Goal: Information Seeking & Learning: Learn about a topic

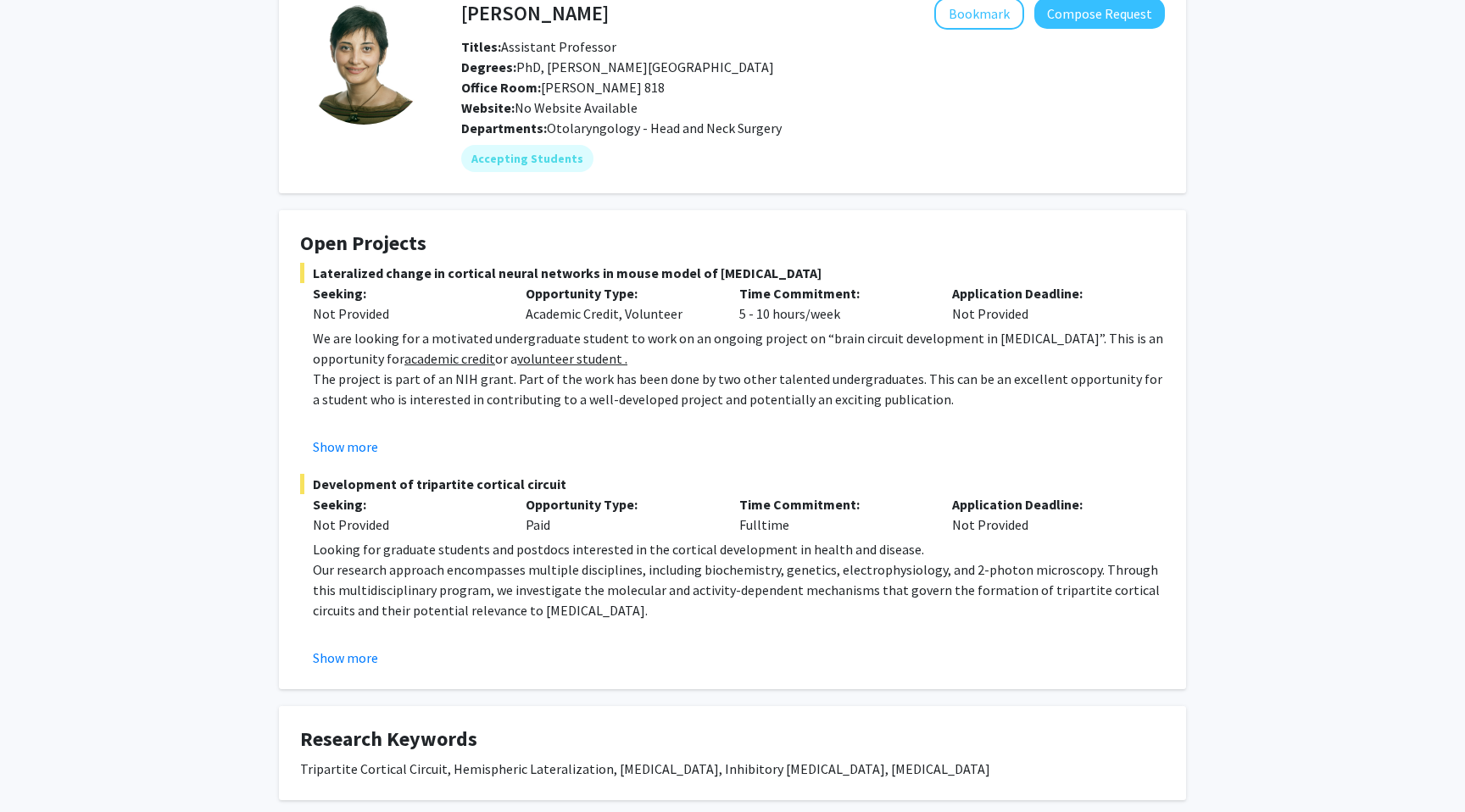
scroll to position [103, 0]
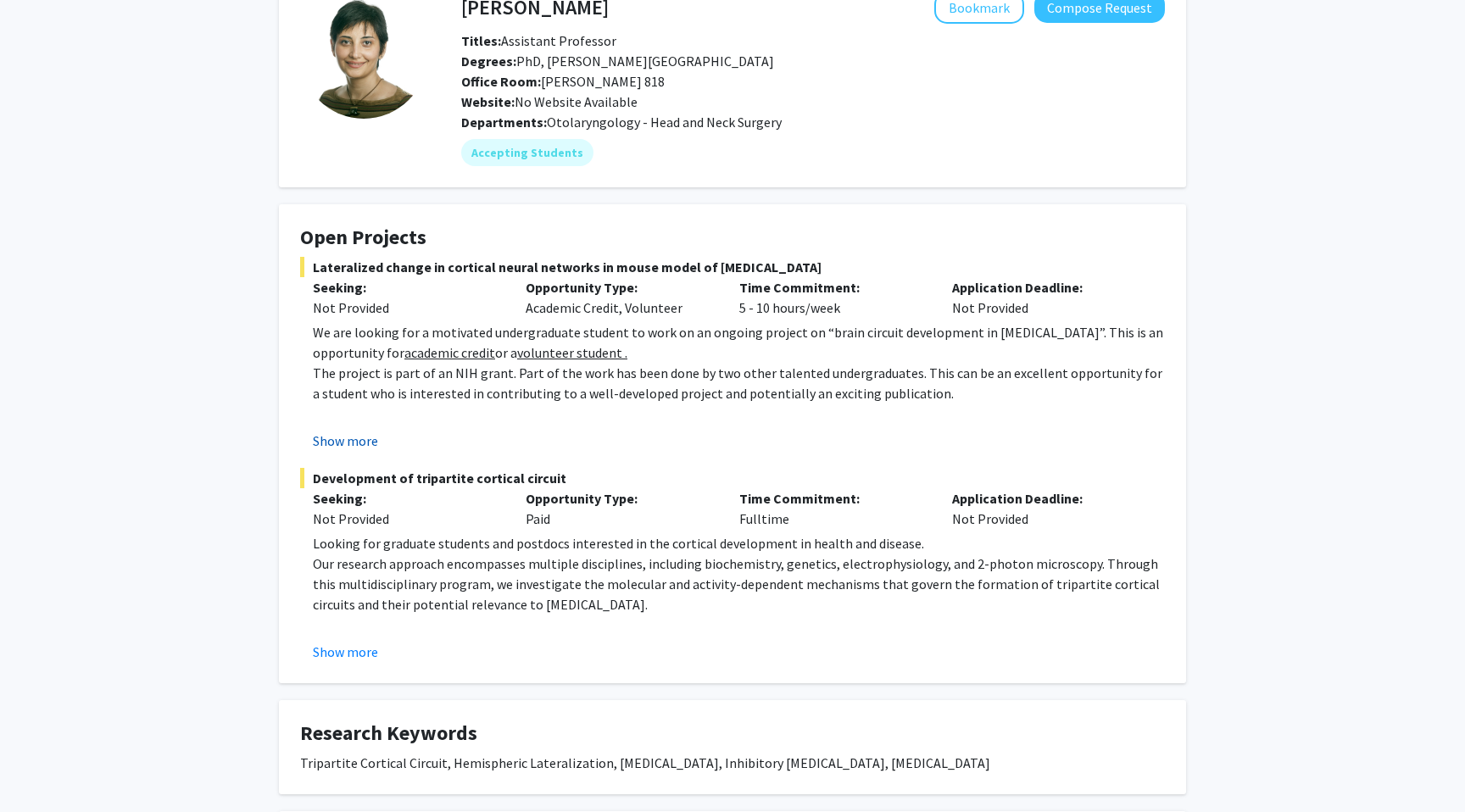
click at [359, 438] on button "Show more" at bounding box center [345, 441] width 66 height 21
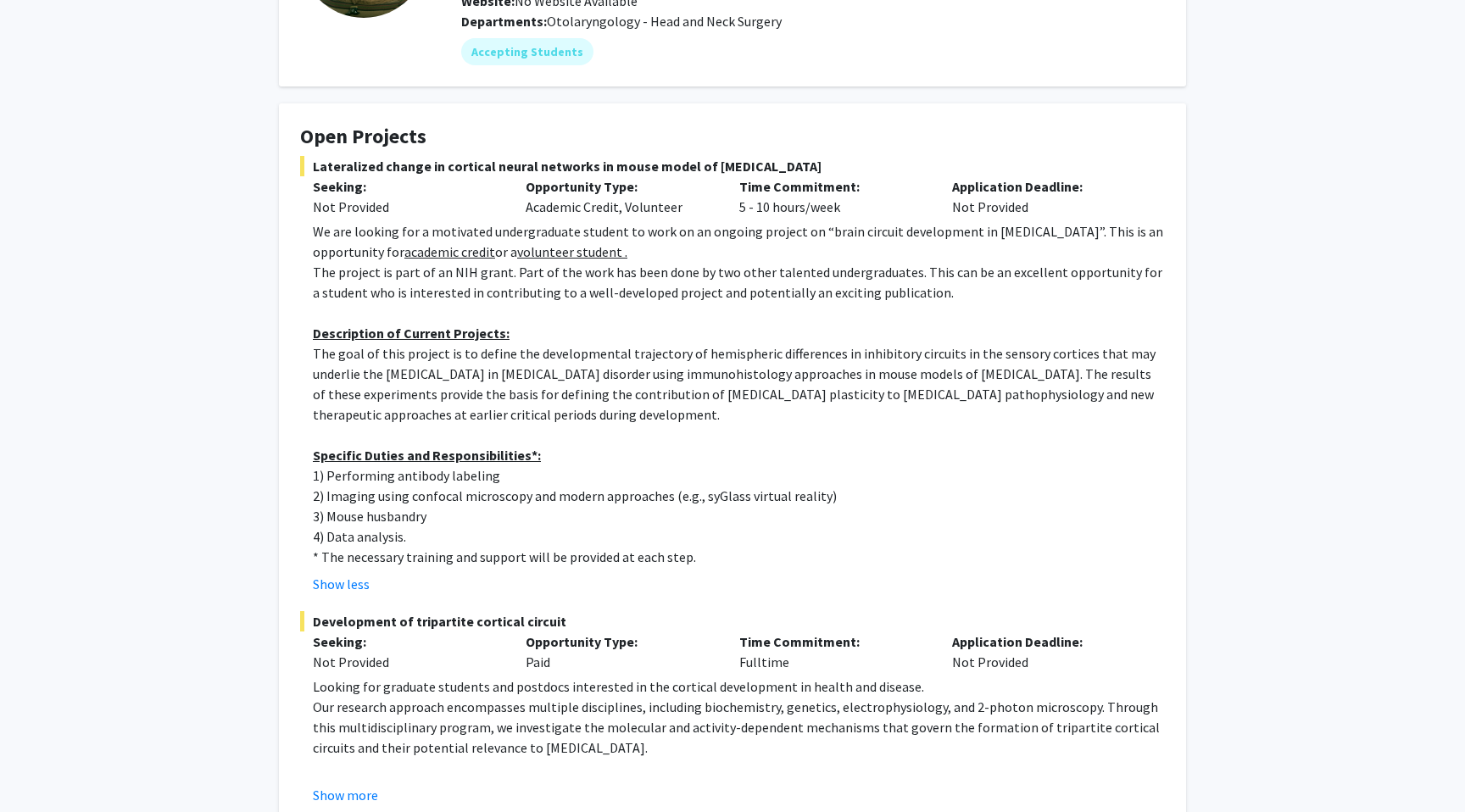
scroll to position [206, 0]
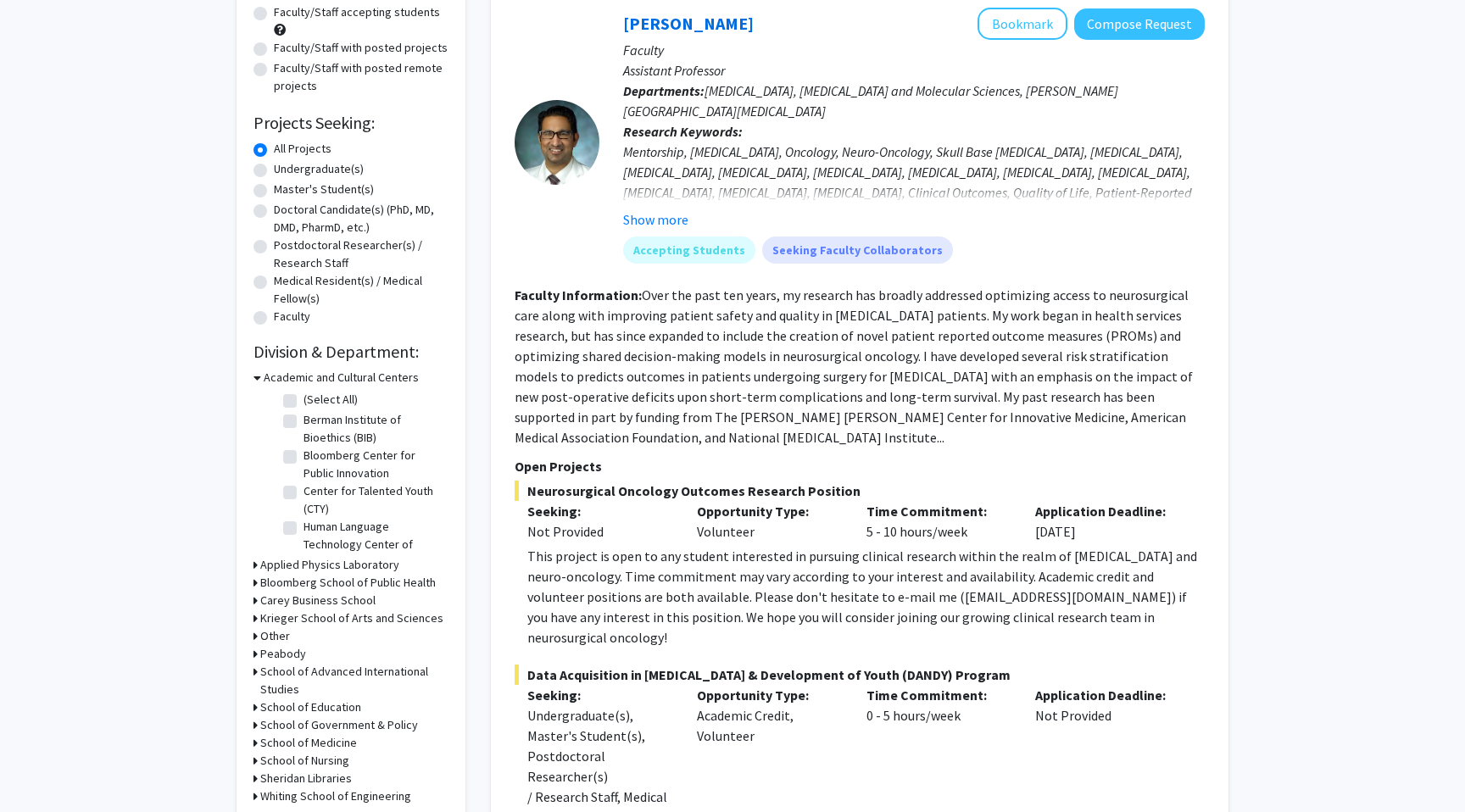
scroll to position [185, 0]
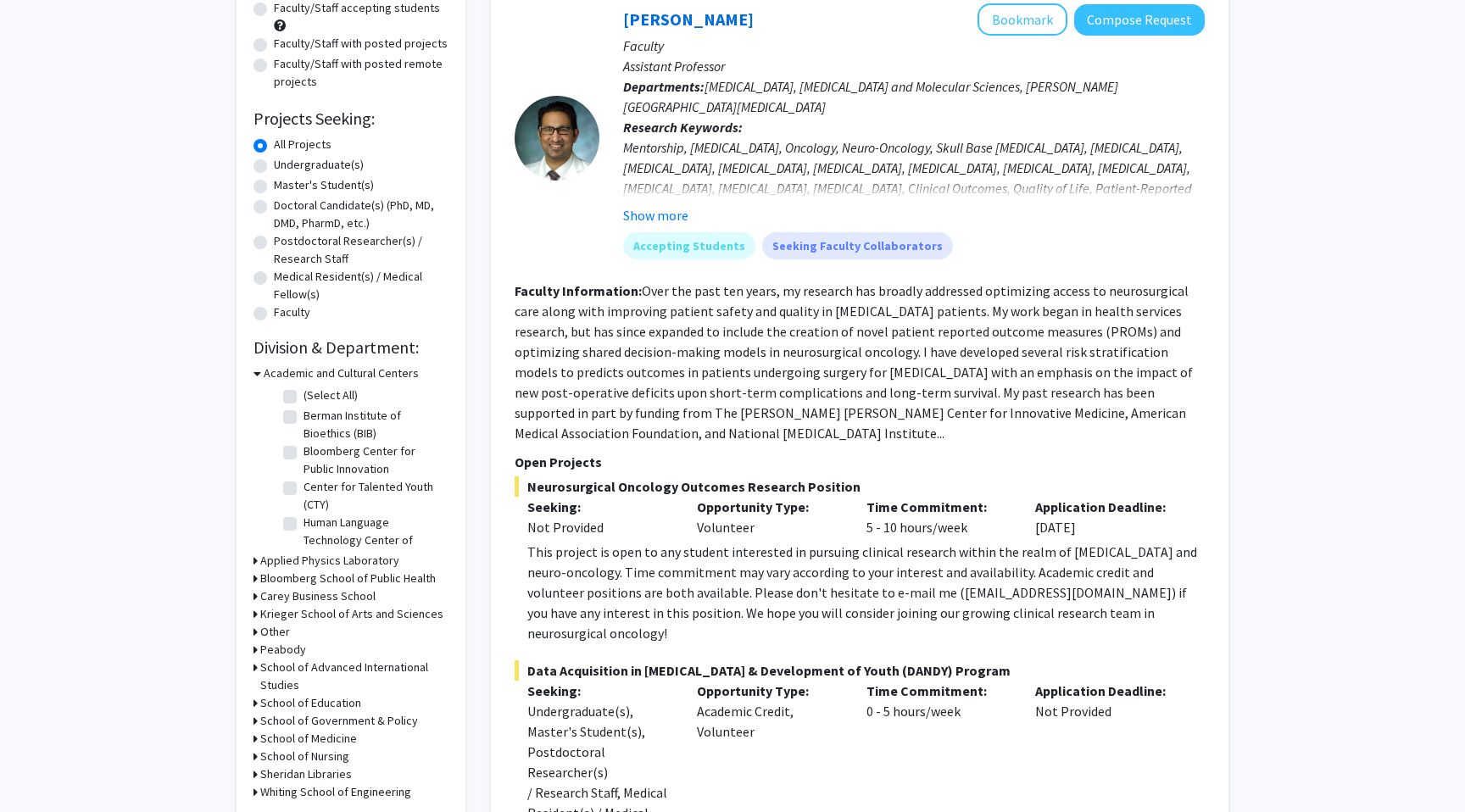
click at [283, 609] on h3 "Krieger School of Arts and Sciences" at bounding box center [351, 613] width 183 height 18
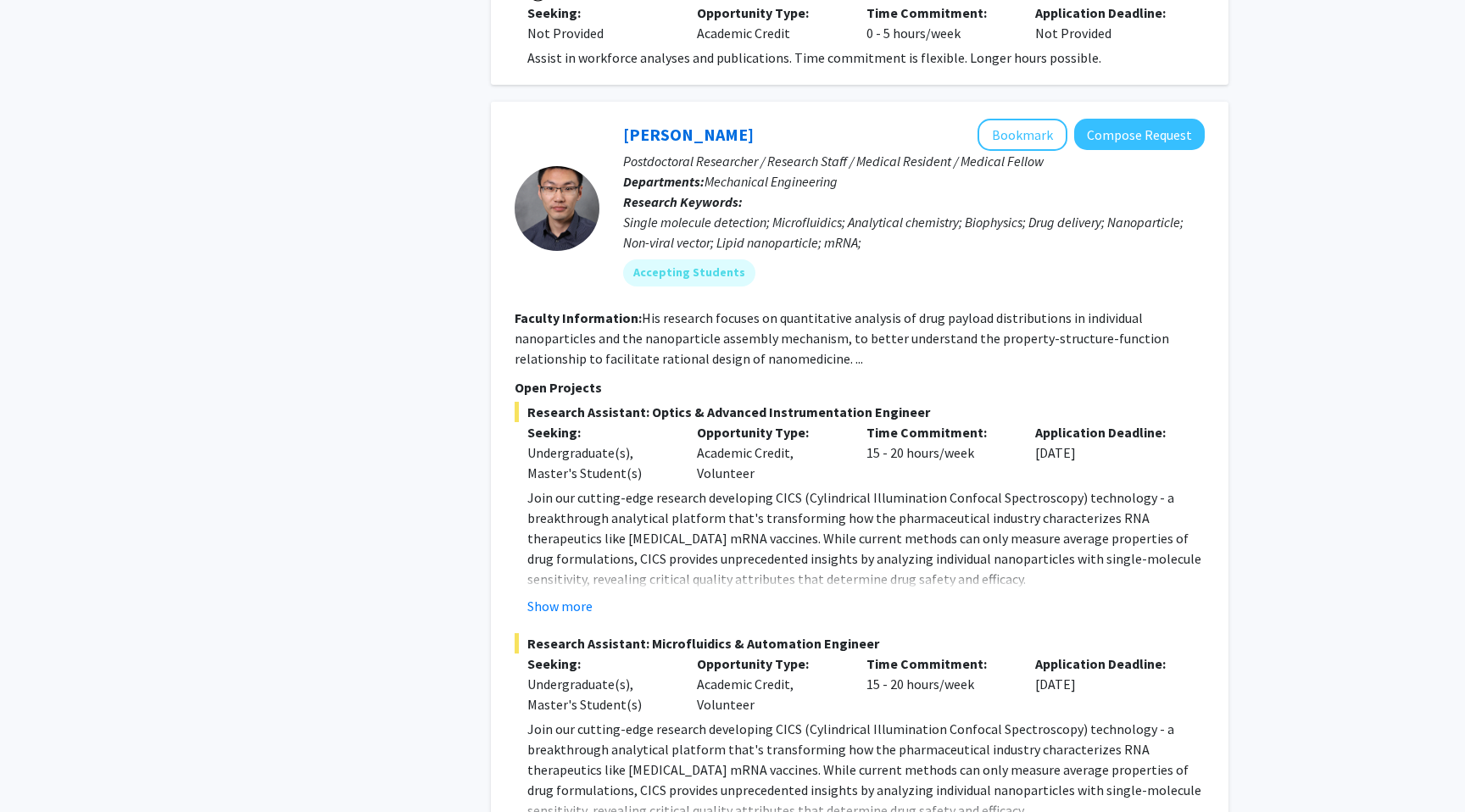
scroll to position [8229, 0]
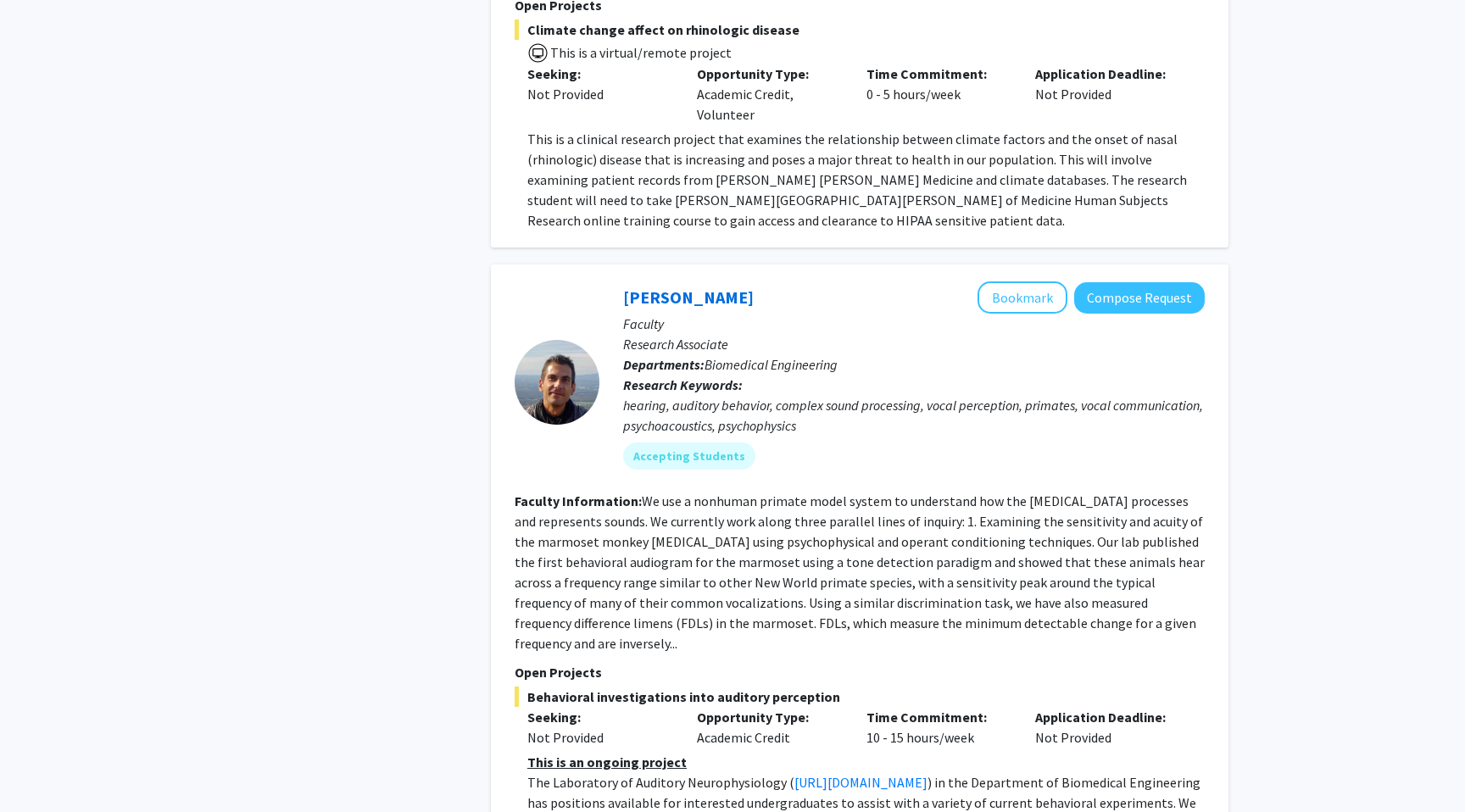
scroll to position [4472, 0]
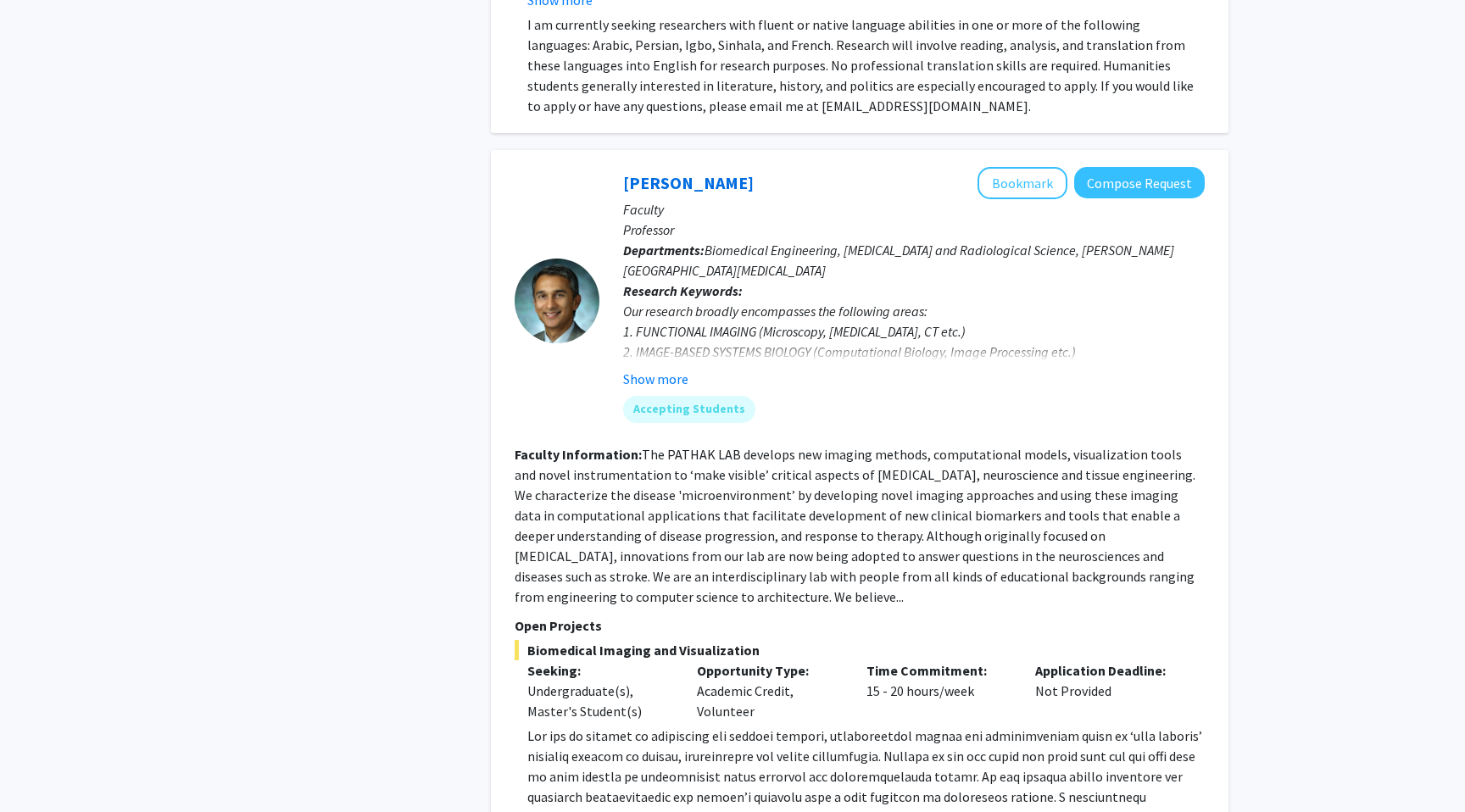
scroll to position [6113, 0]
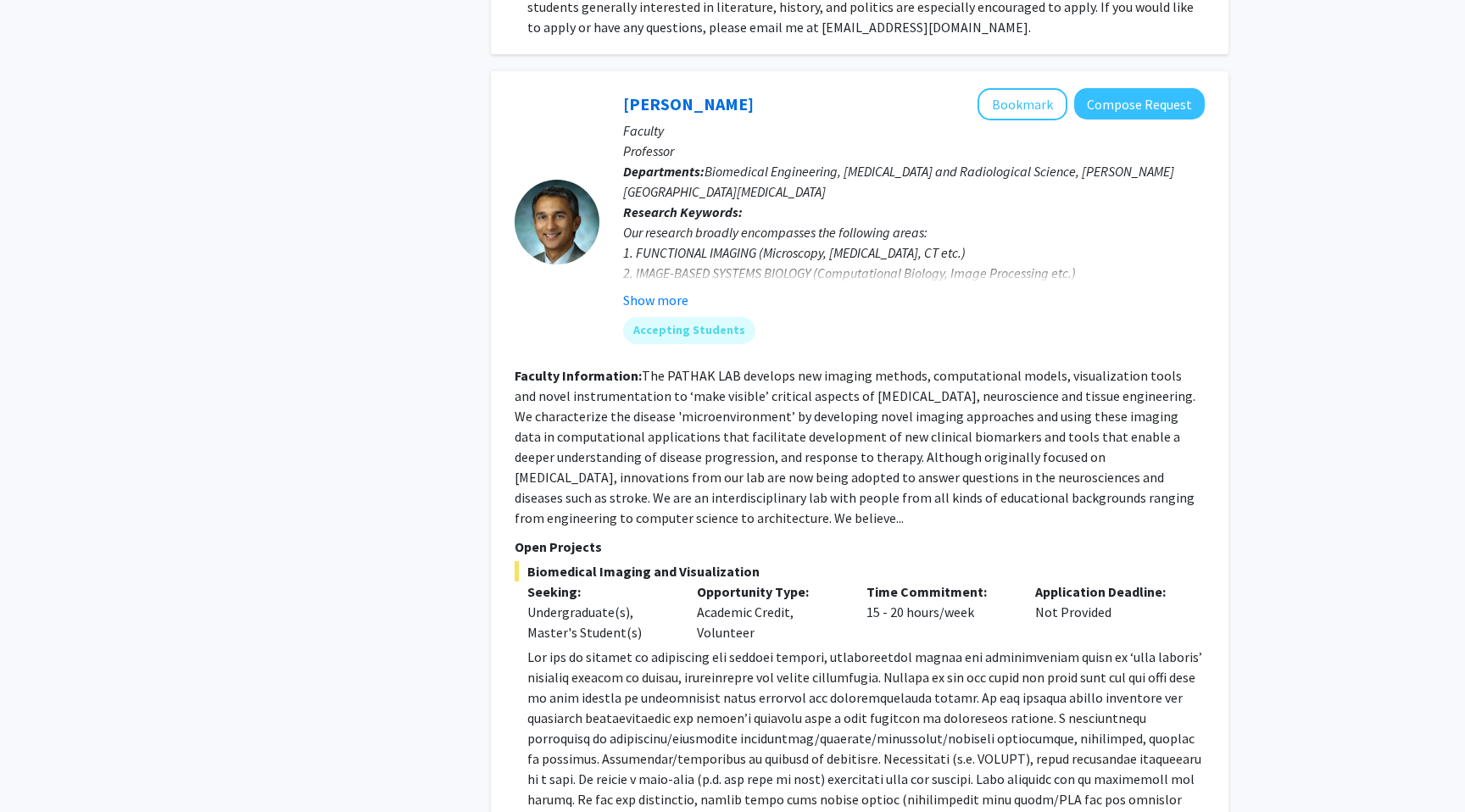
scroll to position [6192, 0]
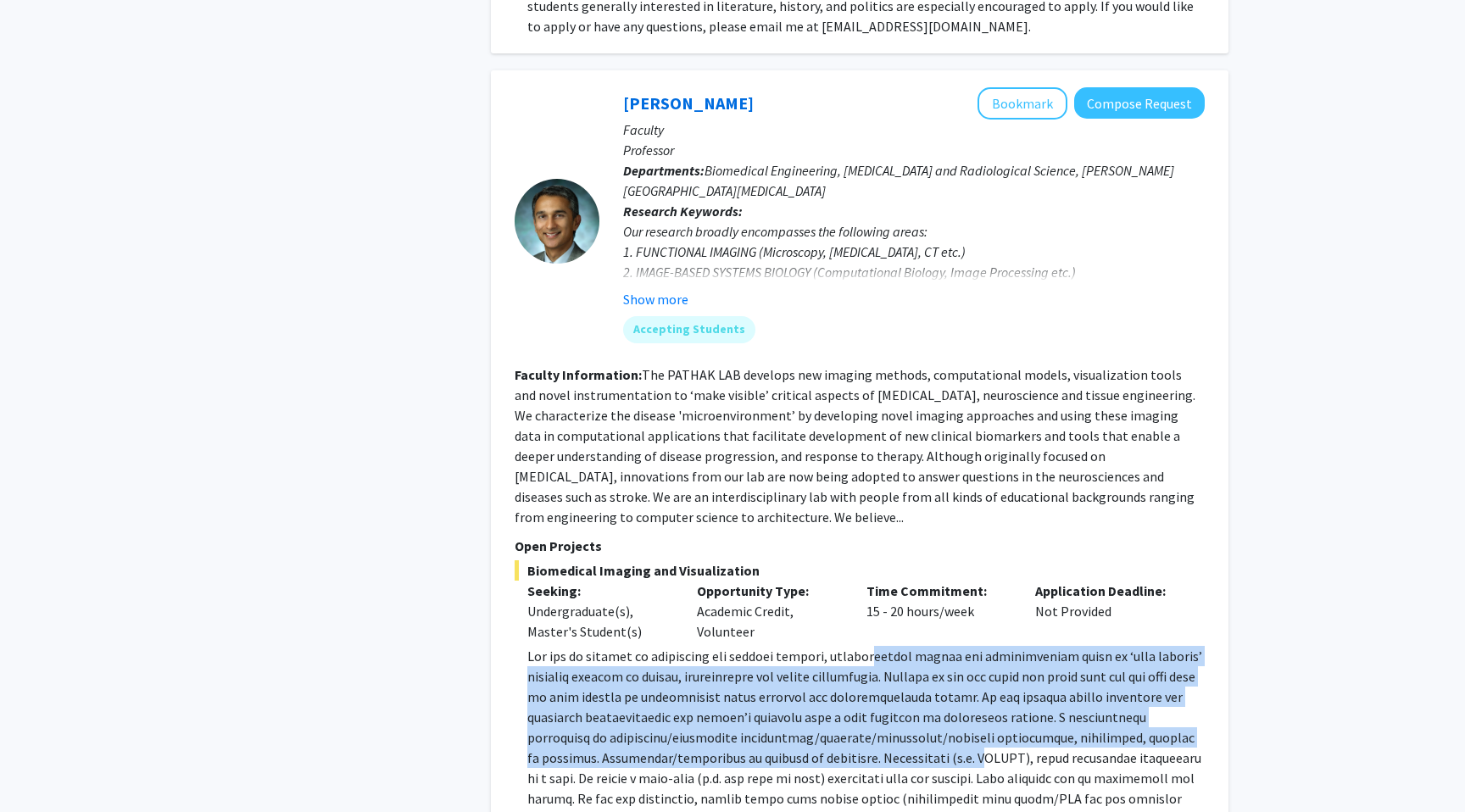
drag, startPoint x: 898, startPoint y: 523, endPoint x: 909, endPoint y: 622, distance: 99.6
click at [909, 646] on p "www.pathaklab.org ) to Dr. Arvind Pathak at apathak2@jhmi.edu ." at bounding box center [866, 747] width 677 height 203
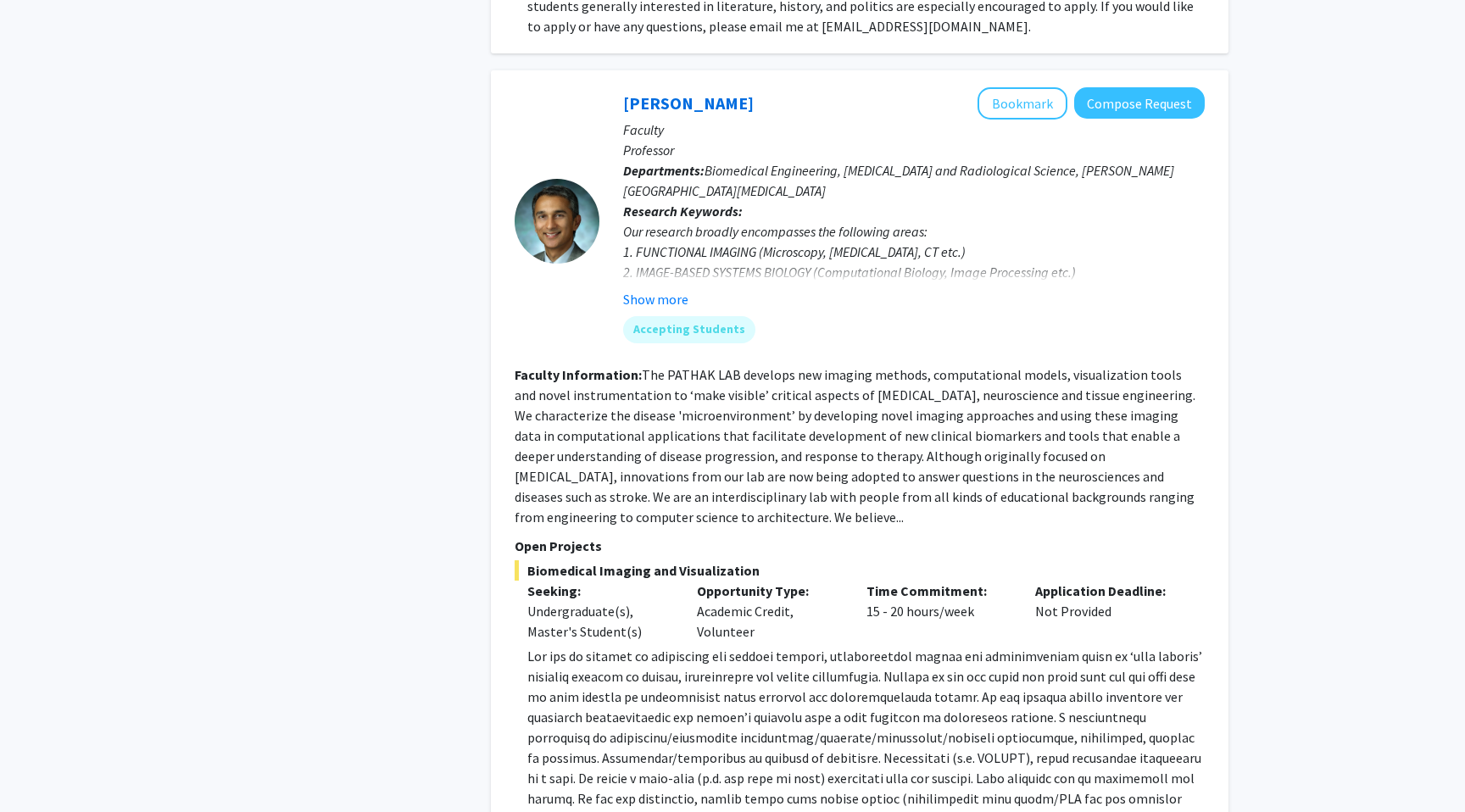
click at [1104, 689] on p "www.pathaklab.org ) to Dr. Arvind Pathak at apathak2@jhmi.edu ." at bounding box center [866, 747] width 677 height 203
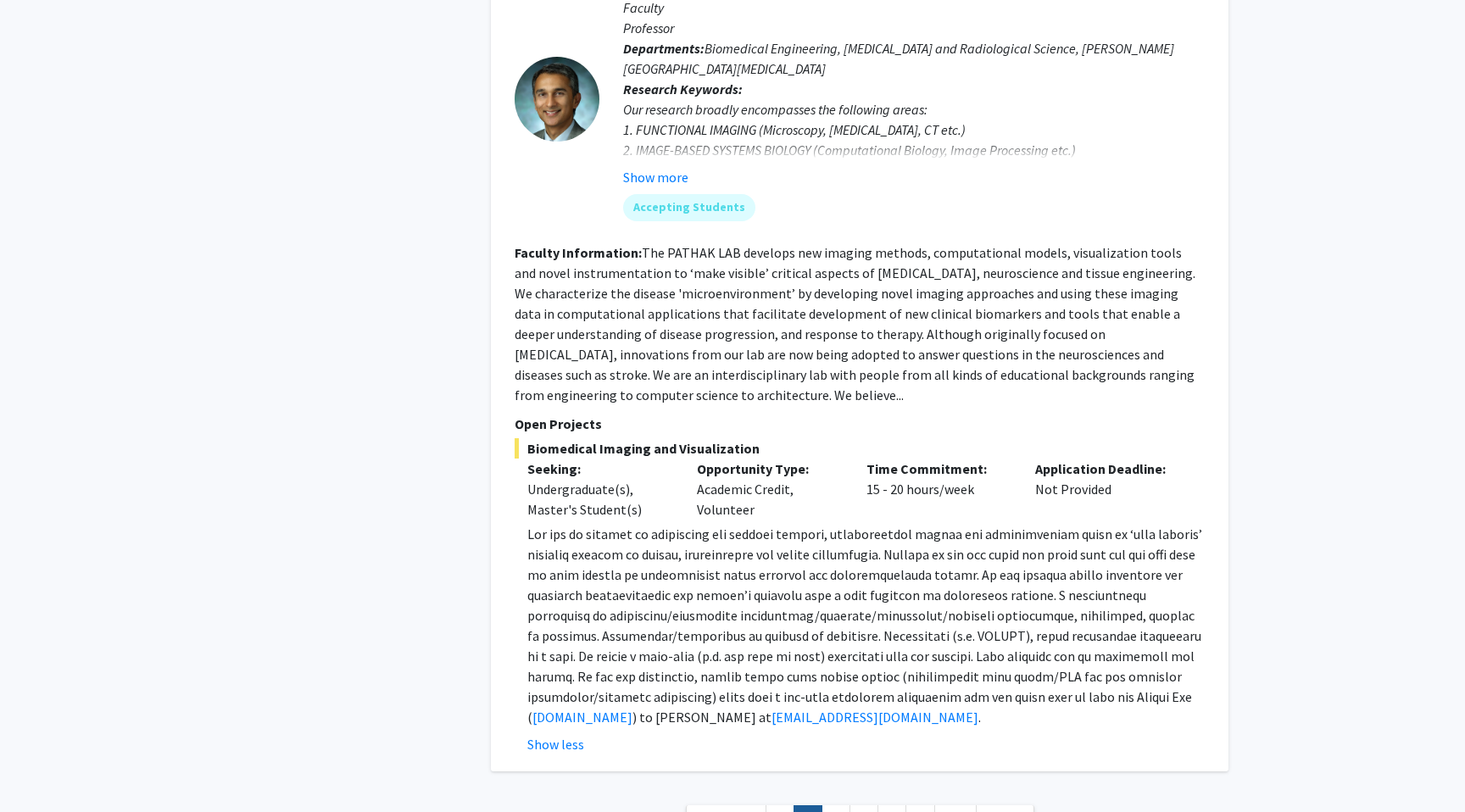
scroll to position [6319, 0]
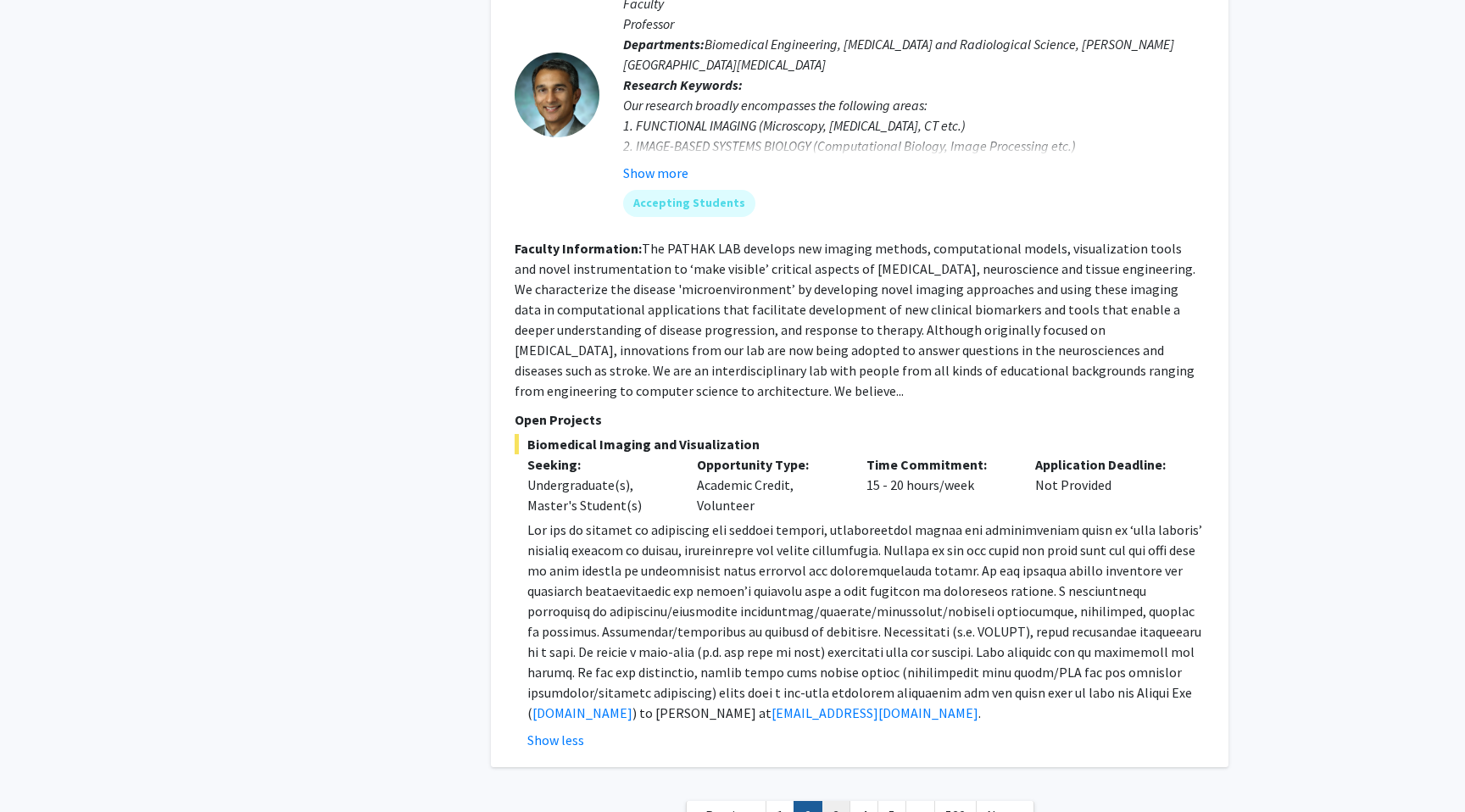
click at [832, 801] on link "3" at bounding box center [836, 816] width 29 height 30
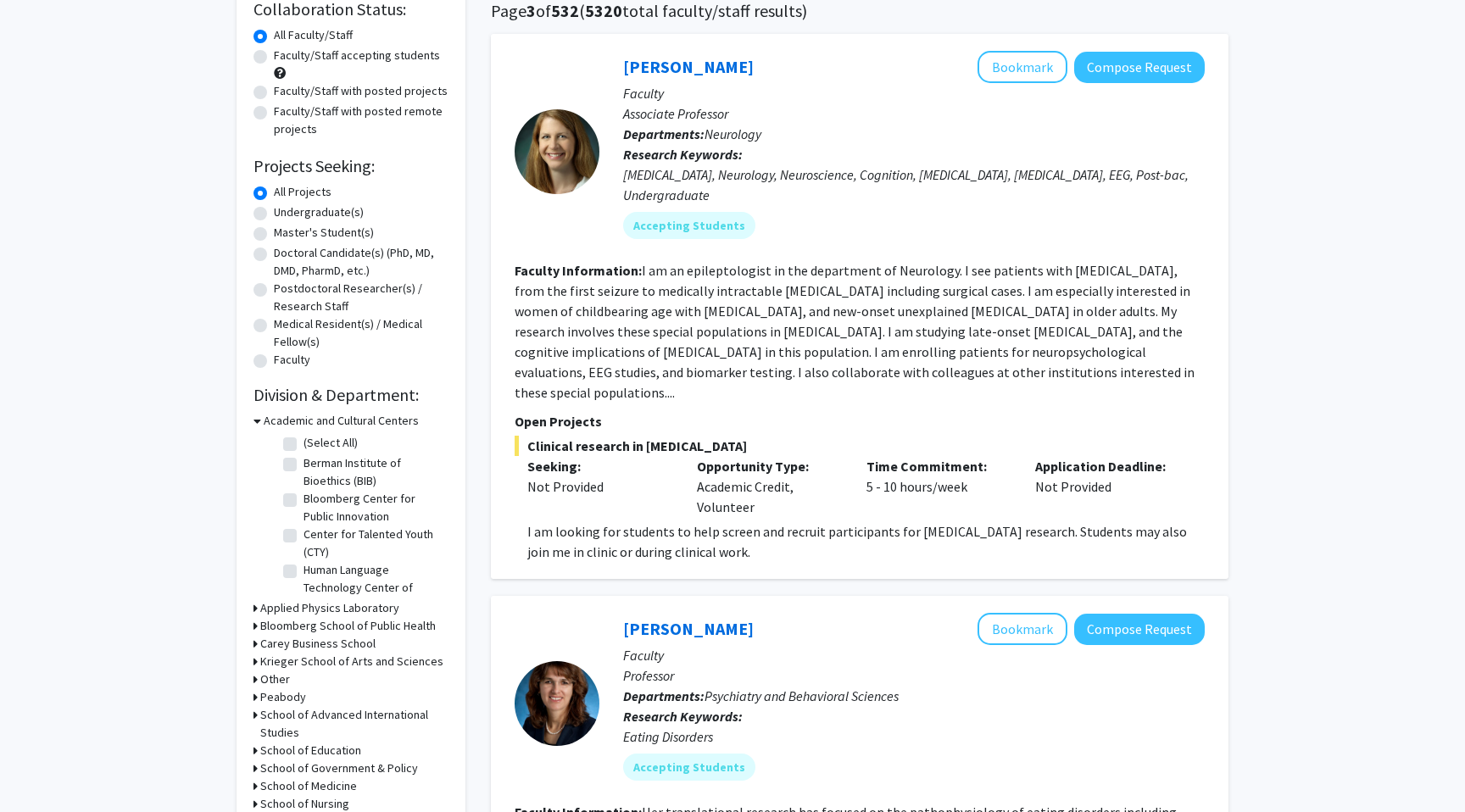
scroll to position [146, 0]
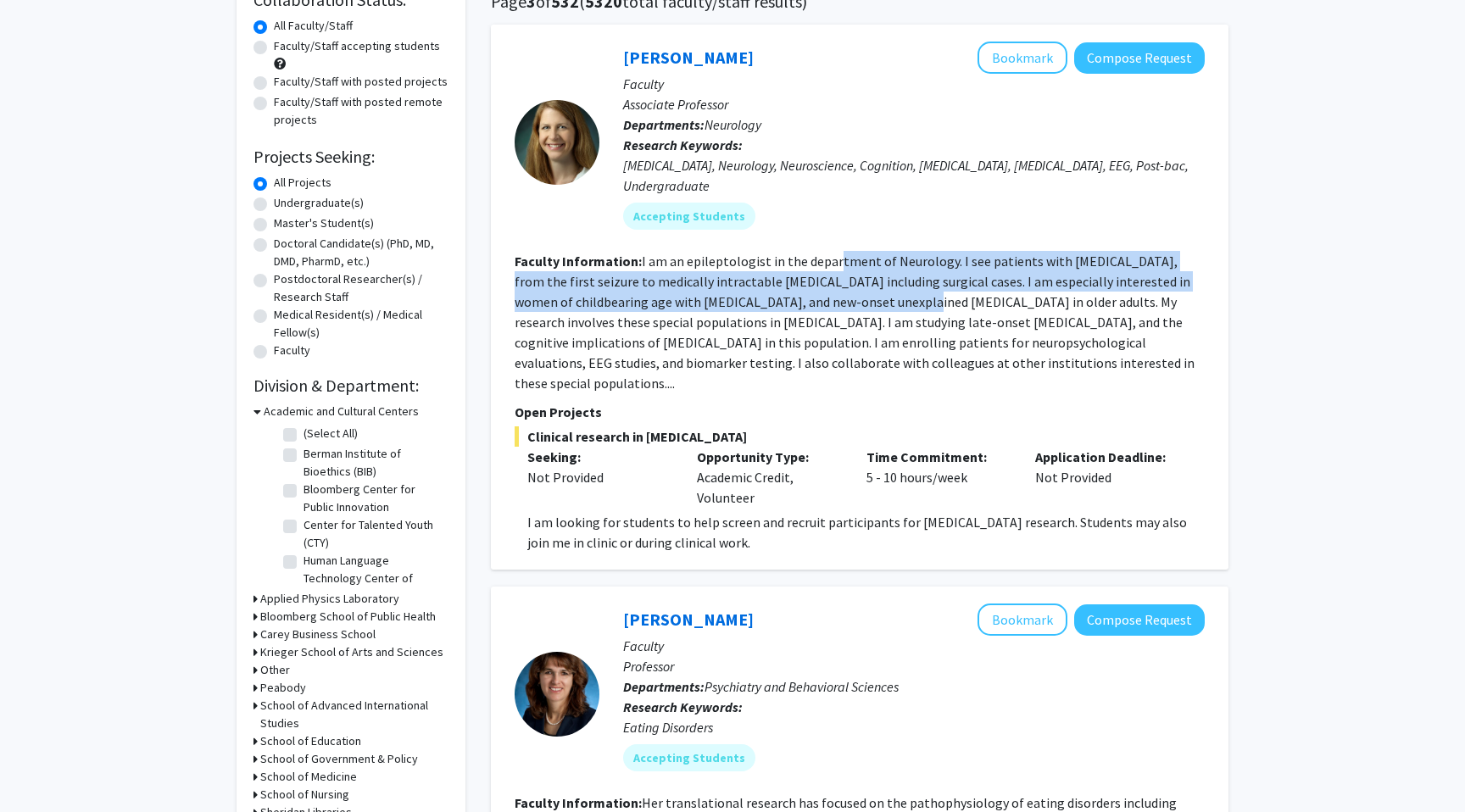
drag, startPoint x: 832, startPoint y: 263, endPoint x: 827, endPoint y: 310, distance: 47.3
click at [827, 310] on section "Faculty Information: I am an epileptologist in the department of Neurology. I s…" at bounding box center [860, 322] width 690 height 143
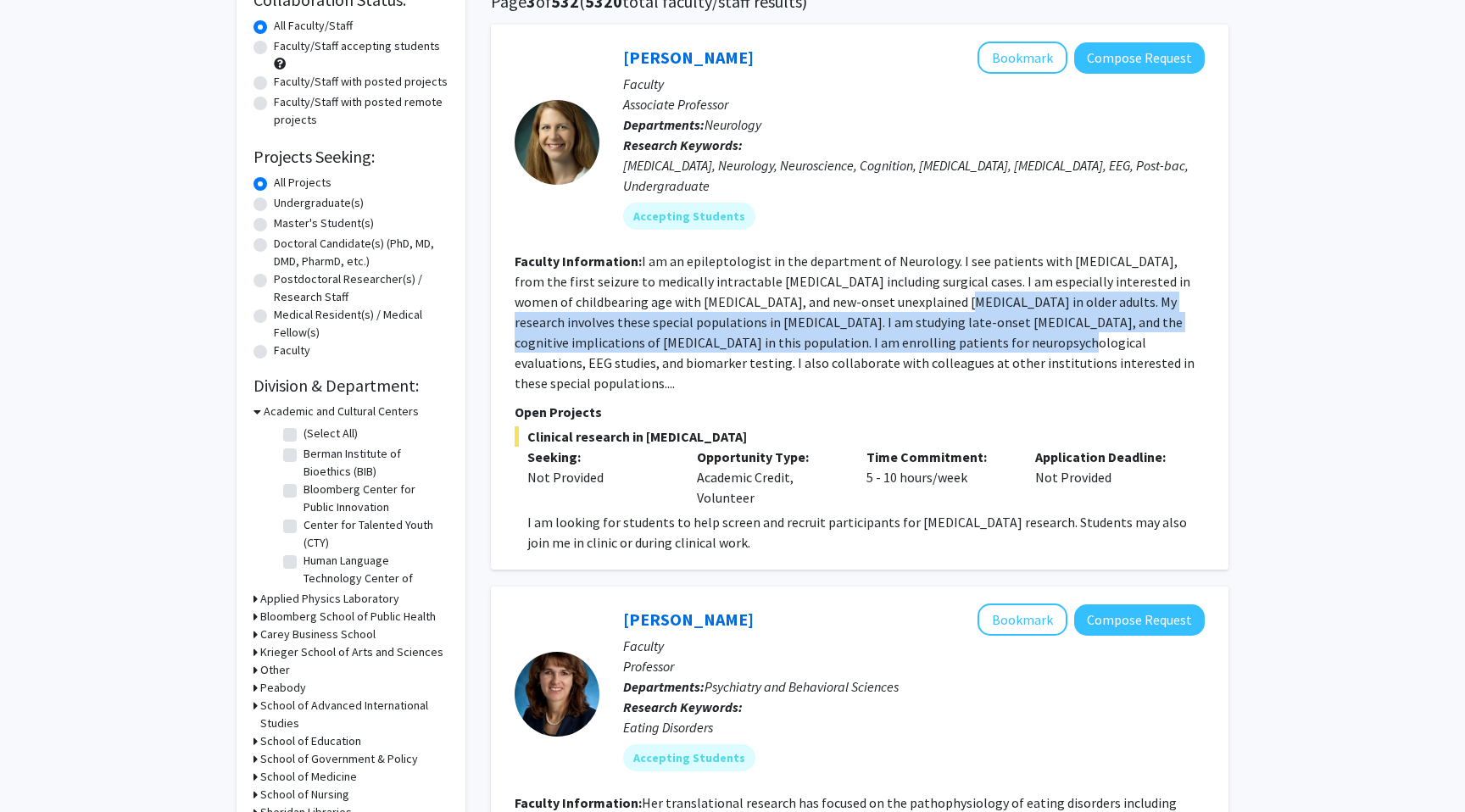
drag, startPoint x: 860, startPoint y: 298, endPoint x: 883, endPoint y: 347, distance: 54.1
click at [883, 348] on fg-read-more "I am an epileptologist in the department of Neurology. I see patients with epil…" at bounding box center [854, 322] width 680 height 139
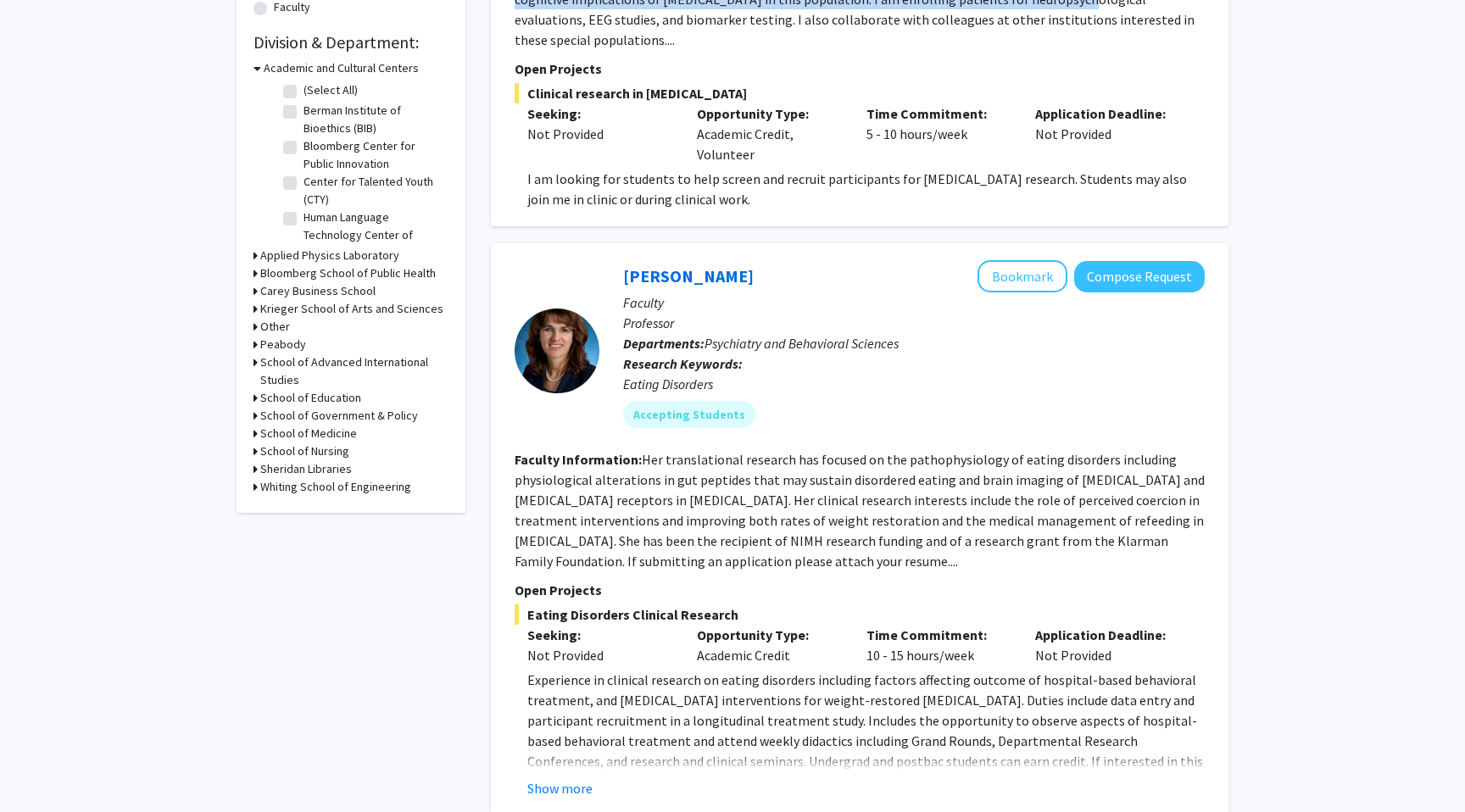
scroll to position [494, 0]
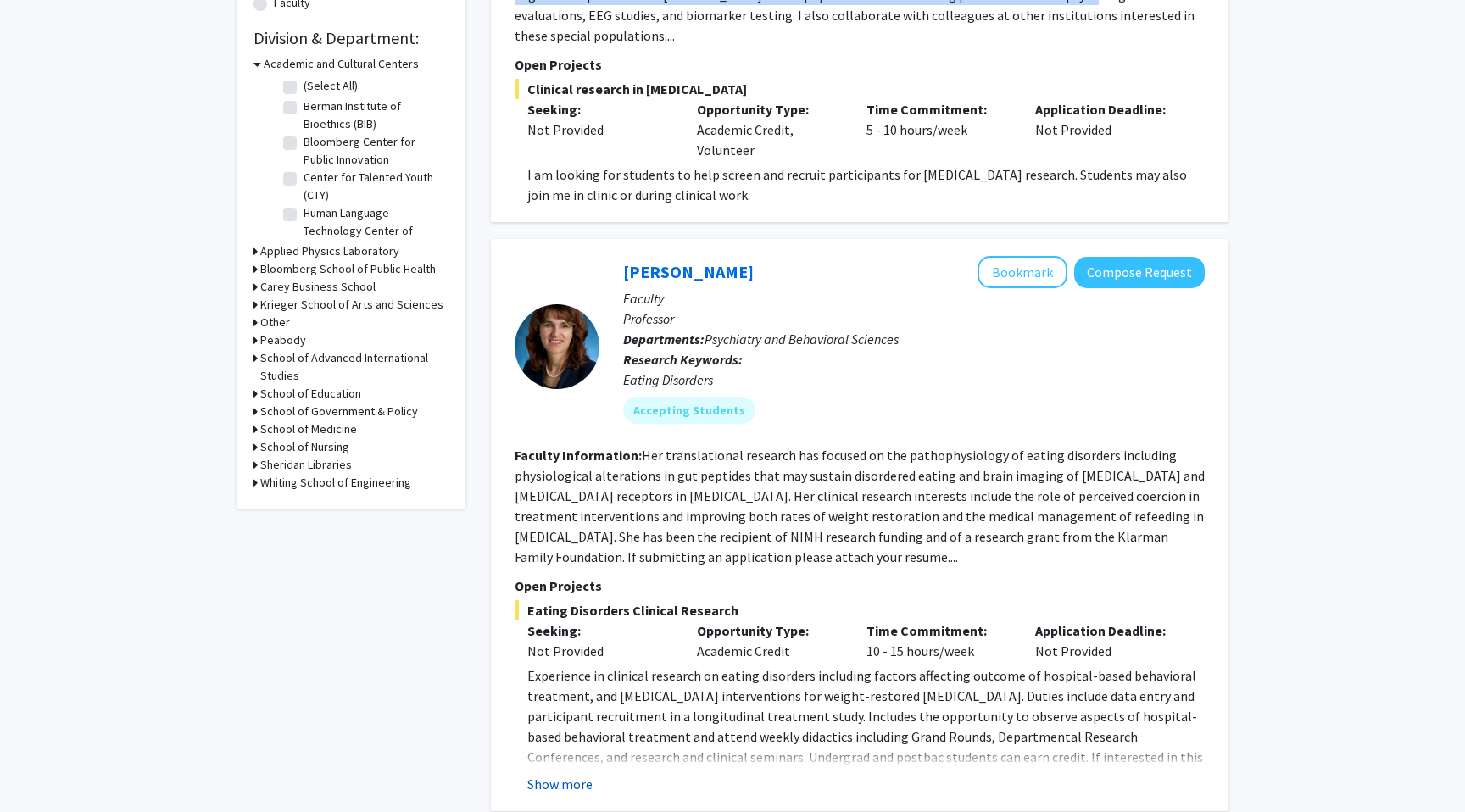
click at [573, 774] on button "Show more" at bounding box center [560, 784] width 66 height 21
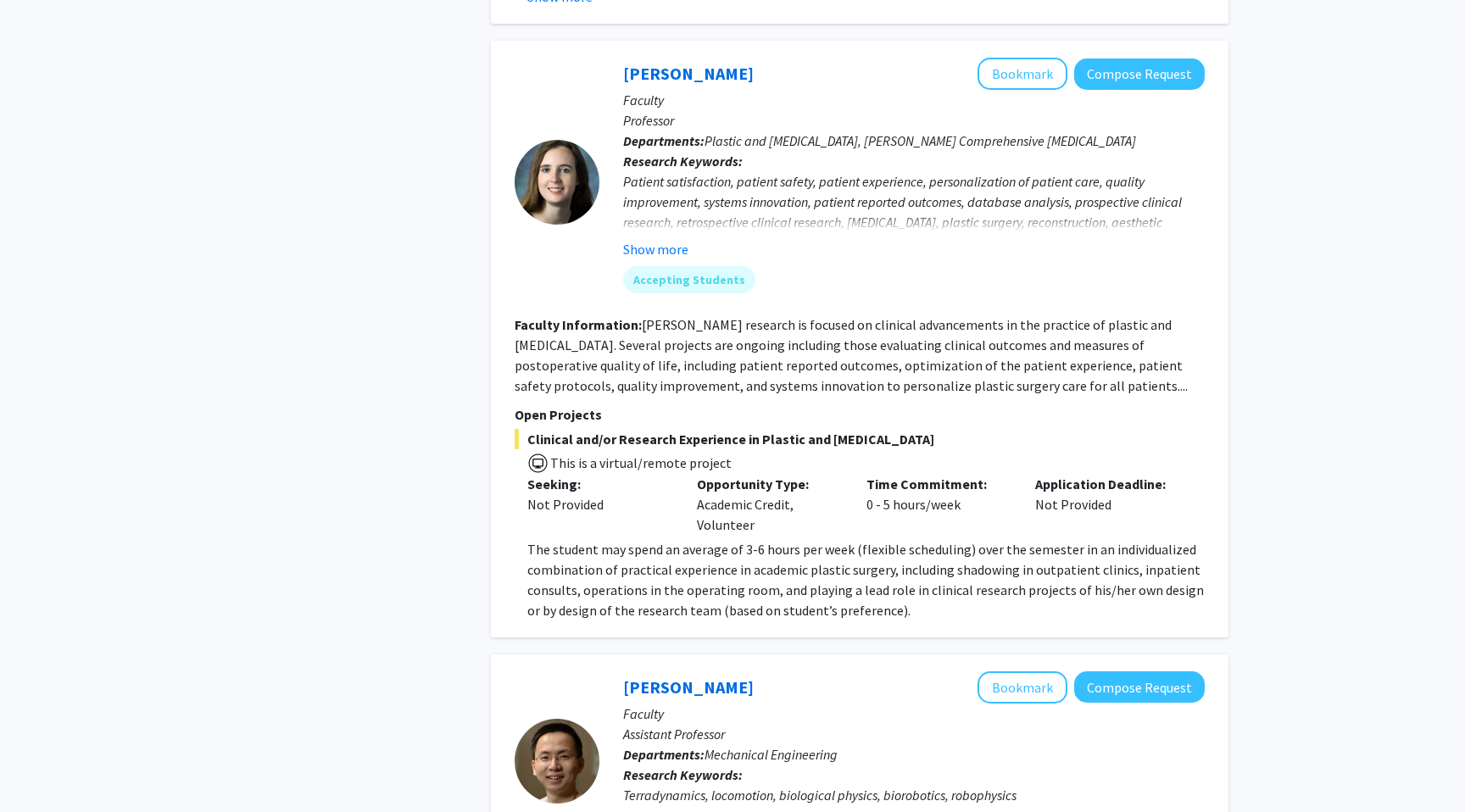
scroll to position [1920, 0]
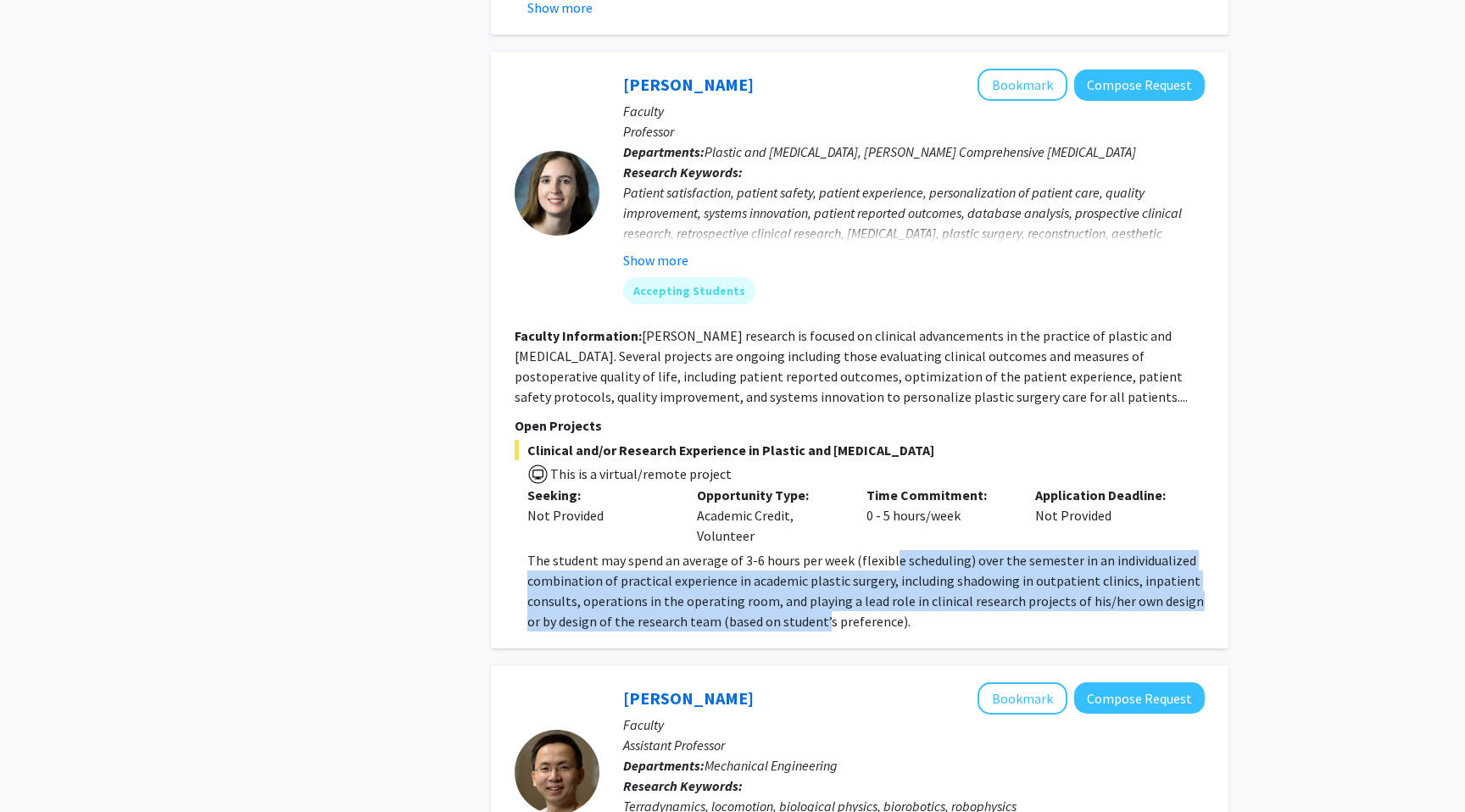
drag, startPoint x: 888, startPoint y: 541, endPoint x: 808, endPoint y: 593, distance: 95.4
click at [808, 593] on span "The student may spend an average of 3-6 hours per week (flexible scheduling) ov…" at bounding box center [865, 590] width 676 height 78
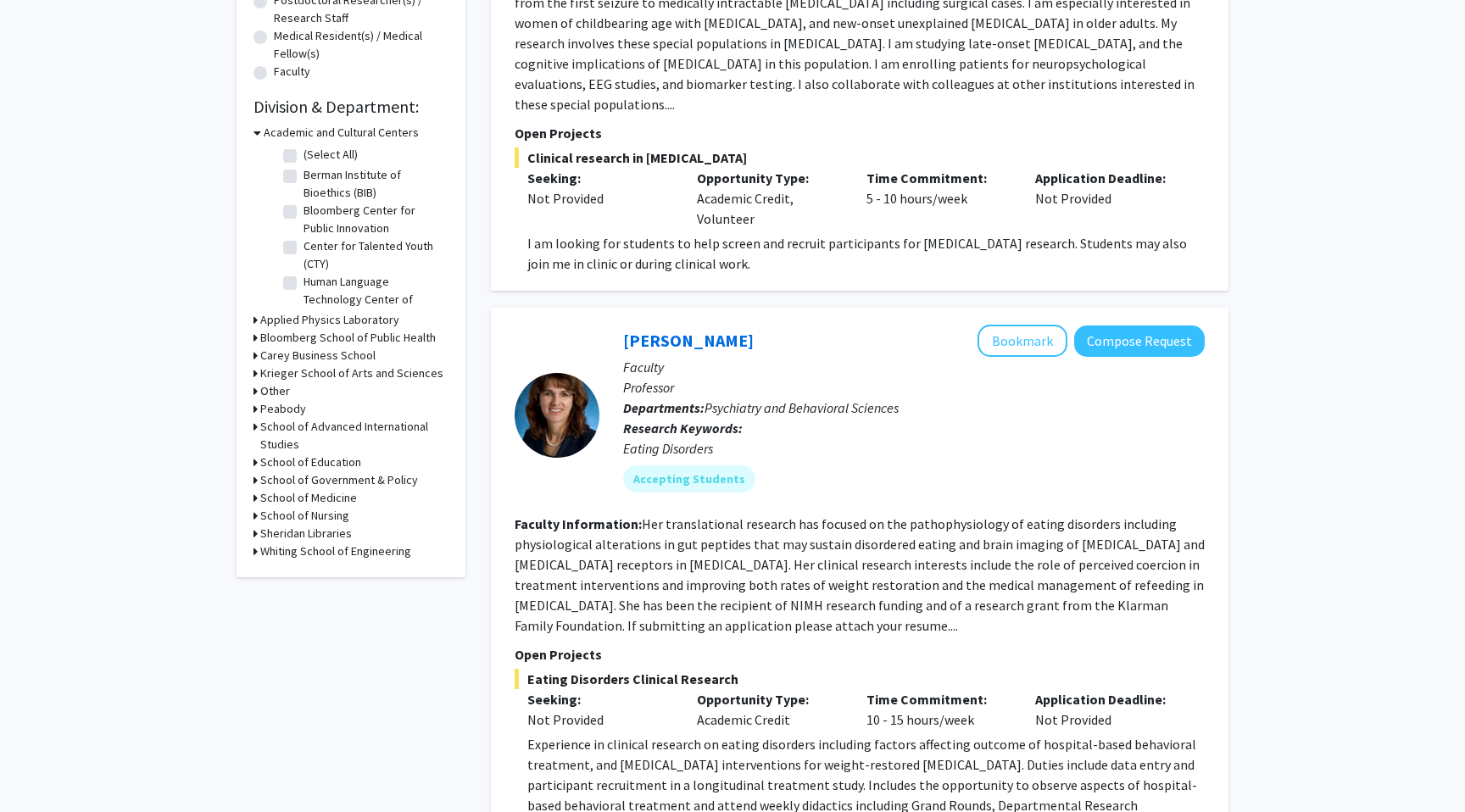
scroll to position [0, 0]
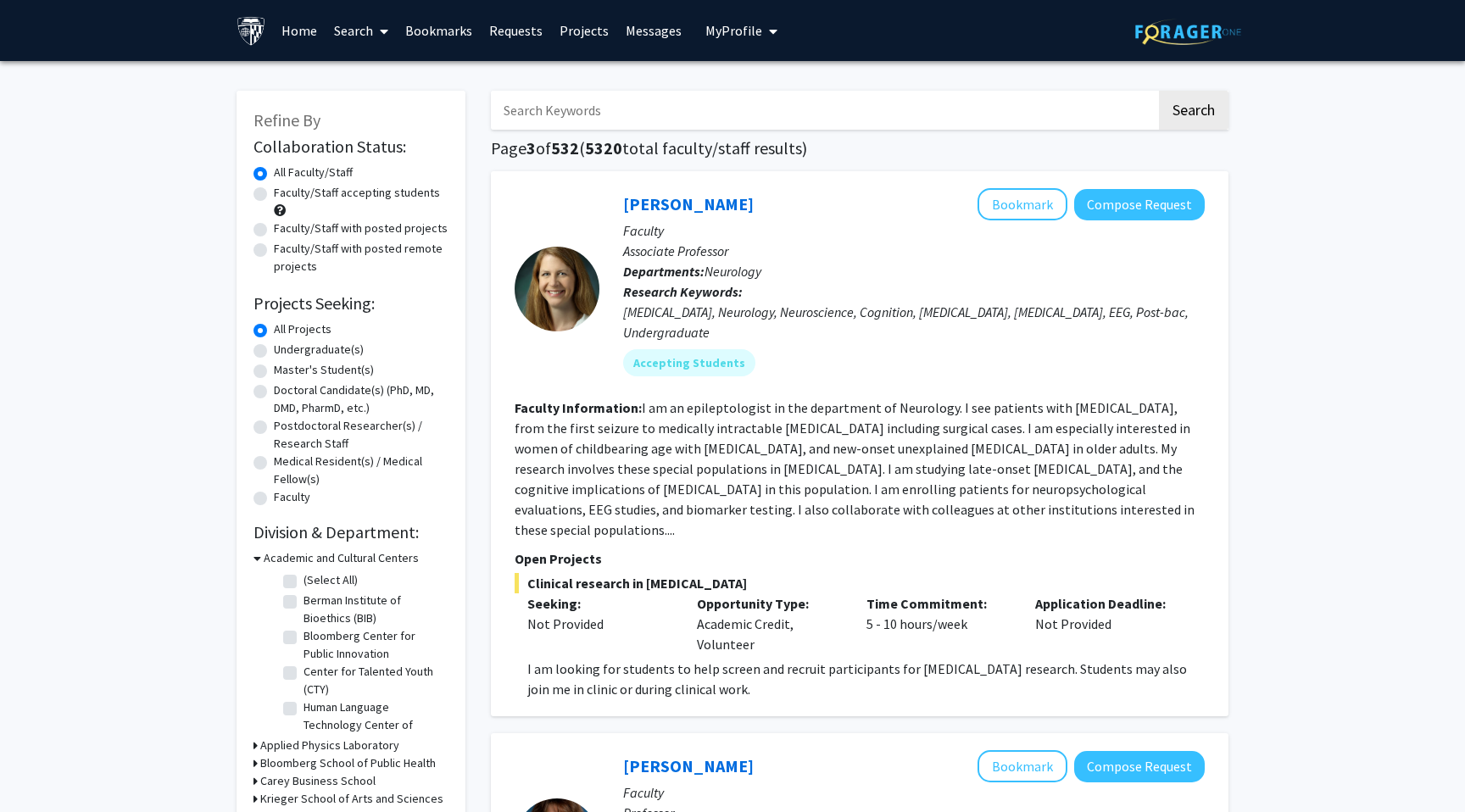
click at [840, 114] on input "Search Keywords" at bounding box center [823, 111] width 665 height 39
click at [1158, 91] on button "Search" at bounding box center [1193, 111] width 69 height 39
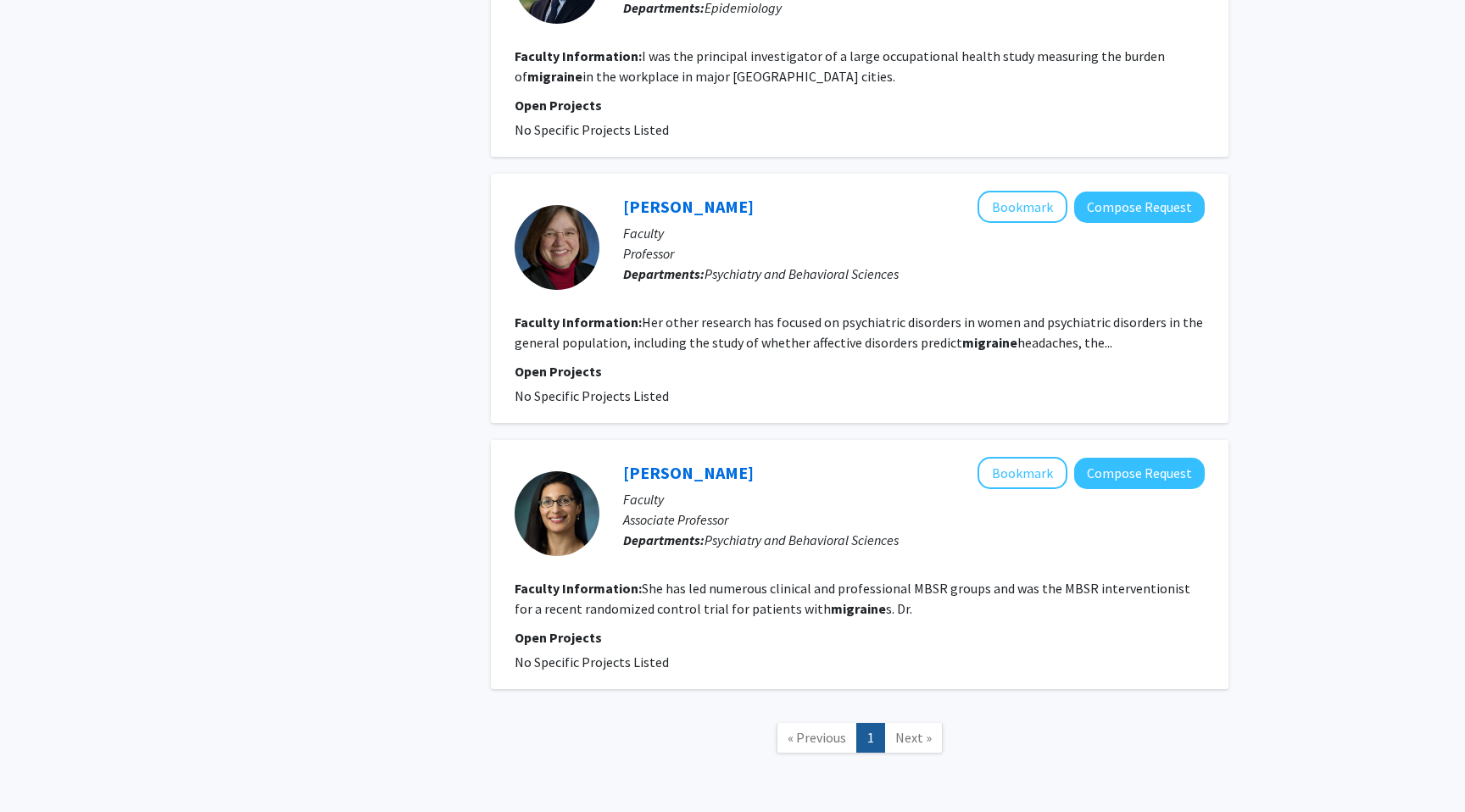
scroll to position [2414, 0]
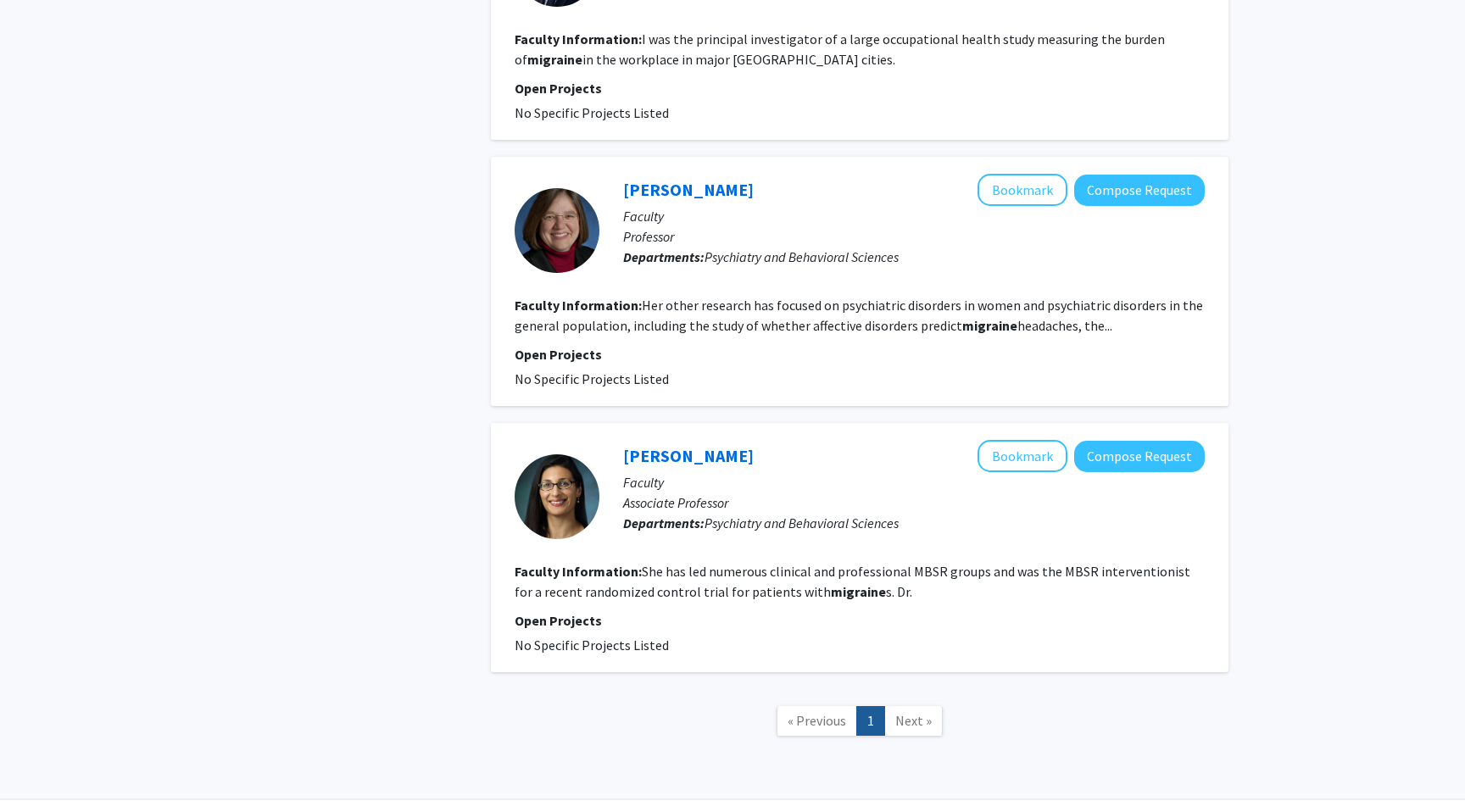
click at [891, 706] on link "Next »" at bounding box center [914, 721] width 58 height 30
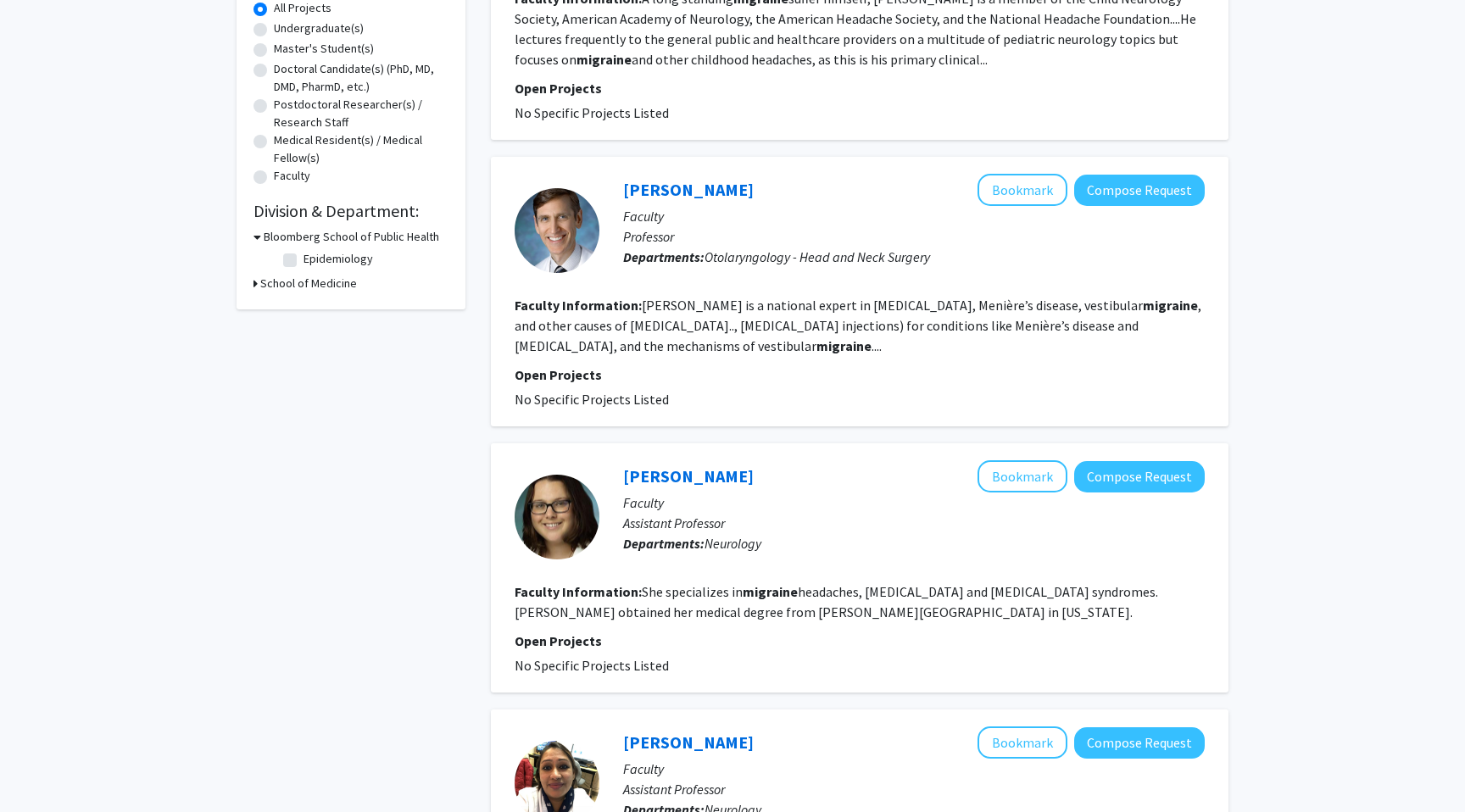
scroll to position [0, 0]
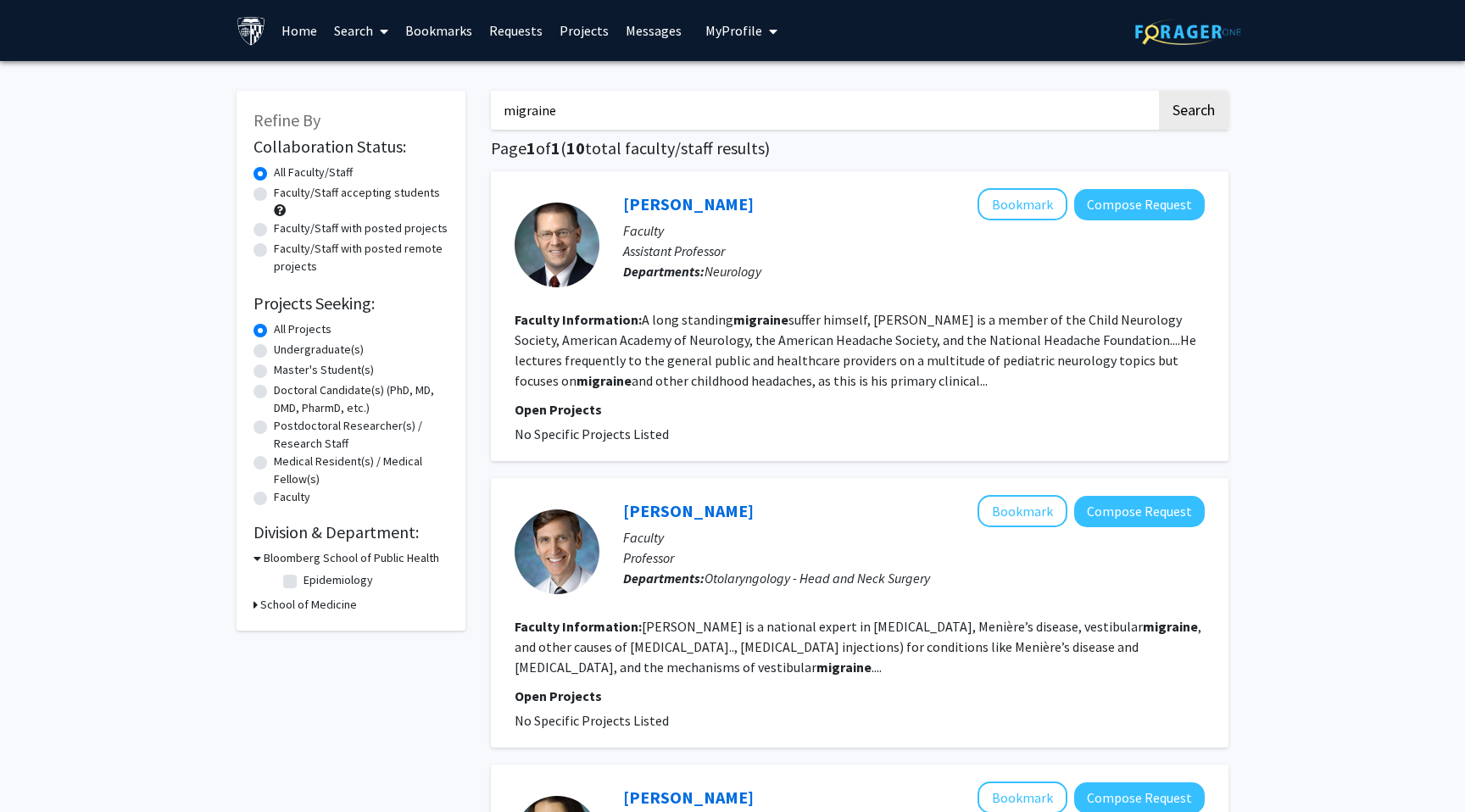
drag, startPoint x: 644, startPoint y: 109, endPoint x: 339, endPoint y: 109, distance: 305.0
type input "f"
type input "o"
click at [1158, 91] on button "Search" at bounding box center [1193, 111] width 69 height 39
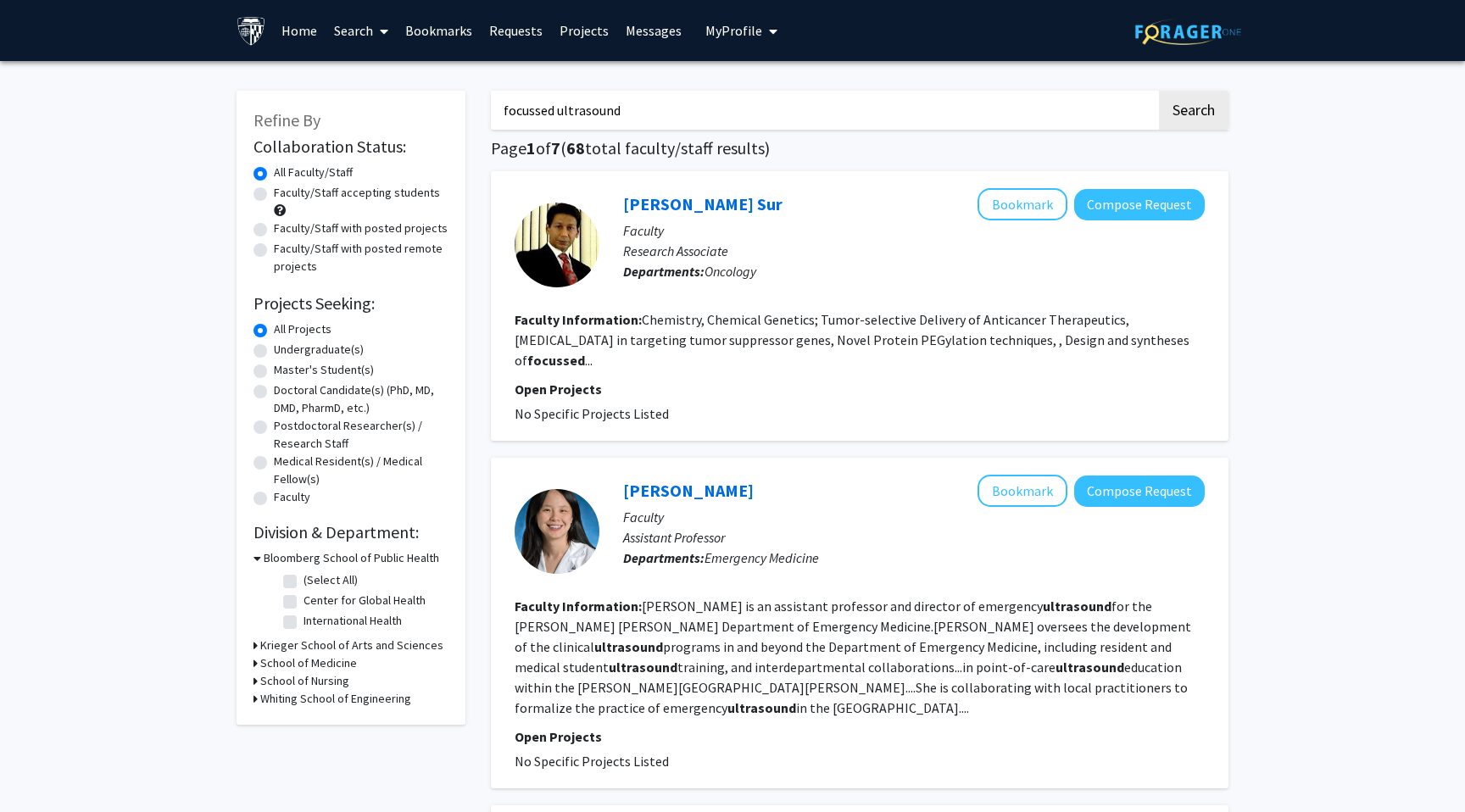
drag, startPoint x: 558, startPoint y: 110, endPoint x: 490, endPoint y: 110, distance: 68.0
drag, startPoint x: 731, startPoint y: 110, endPoint x: 414, endPoint y: 108, distance: 317.0
click at [1158, 91] on button "Search" at bounding box center [1193, 111] width 69 height 39
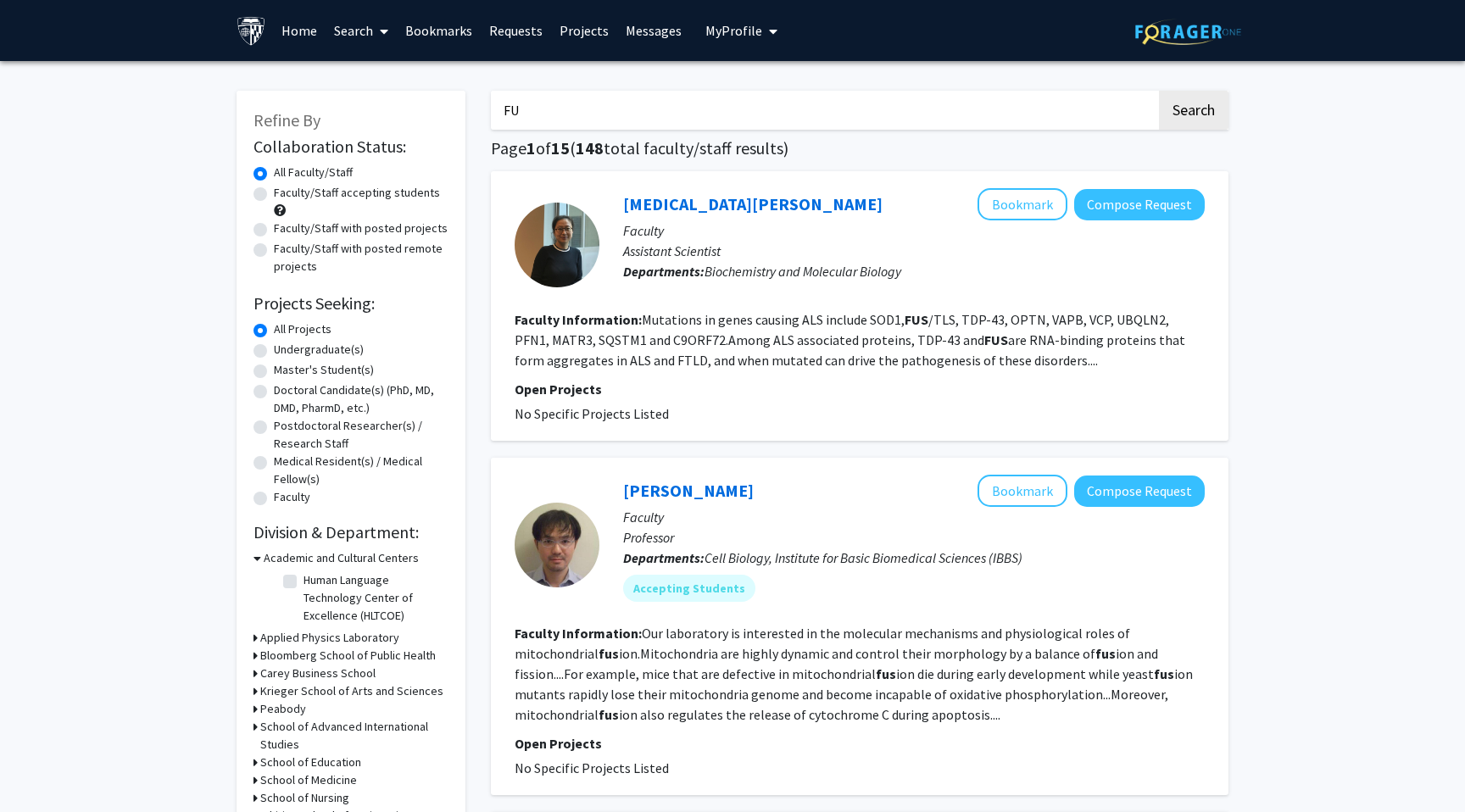
type input "F"
type input "interventional radiology"
click at [1158, 91] on button "Search" at bounding box center [1193, 111] width 69 height 39
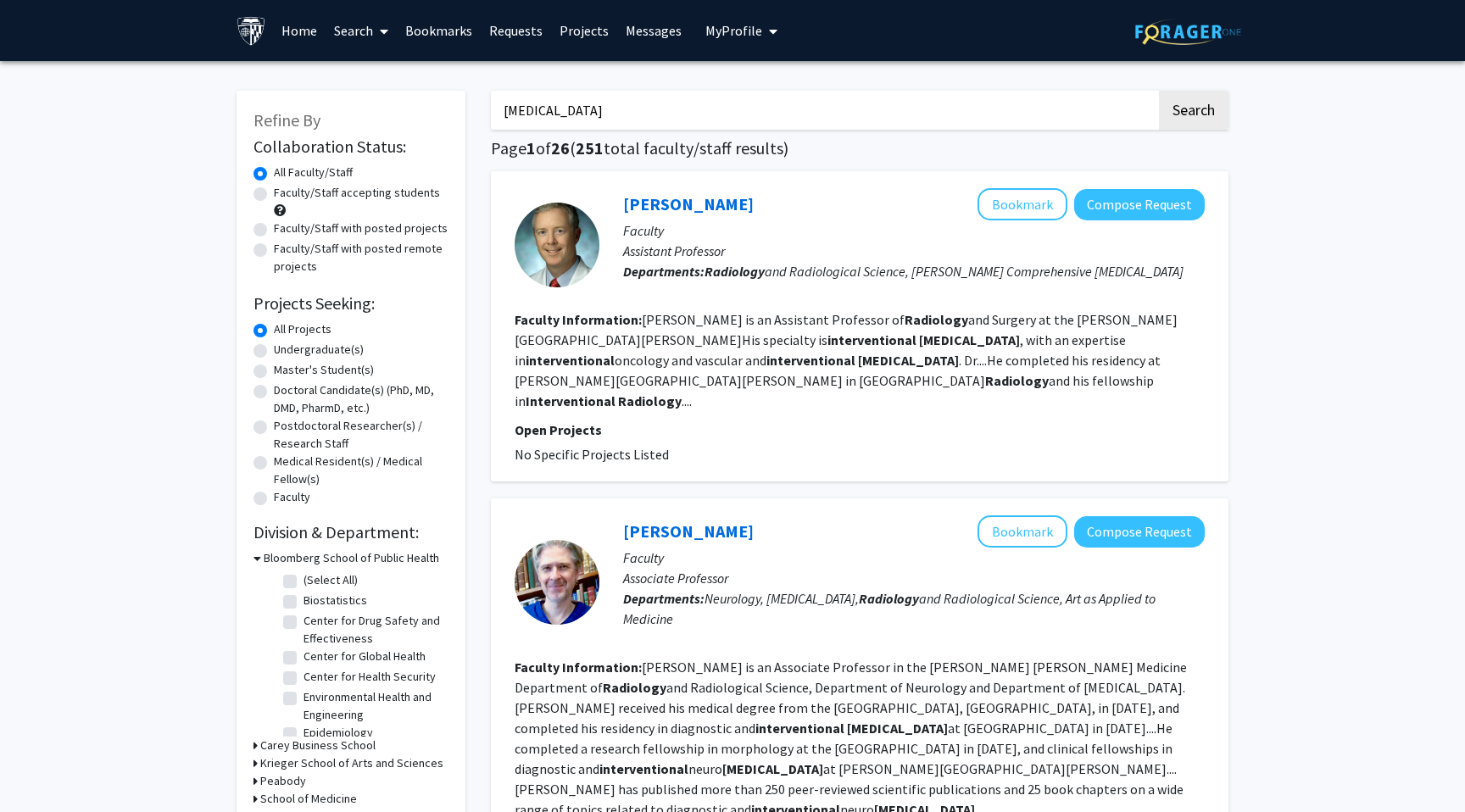
drag, startPoint x: 687, startPoint y: 123, endPoint x: 430, endPoint y: 123, distance: 257.0
drag, startPoint x: 717, startPoint y: 121, endPoint x: 430, endPoint y: 121, distance: 287.0
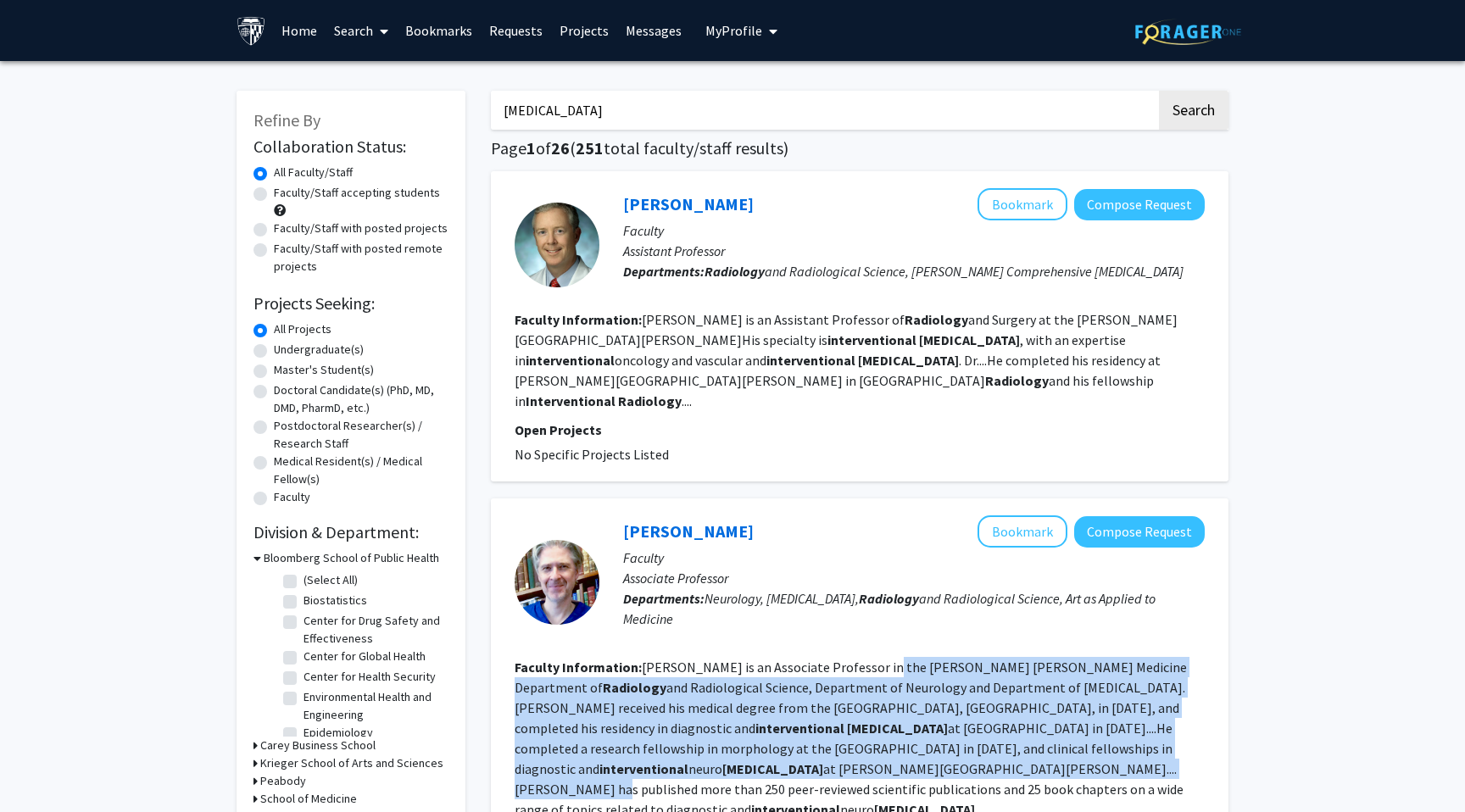
drag, startPoint x: 873, startPoint y: 625, endPoint x: 839, endPoint y: 728, distance: 108.5
click at [839, 728] on fg-read-more "Philippe Gailloud is an Associate Professor in the Johns Hopkins Medicine Depar…" at bounding box center [851, 738] width 672 height 159
click at [704, 520] on link "Philippe Gailloud" at bounding box center [687, 531] width 130 height 22
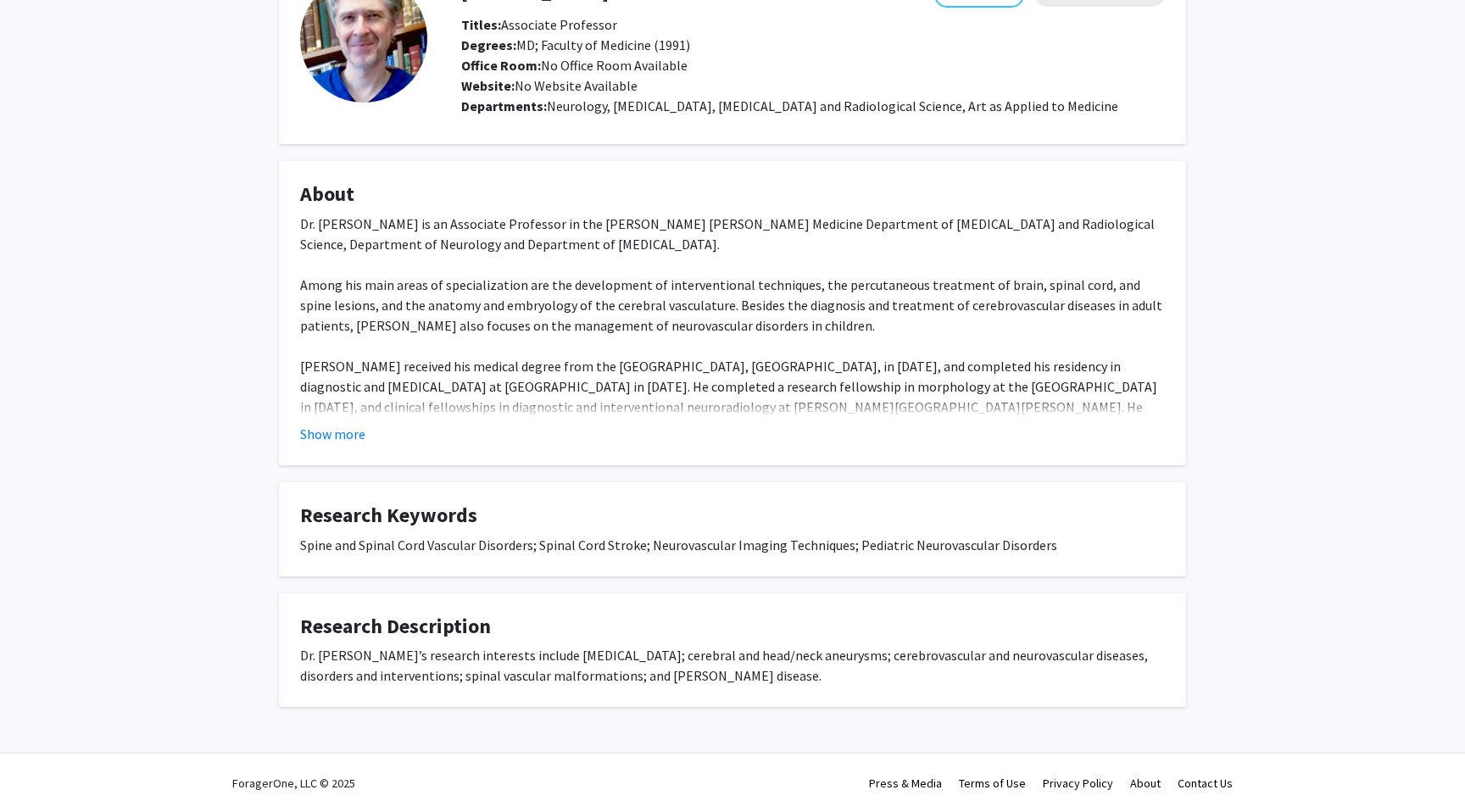
scroll to position [120, 0]
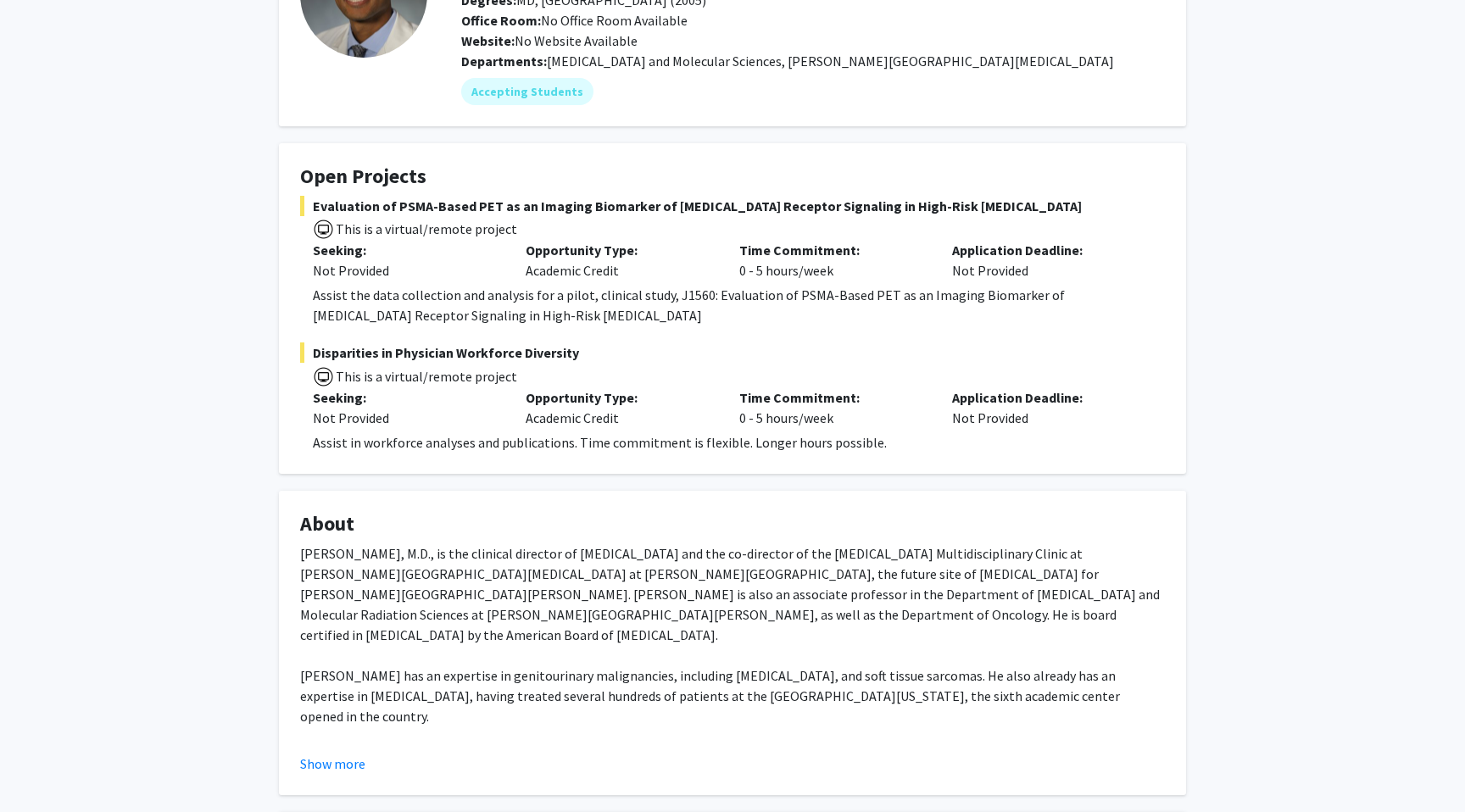
scroll to position [165, 0]
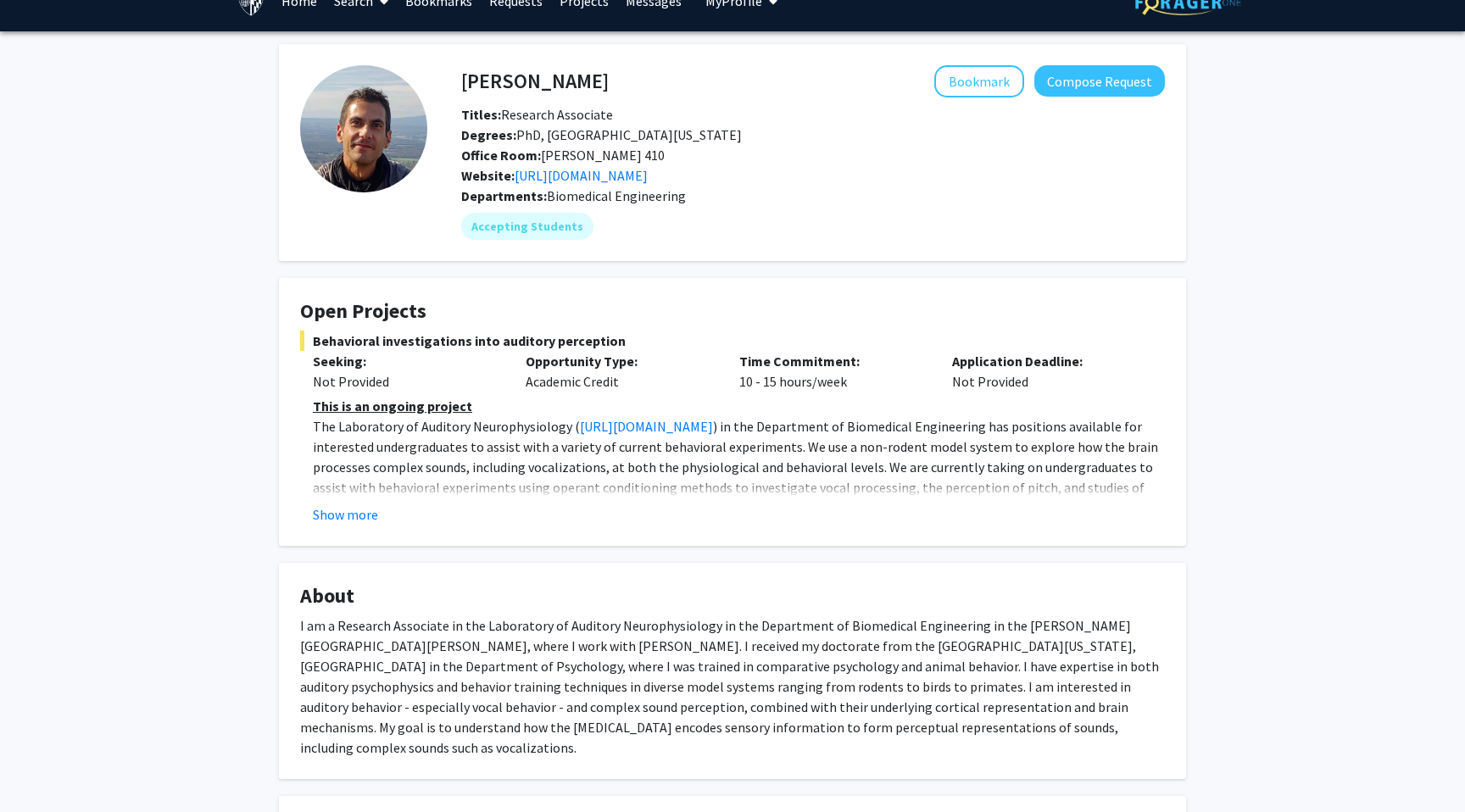
scroll to position [52, 0]
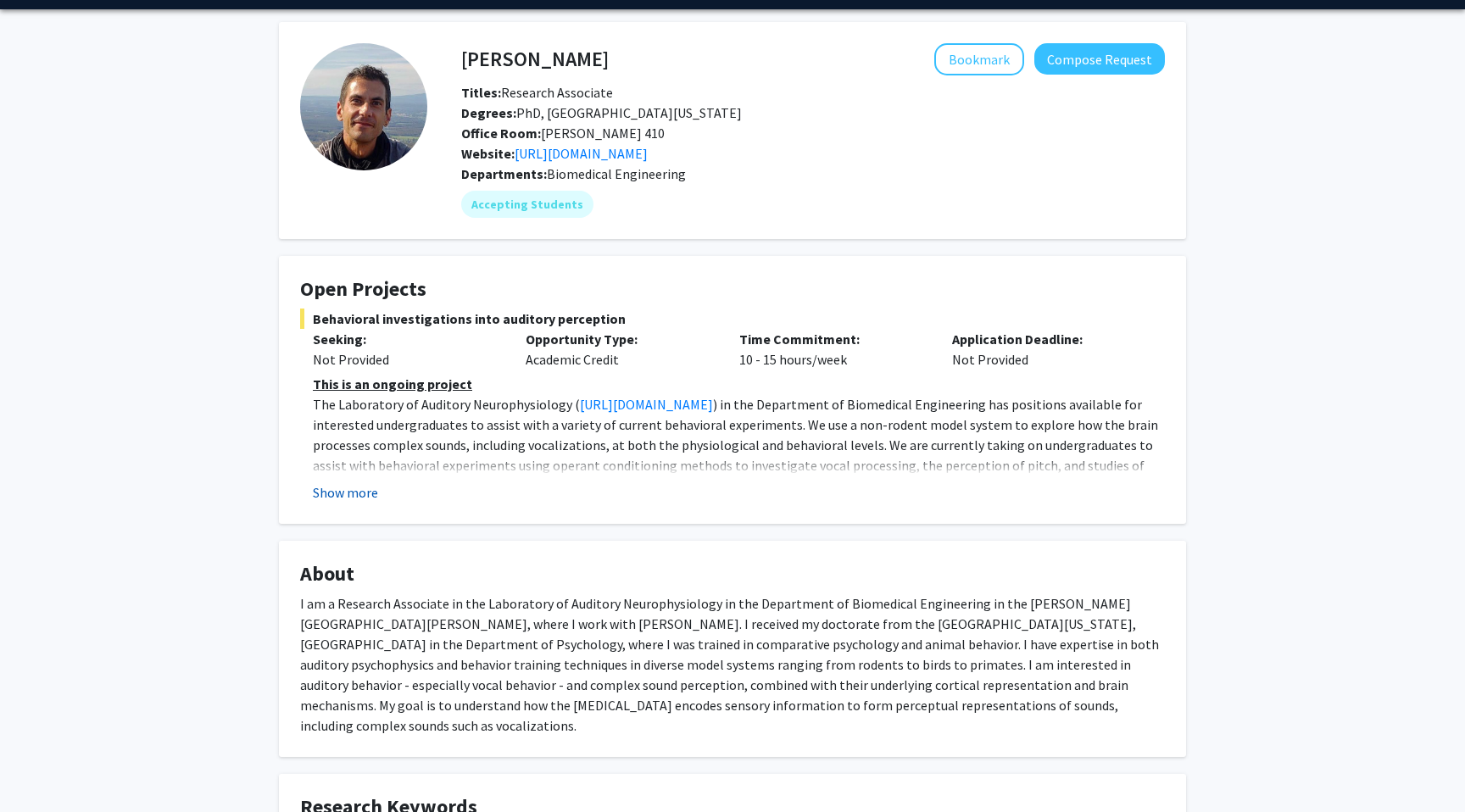
click at [355, 496] on button "Show more" at bounding box center [345, 492] width 66 height 21
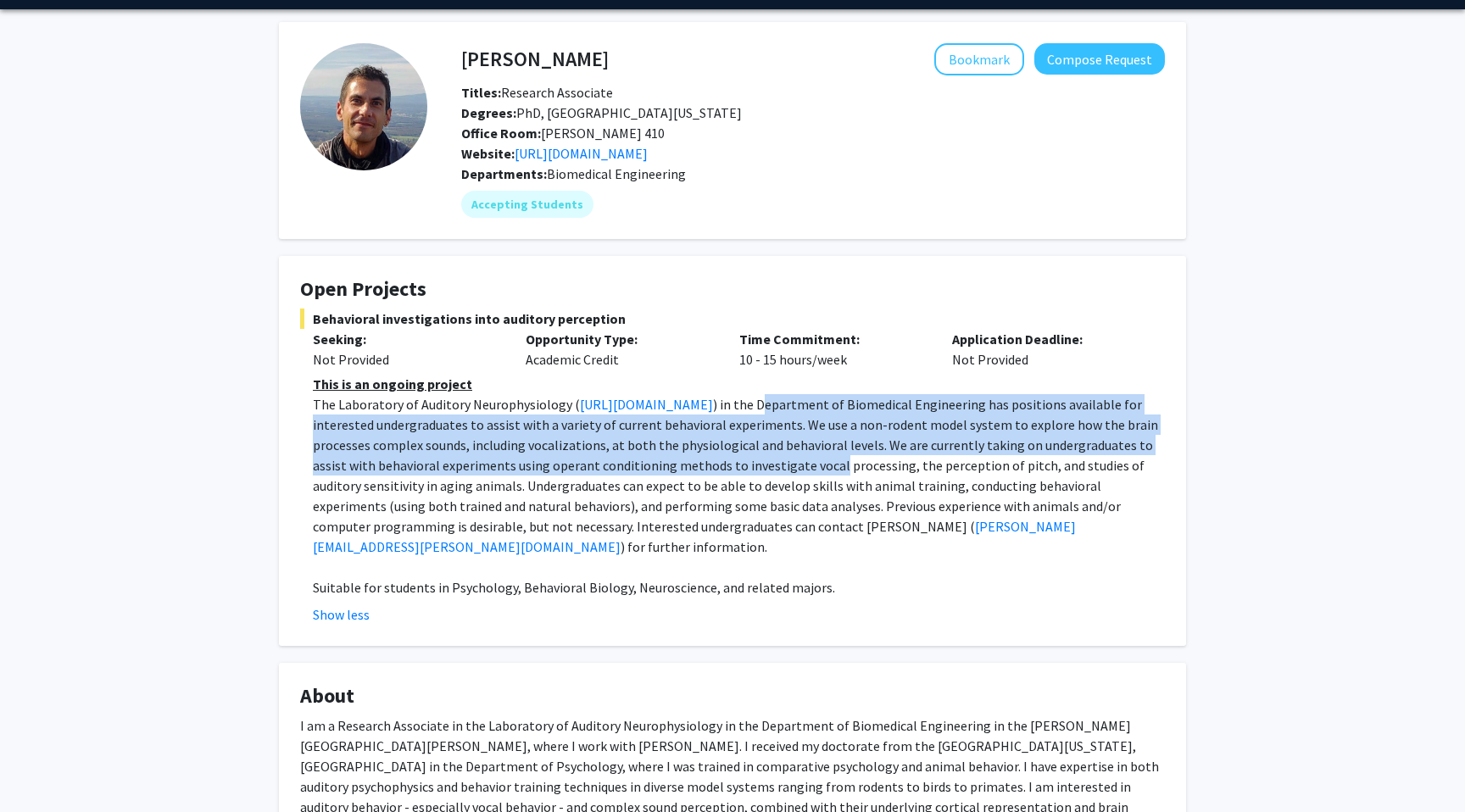
drag, startPoint x: 998, startPoint y: 408, endPoint x: 1035, endPoint y: 467, distance: 69.6
click at [1045, 462] on span ") in the Department of Biomedical Engineering has positions available for inter…" at bounding box center [734, 465] width 845 height 139
click at [960, 444] on span ") in the Department of Biomedical Engineering has positions available for inter…" at bounding box center [734, 465] width 845 height 139
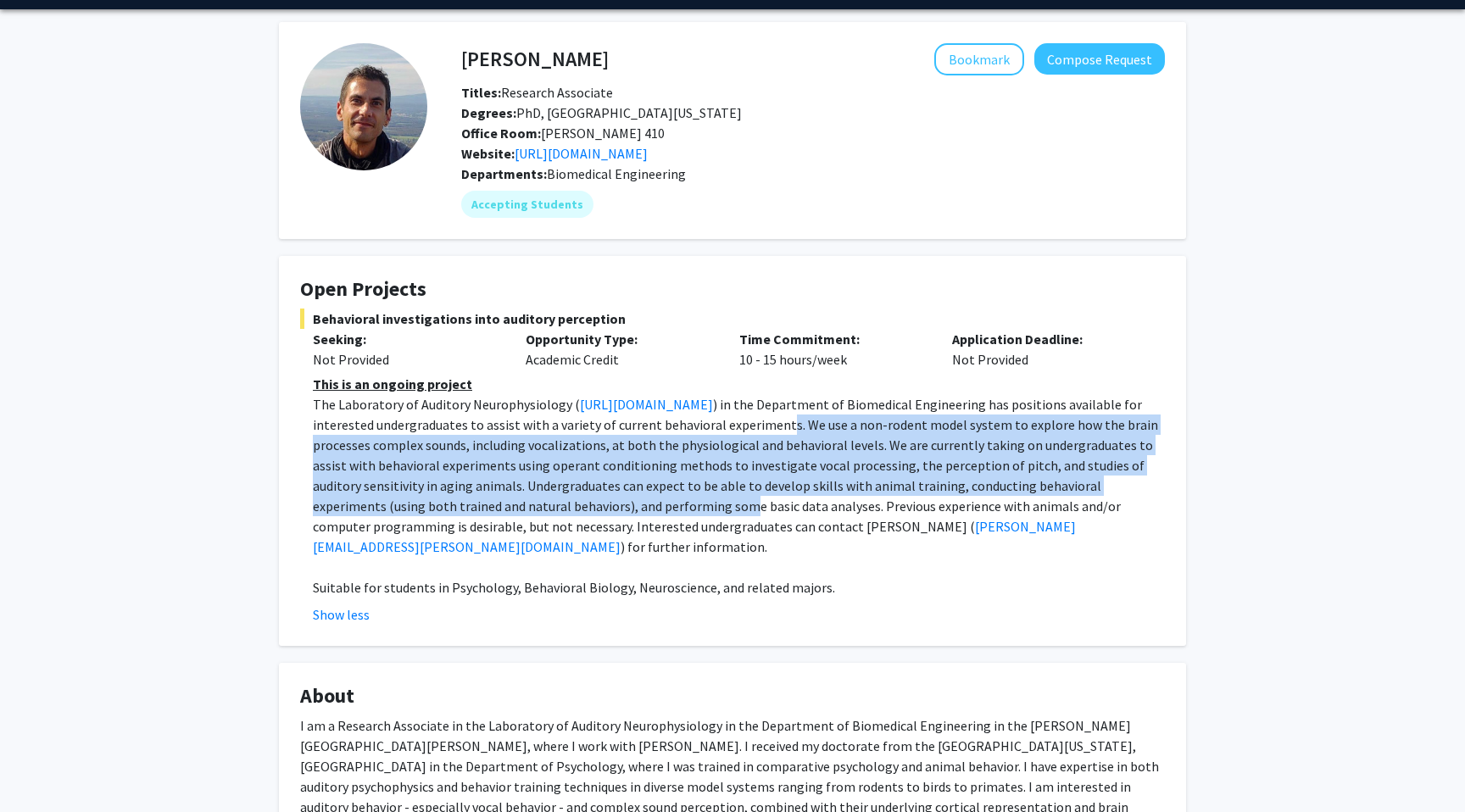
drag, startPoint x: 999, startPoint y: 423, endPoint x: 874, endPoint y: 500, distance: 146.8
click at [876, 501] on span ") in the Department of Biomedical Engineering has positions available for inter…" at bounding box center [734, 465] width 845 height 139
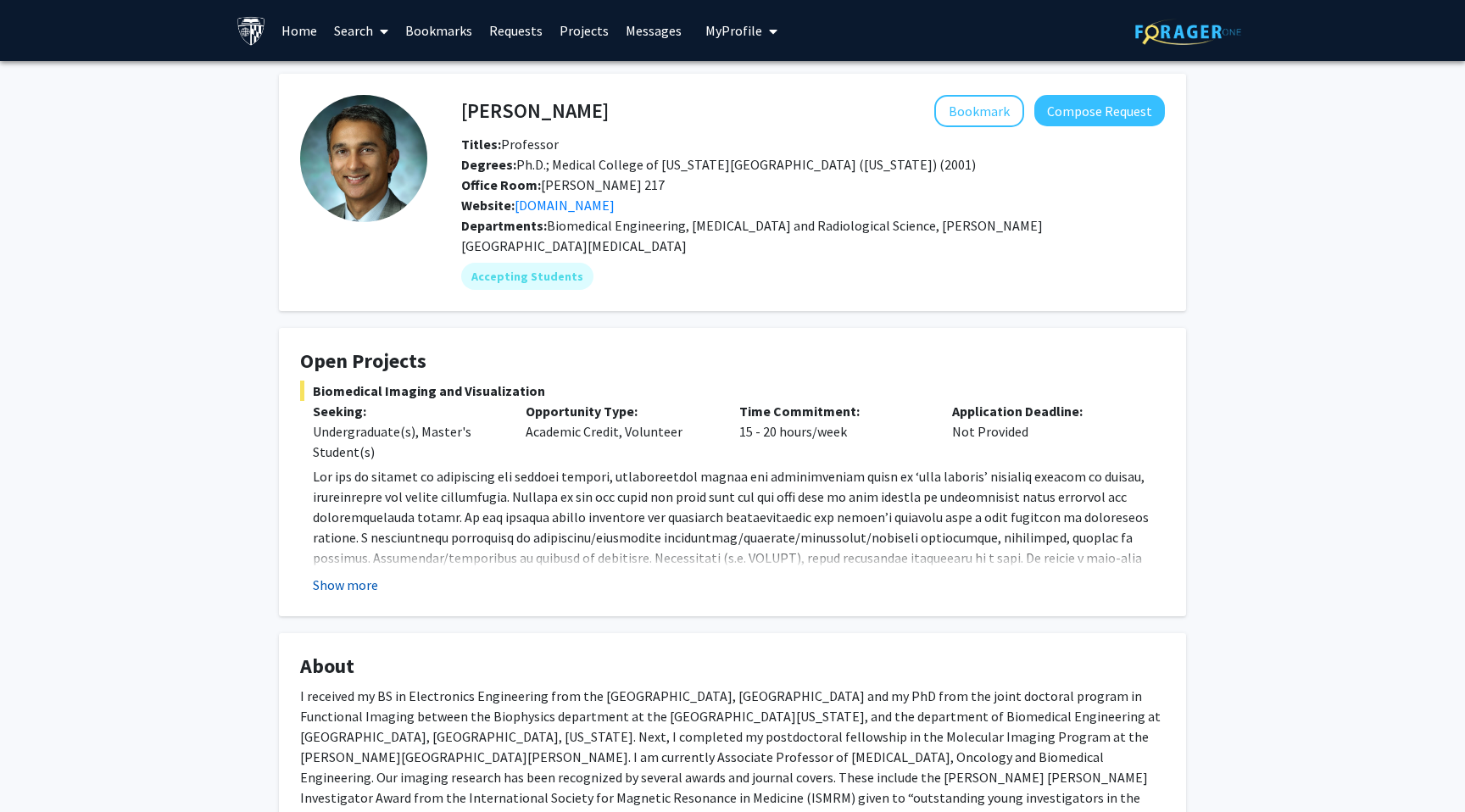
click at [364, 575] on button "Show more" at bounding box center [345, 585] width 66 height 21
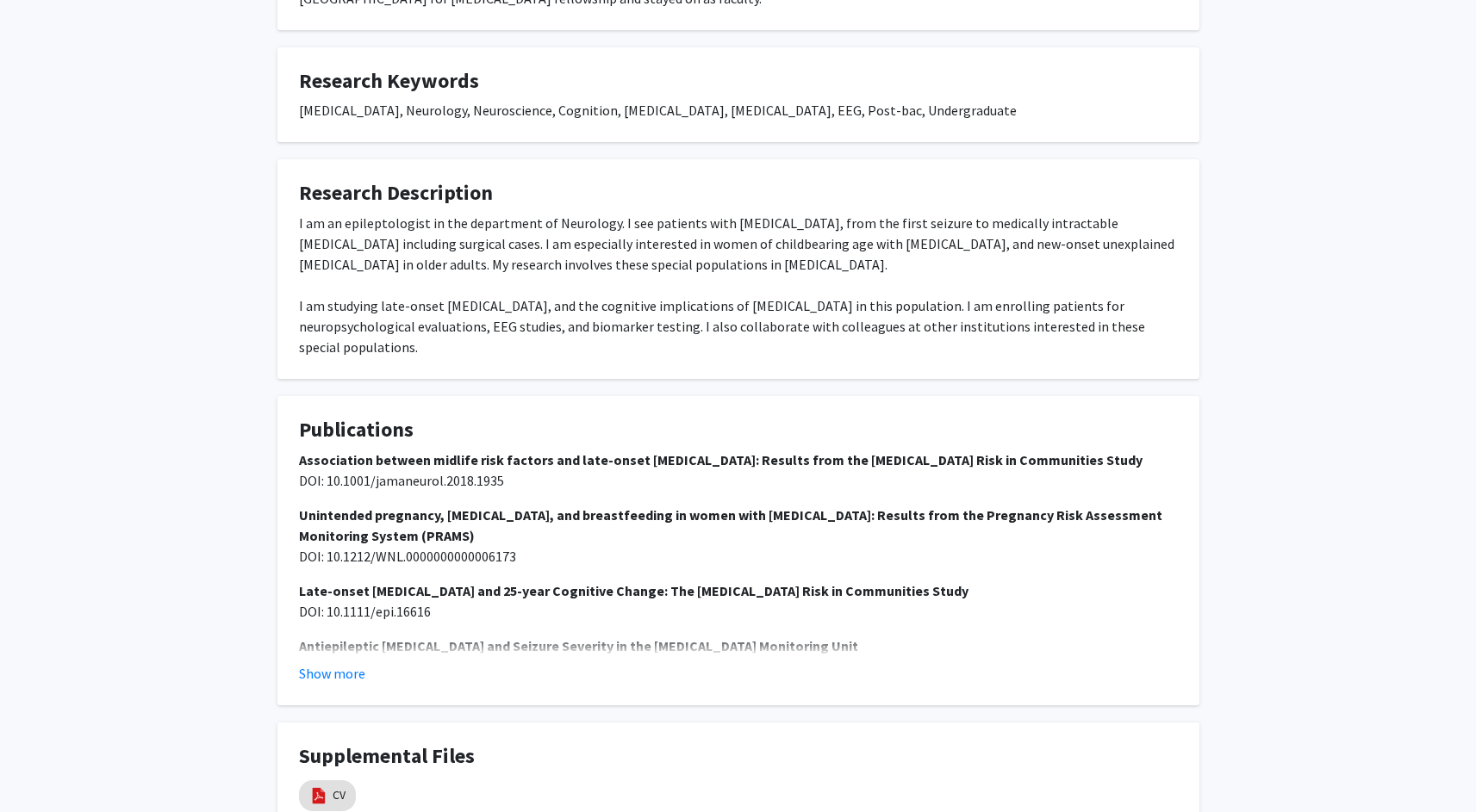
scroll to position [642, 0]
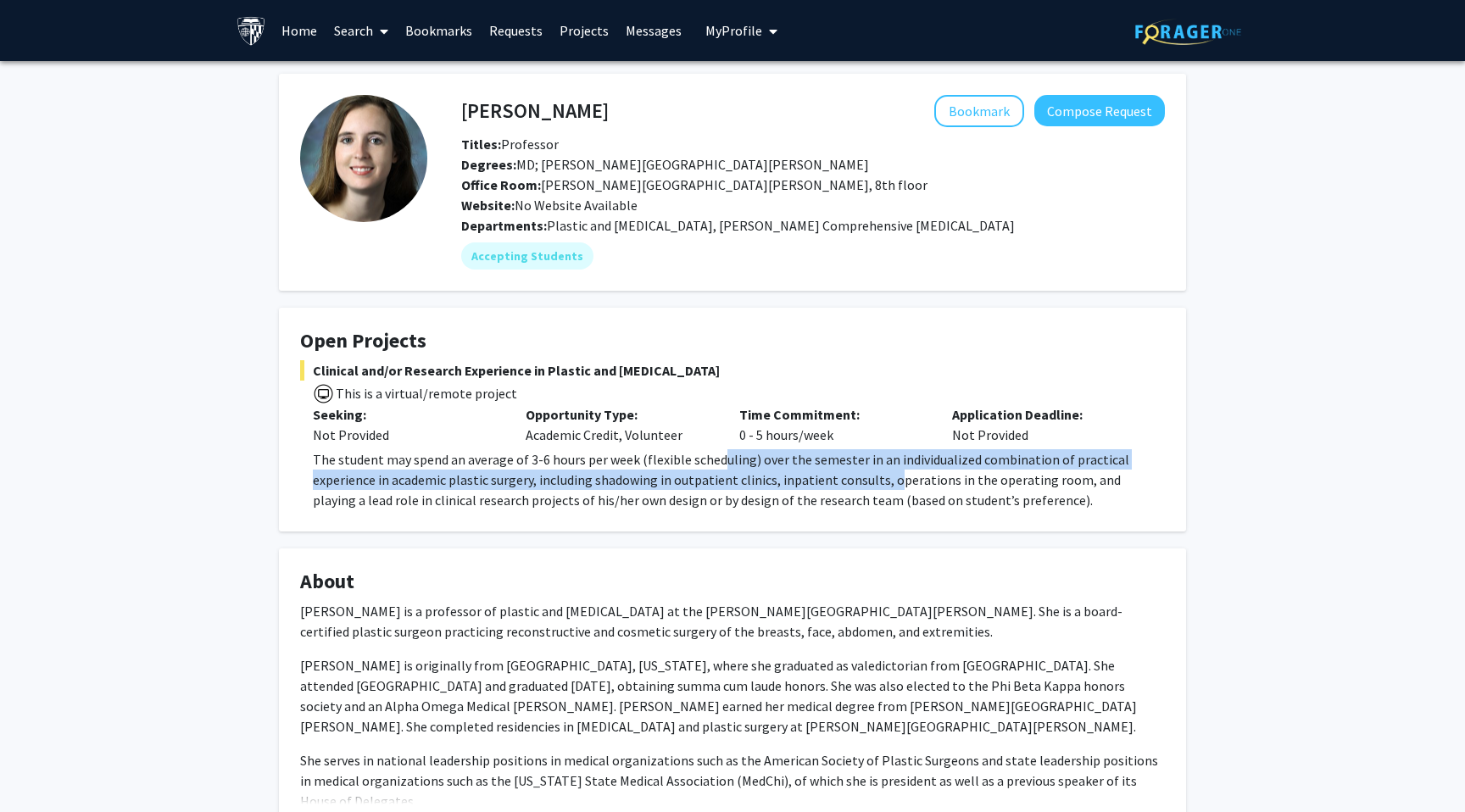
drag, startPoint x: 719, startPoint y: 459, endPoint x: 890, endPoint y: 475, distance: 171.7
click at [890, 475] on span "The student may spend an average of 3-6 hours per week (flexible scheduling) ov…" at bounding box center [720, 479] width 816 height 57
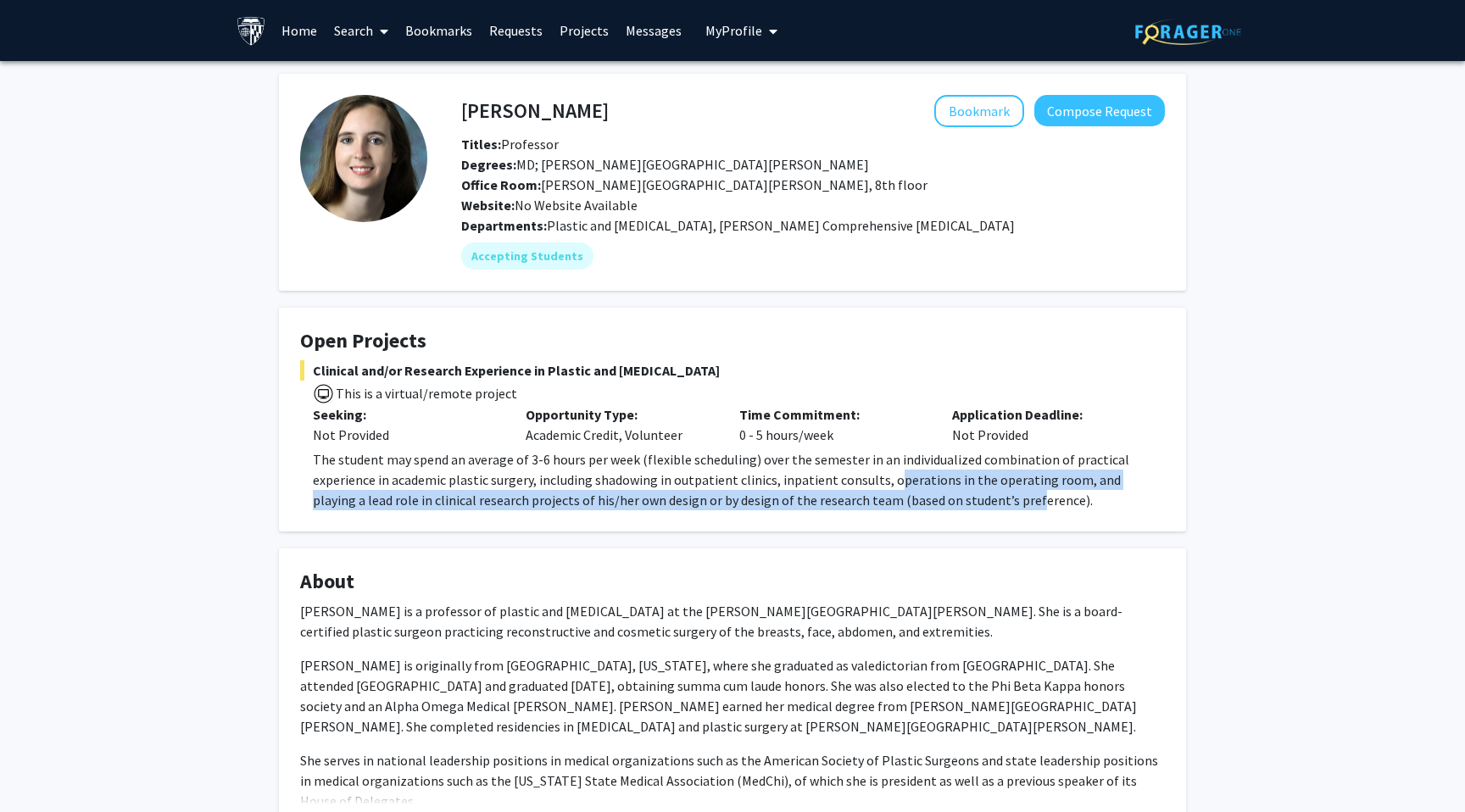
drag, startPoint x: 889, startPoint y: 477, endPoint x: 973, endPoint y: 506, distance: 88.9
click at [973, 506] on span "The student may spend an average of 3-6 hours per week (flexible scheduling) ov…" at bounding box center [720, 479] width 816 height 57
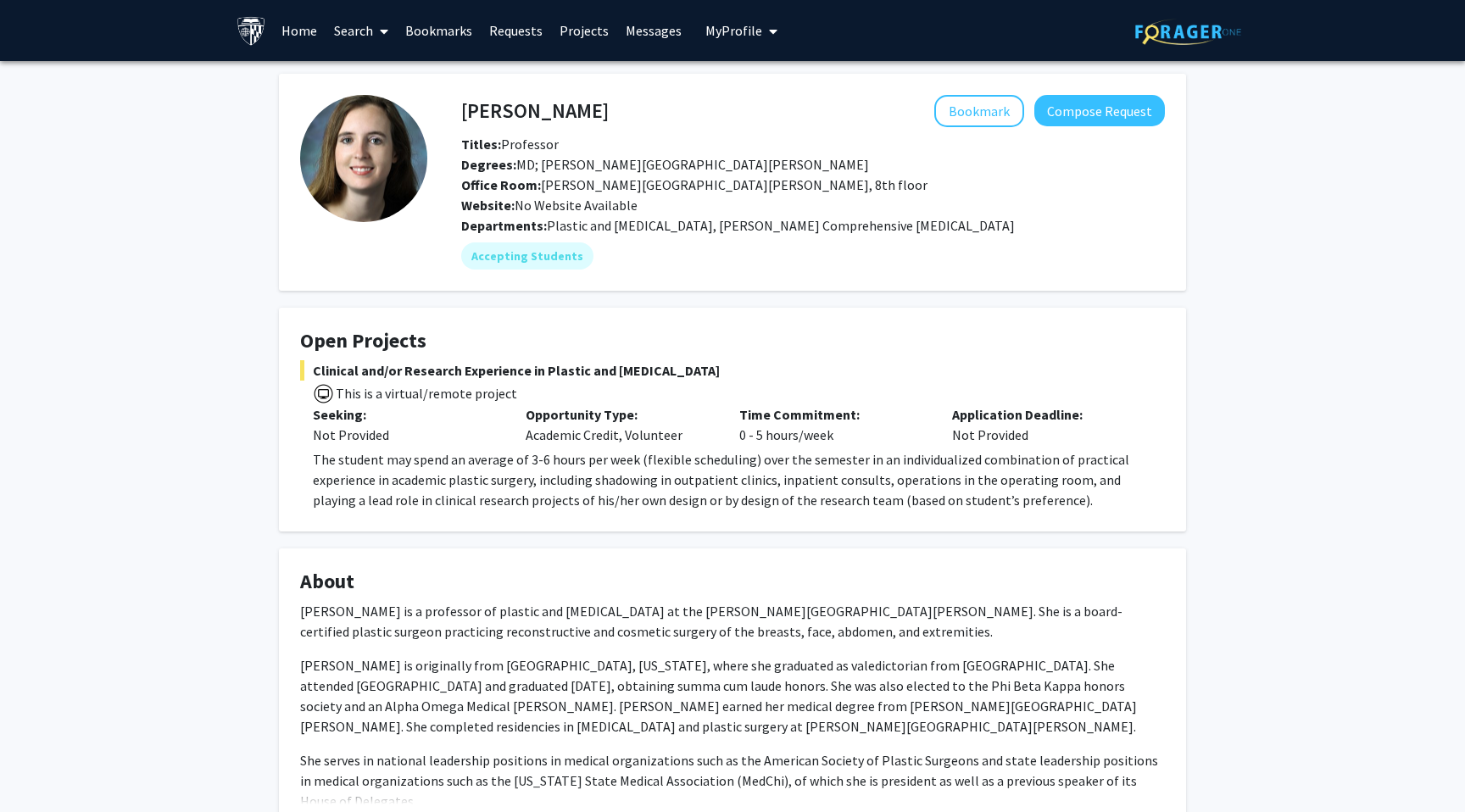
click at [1040, 495] on p "The student may spend an average of 3-6 hours per week (flexible scheduling) ov…" at bounding box center [738, 479] width 852 height 61
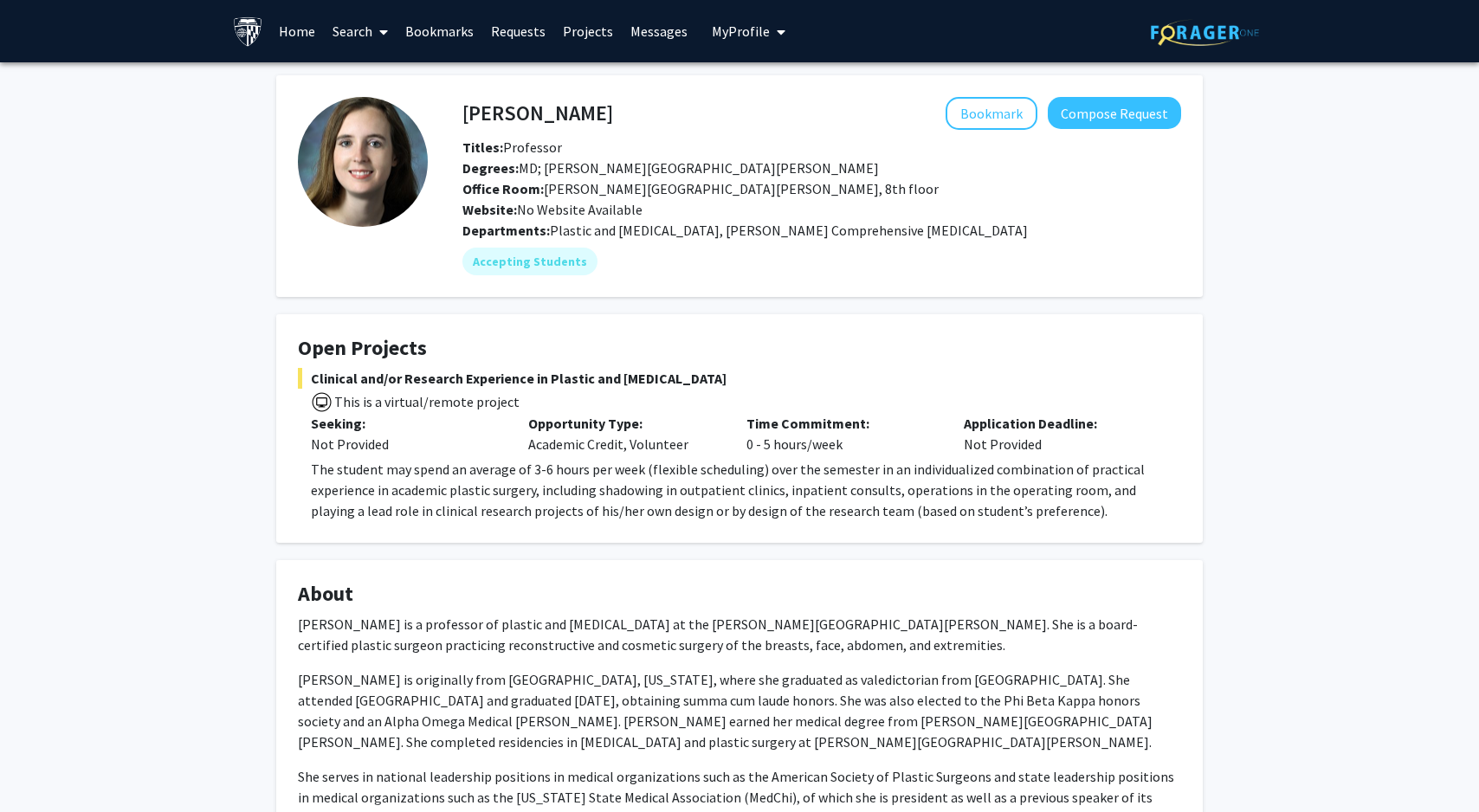
drag, startPoint x: 21, startPoint y: 29, endPoint x: -282, endPoint y: 28, distance: 303.0
click at [0, 28] on html "Skip navigation Home Search Bookmarks Requests Projects Messages My Profile [PE…" at bounding box center [740, 406] width 1479 height 812
click at [41, 186] on div "[PERSON_NAME] Bookmark Compose Request Titles: Professor Degrees: MD; [PERSON_N…" at bounding box center [740, 649] width 1479 height 1174
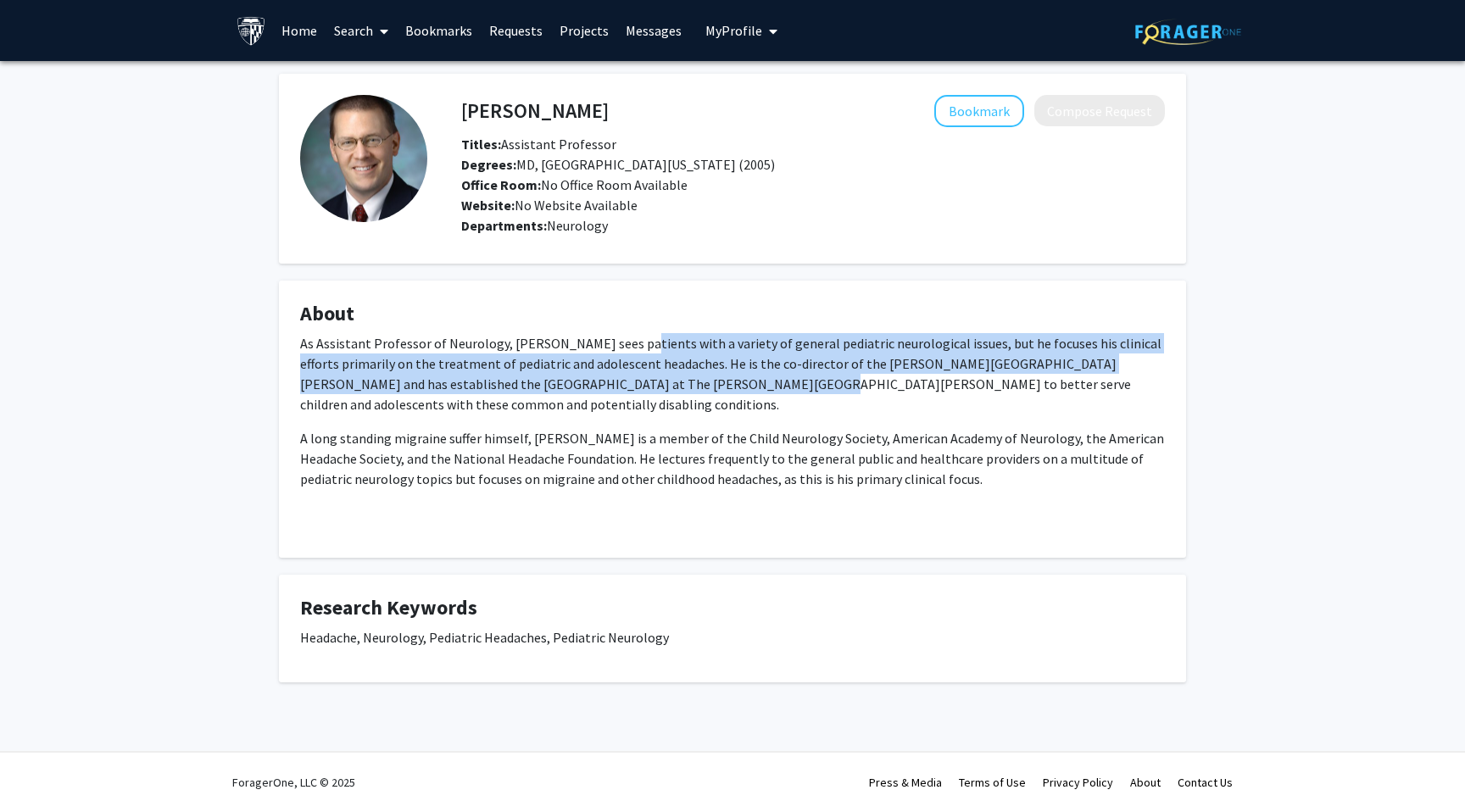
drag, startPoint x: 624, startPoint y: 338, endPoint x: 654, endPoint y: 379, distance: 50.8
click at [654, 379] on p "As Assistant Professor of Neurology, [PERSON_NAME] sees patients with a variety…" at bounding box center [732, 373] width 865 height 82
click at [654, 379] on p "As Assistant Professor of Neurology, Dr. Oakley sees patients with a variety of…" at bounding box center [732, 373] width 865 height 82
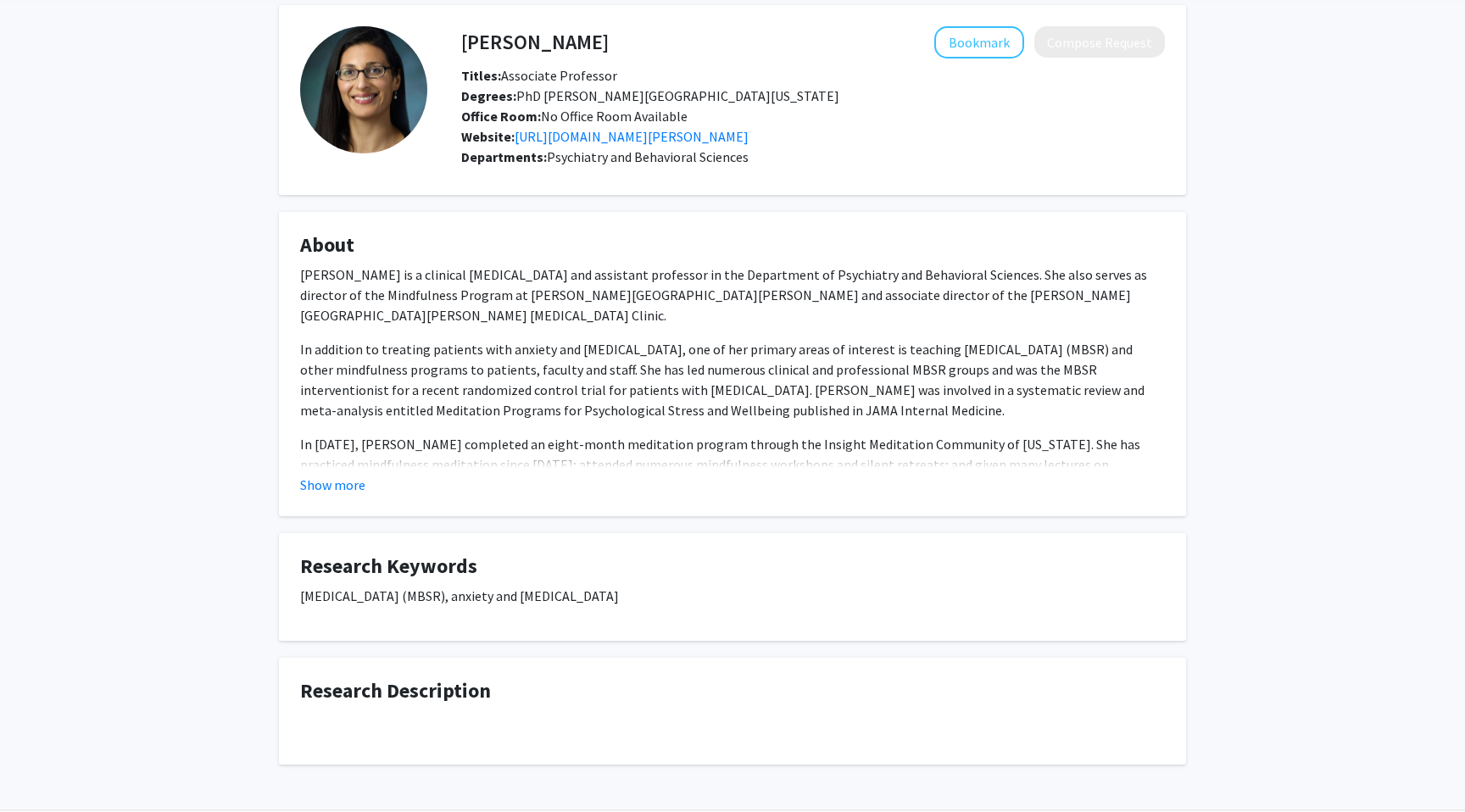
scroll to position [75, 0]
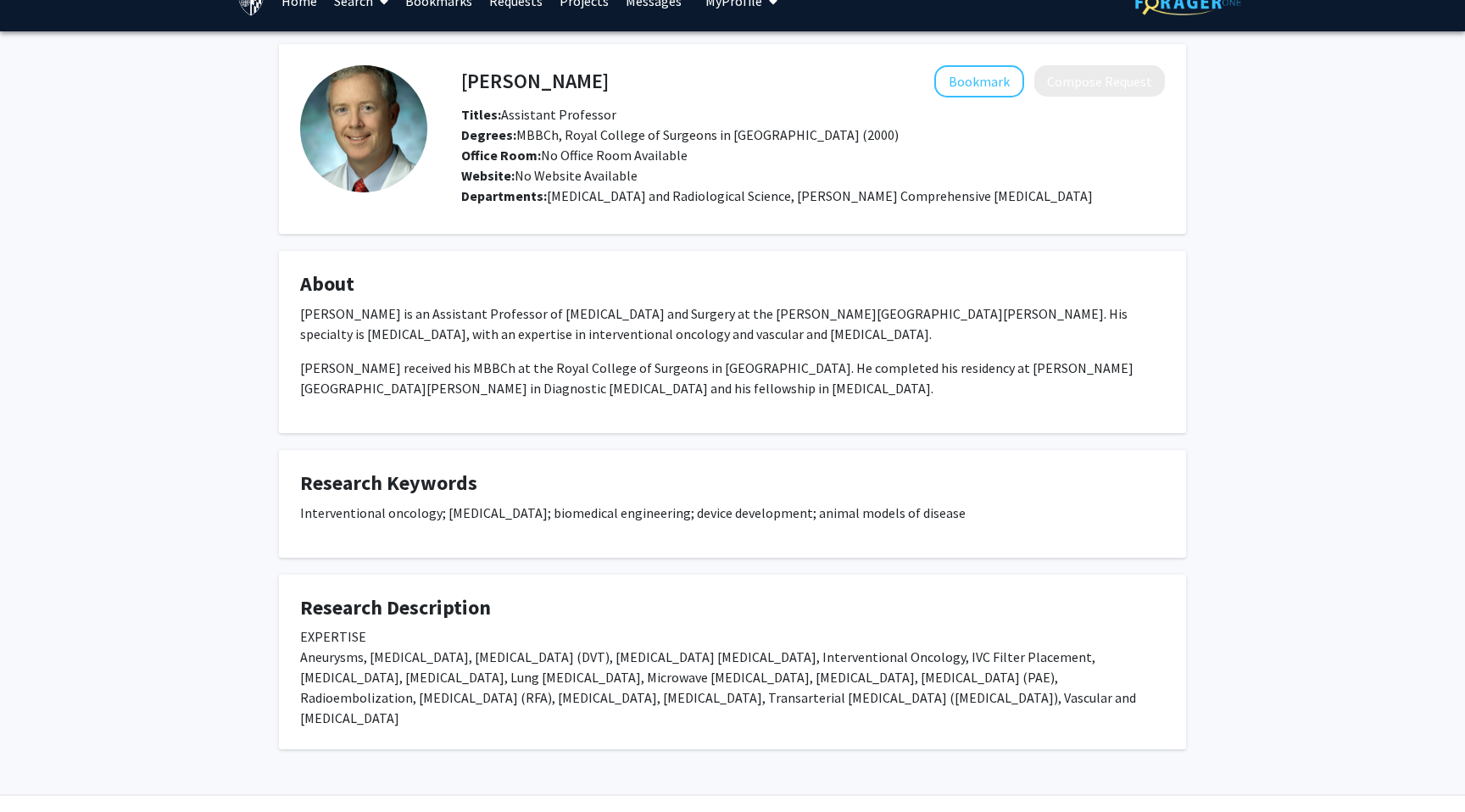
scroll to position [49, 0]
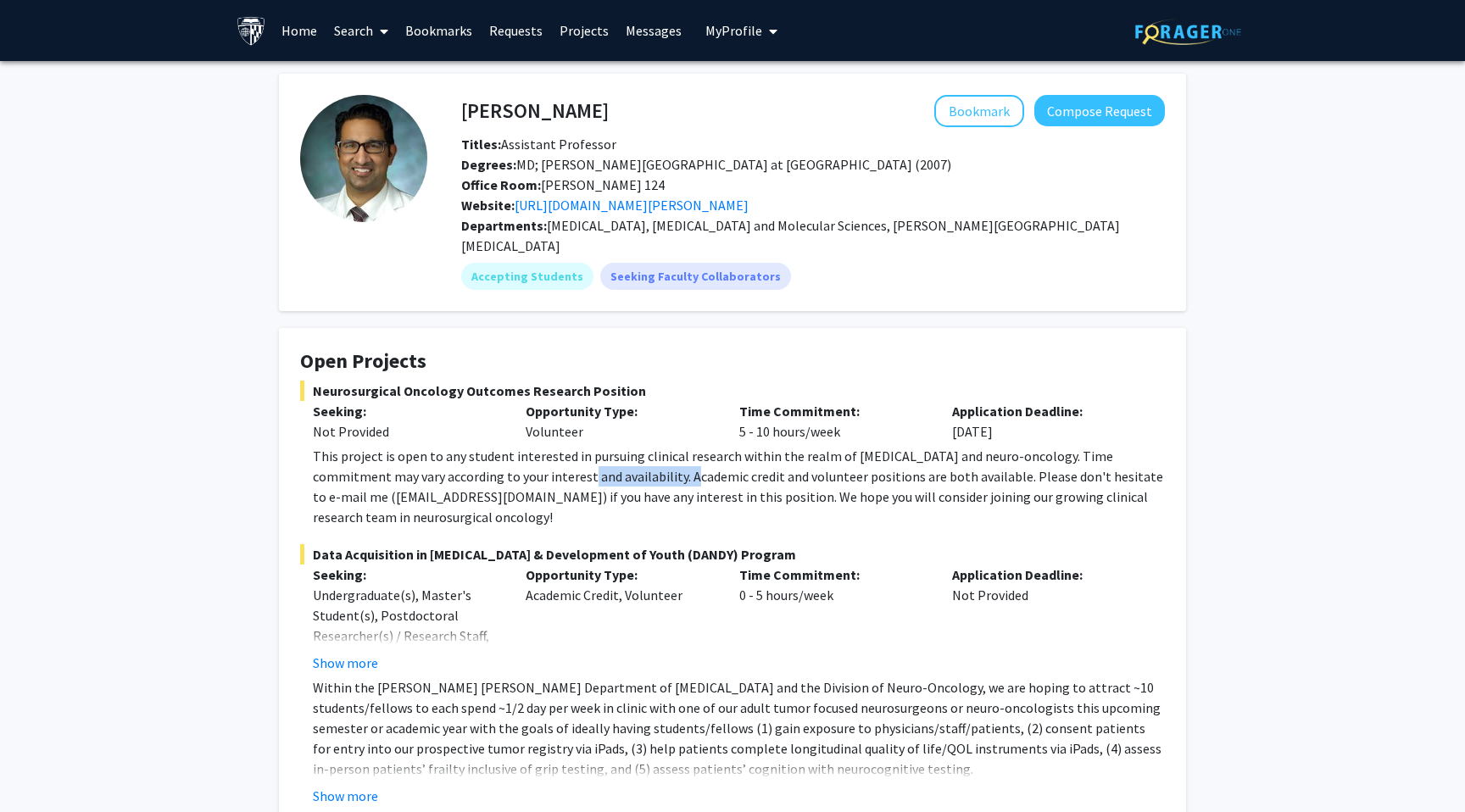
drag, startPoint x: 521, startPoint y: 445, endPoint x: 621, endPoint y: 446, distance: 100.0
click at [627, 446] on div "This project is open to any student interested in pursuing clinical research wi…" at bounding box center [738, 486] width 852 height 82
drag, startPoint x: 612, startPoint y: 433, endPoint x: 637, endPoint y: 435, distance: 25.1
click at [637, 445] on div "This project is open to any student interested in pursuing clinical research wi…" at bounding box center [738, 486] width 852 height 82
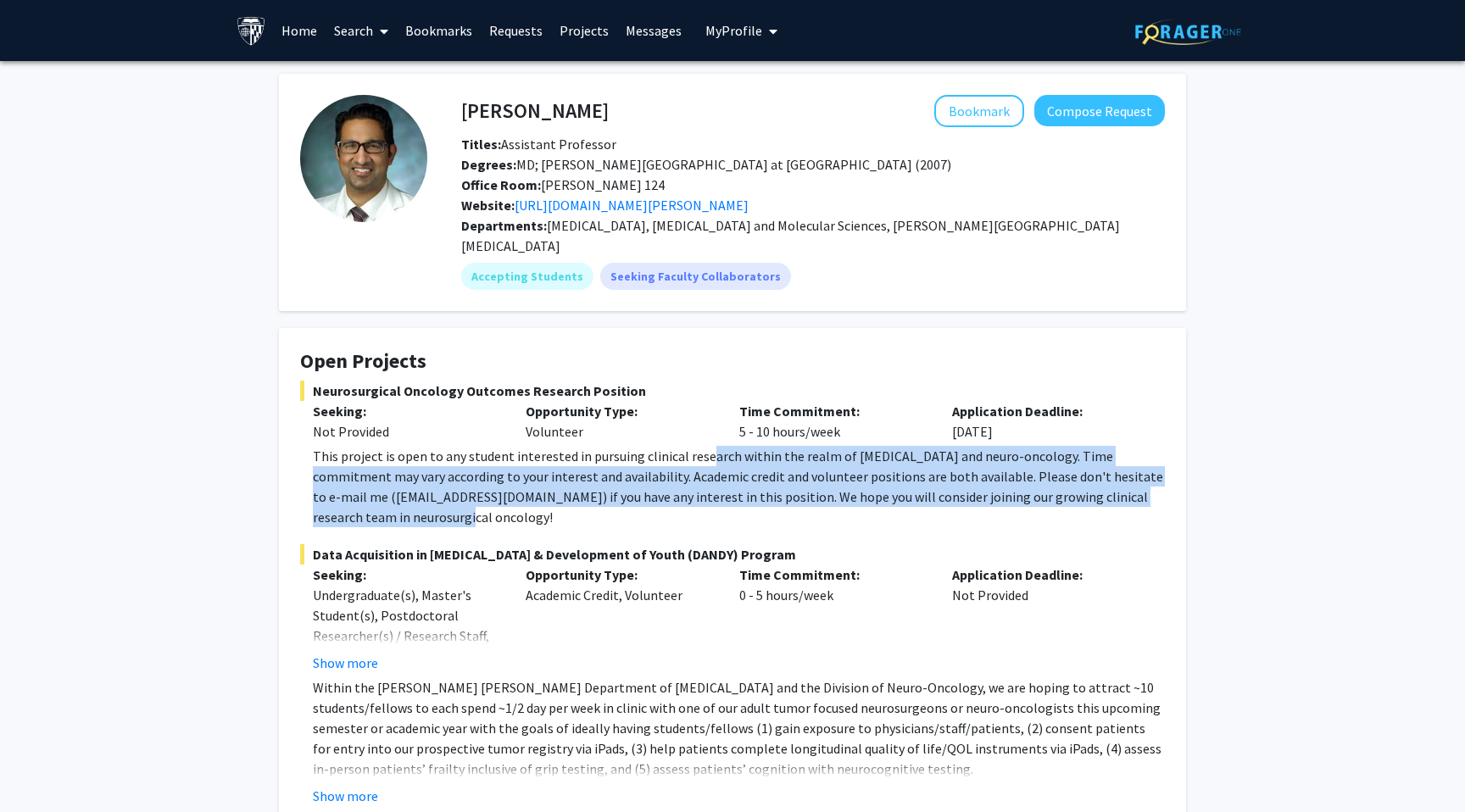
drag, startPoint x: 702, startPoint y: 440, endPoint x: 700, endPoint y: 489, distance: 49.0
click at [700, 489] on div "This project is open to any student interested in pursuing clinical research wi…" at bounding box center [738, 486] width 852 height 82
click at [682, 493] on div "This project is open to any student interested in pursuing clinical research wi…" at bounding box center [738, 486] width 852 height 82
drag, startPoint x: 672, startPoint y: 496, endPoint x: 319, endPoint y: 443, distance: 357.0
click at [319, 445] on div "This project is open to any student interested in pursuing clinical research wi…" at bounding box center [738, 486] width 852 height 82
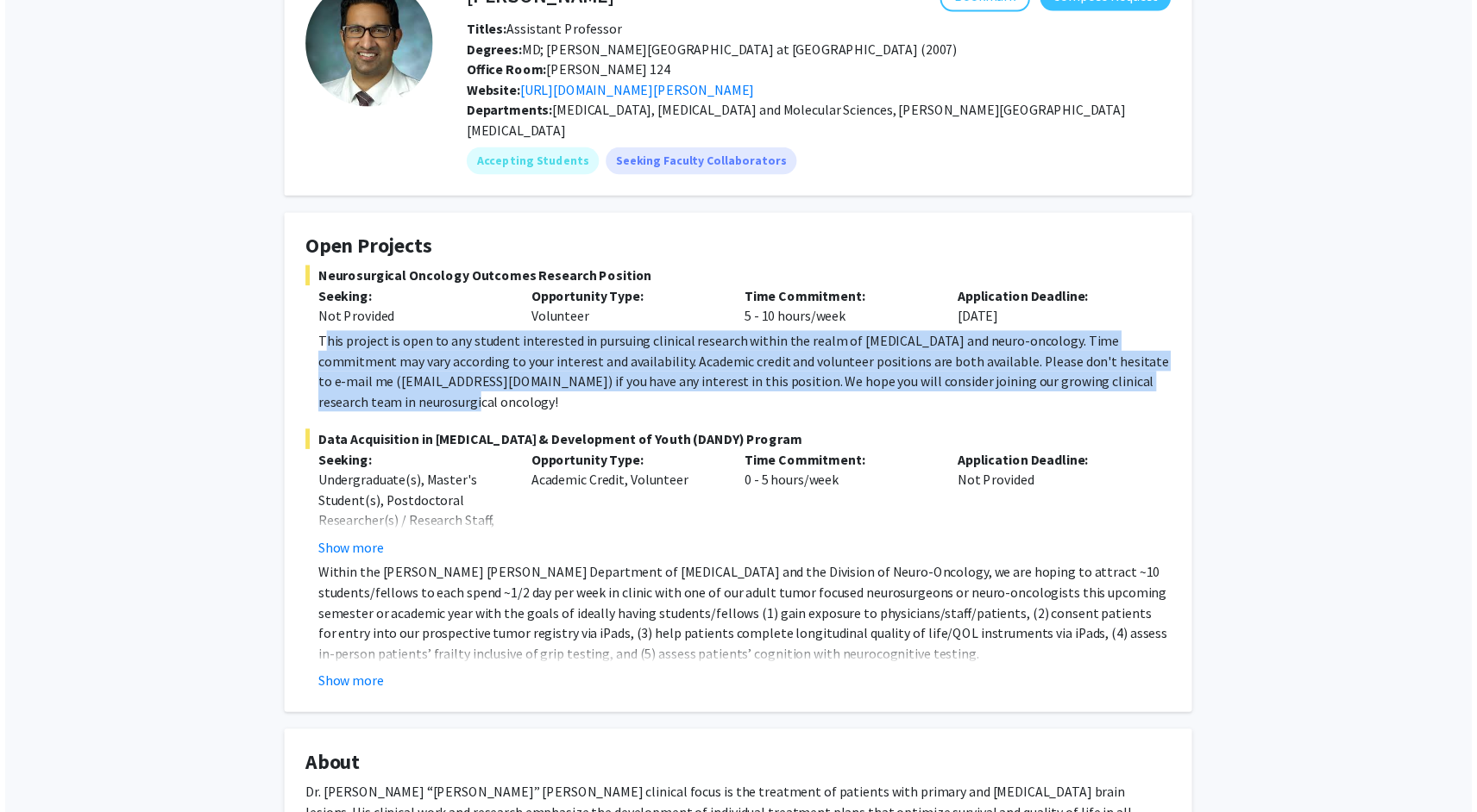
scroll to position [145, 0]
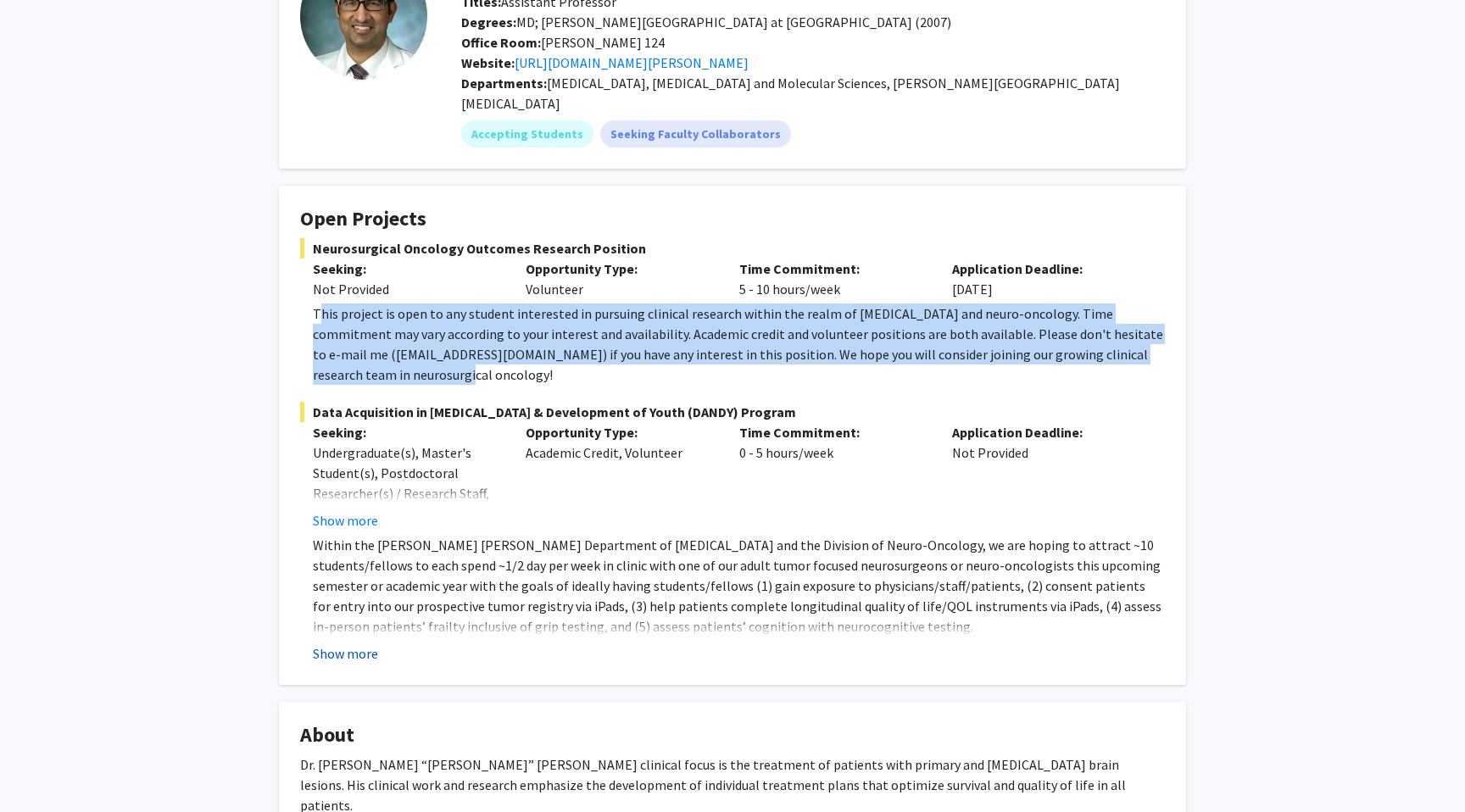
click at [350, 643] on button "Show more" at bounding box center [345, 654] width 66 height 21
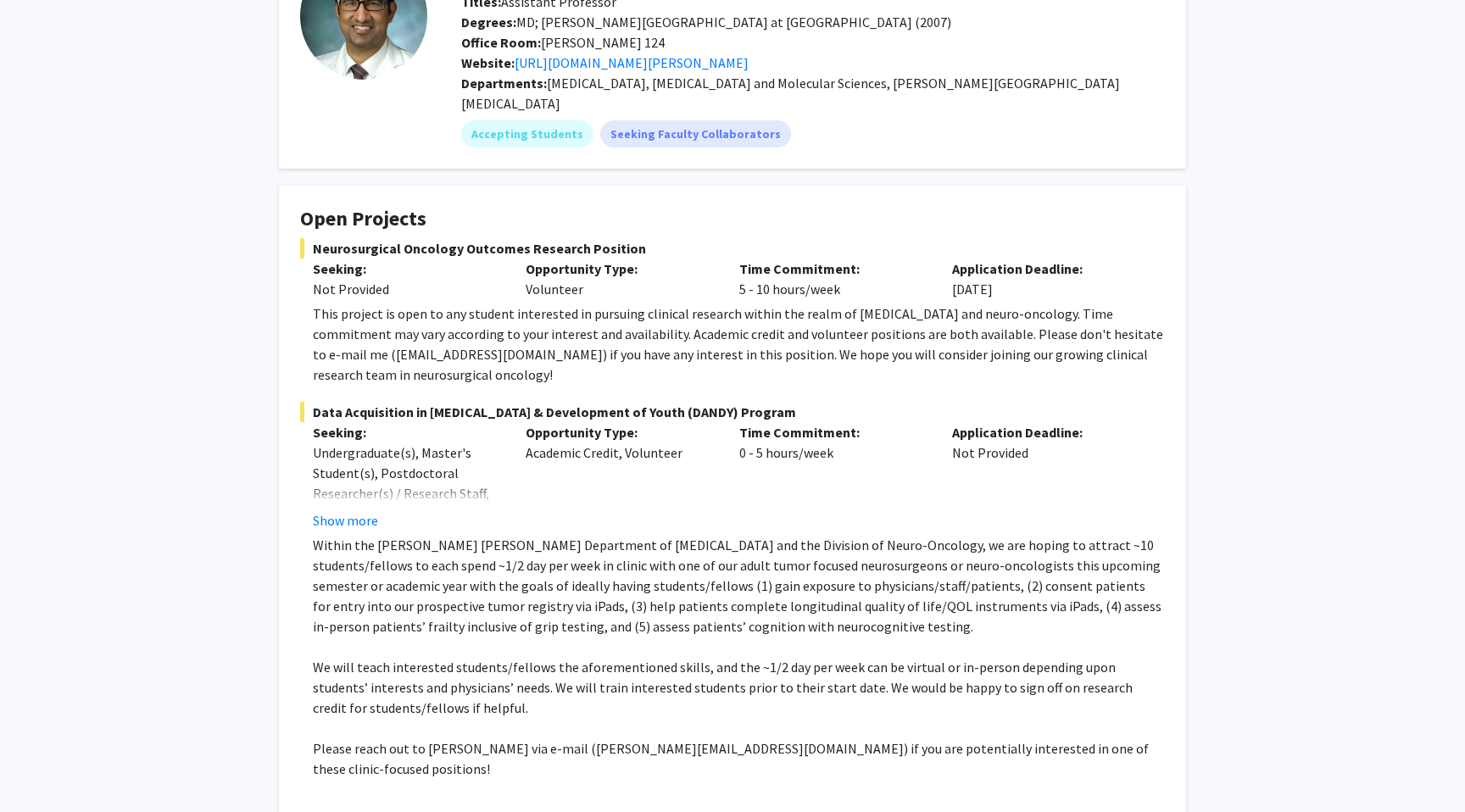
click at [858, 534] on p "Within the Johns Hopkins Department of Neurosurgery and the Division of Neuro-O…" at bounding box center [738, 585] width 852 height 101
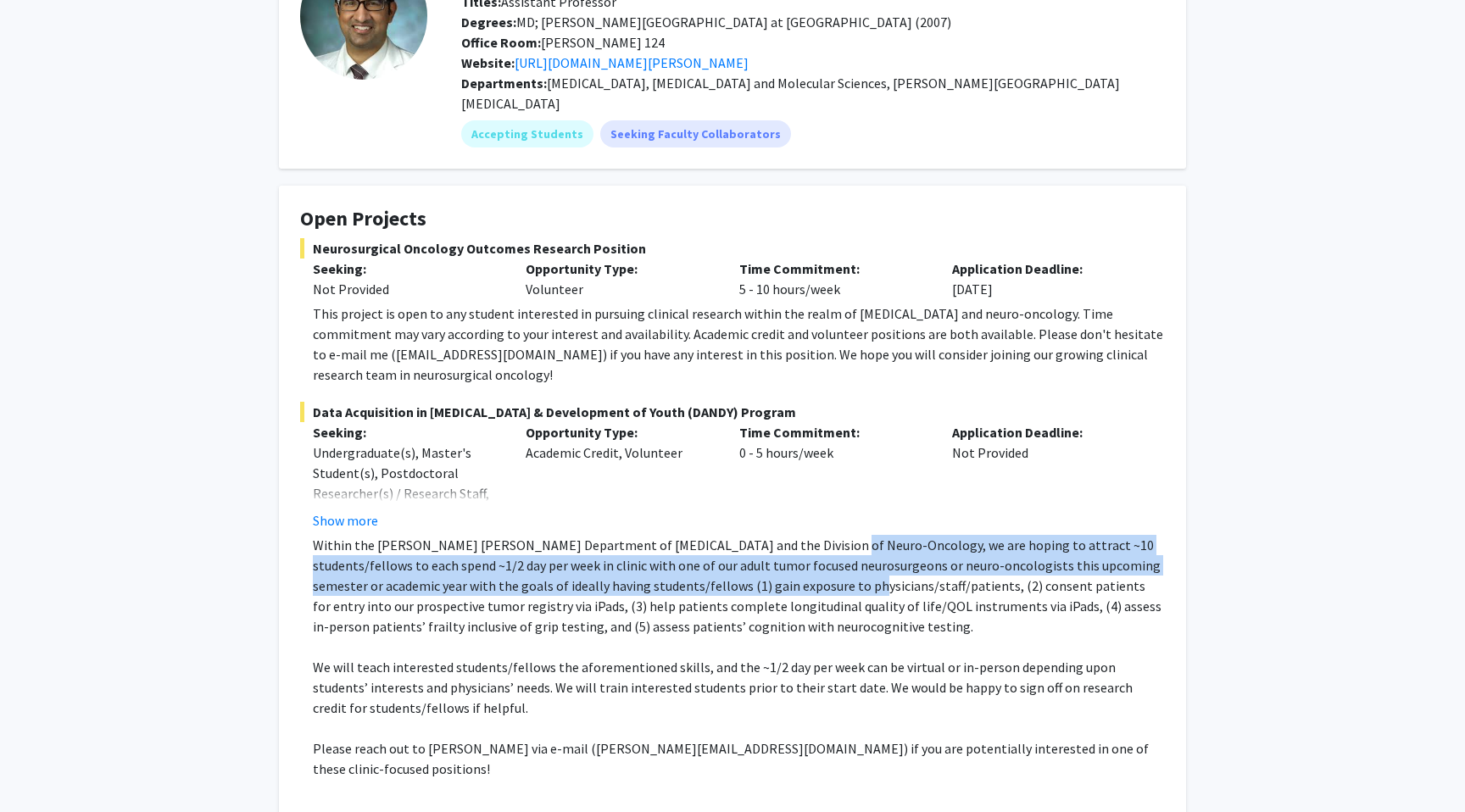
drag, startPoint x: 817, startPoint y: 525, endPoint x: 800, endPoint y: 572, distance: 50.0
click at [800, 572] on p "Within the Johns Hopkins Department of Neurosurgery and the Division of Neuro-O…" at bounding box center [738, 585] width 852 height 101
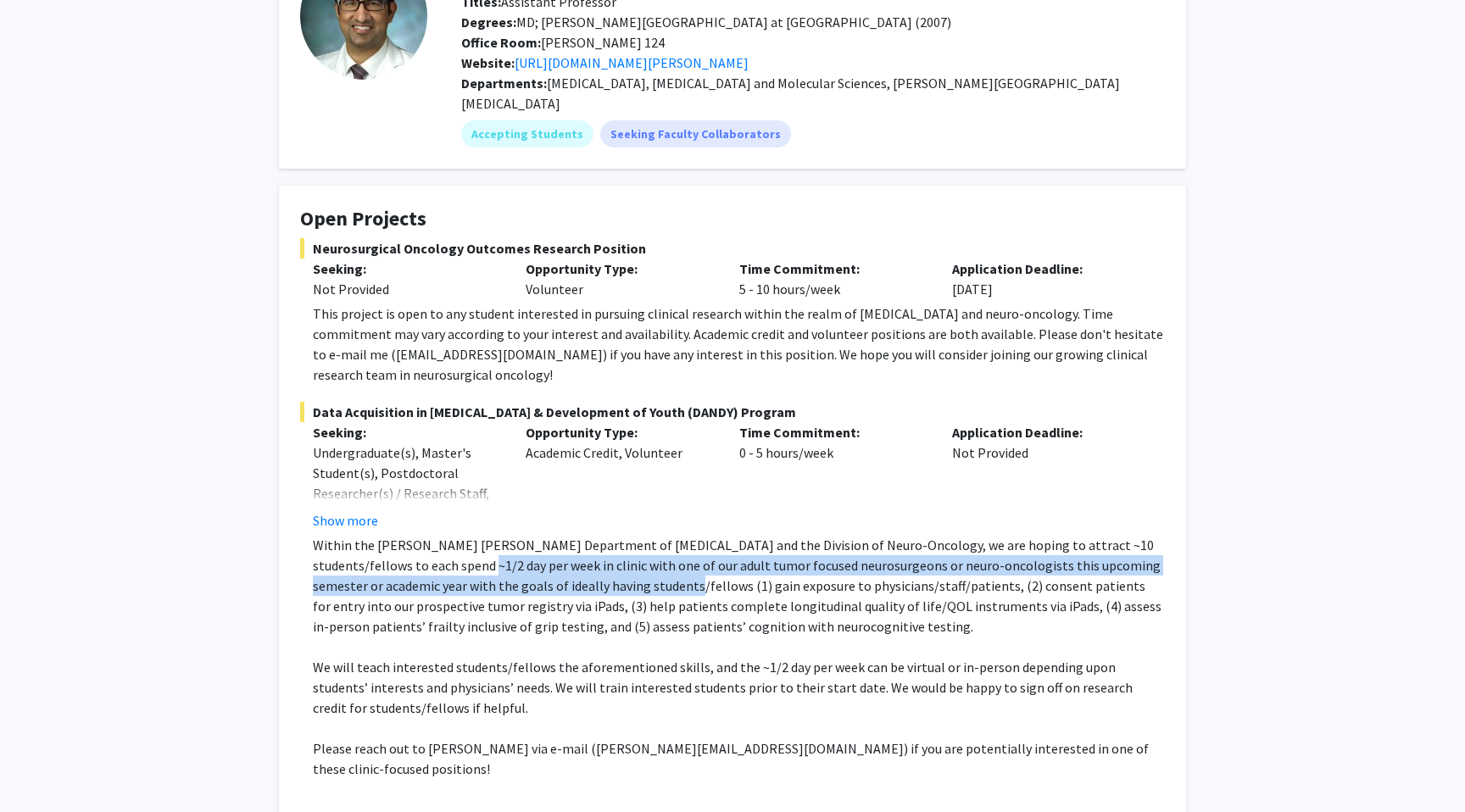
drag, startPoint x: 446, startPoint y: 547, endPoint x: 622, endPoint y: 558, distance: 176.3
click at [622, 559] on p "Within the Johns Hopkins Department of Neurosurgery and the Division of Neuro-O…" at bounding box center [738, 585] width 852 height 101
click at [700, 543] on p "Within the Johns Hopkins Department of Neurosurgery and the Division of Neuro-O…" at bounding box center [738, 585] width 852 height 101
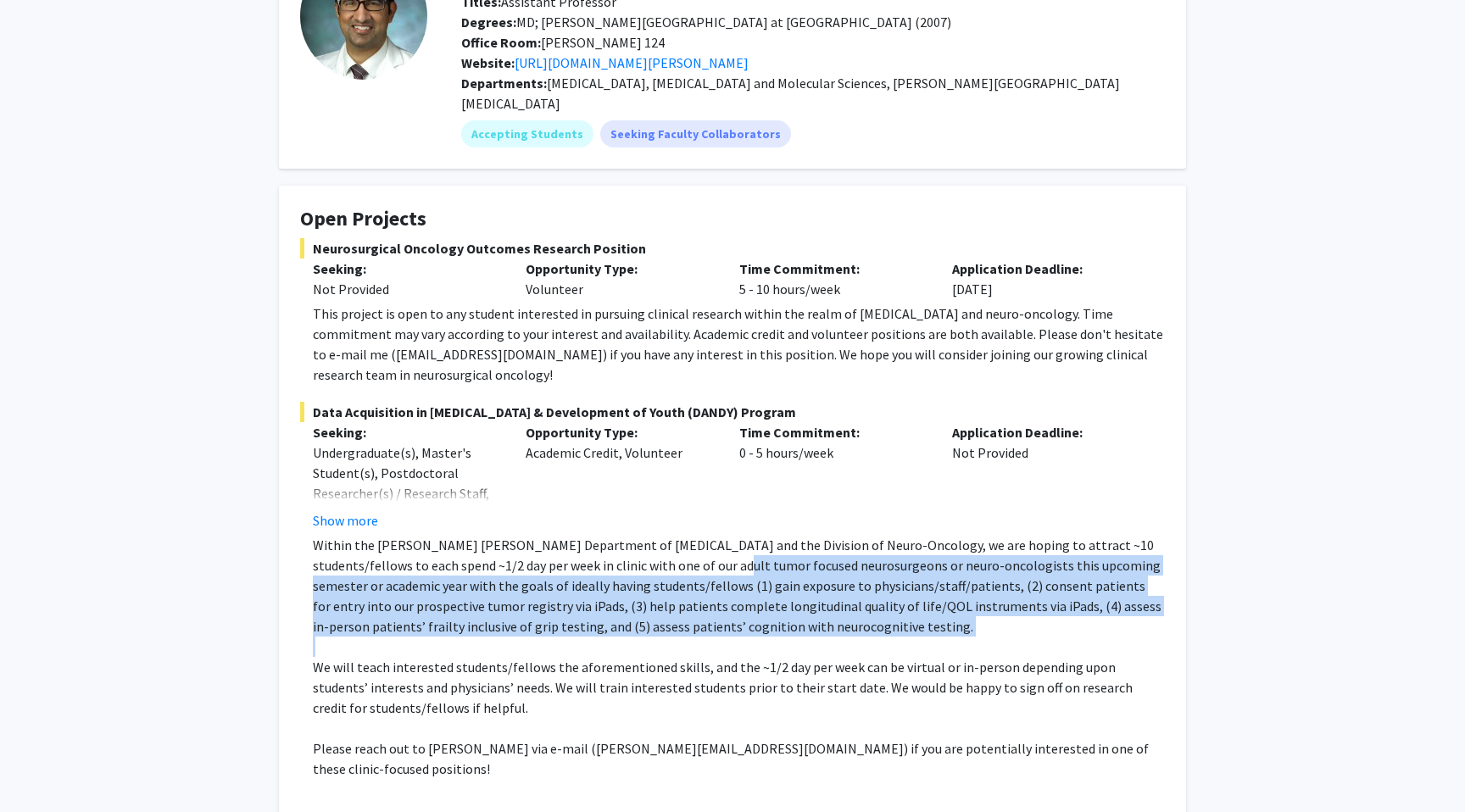
drag, startPoint x: 700, startPoint y: 543, endPoint x: 744, endPoint y: 616, distance: 85.2
click at [744, 616] on div "Within the Johns Hopkins Department of Neurosurgery and the Division of Neuro-O…" at bounding box center [738, 667] width 852 height 264
click at [744, 637] on p at bounding box center [738, 647] width 852 height 21
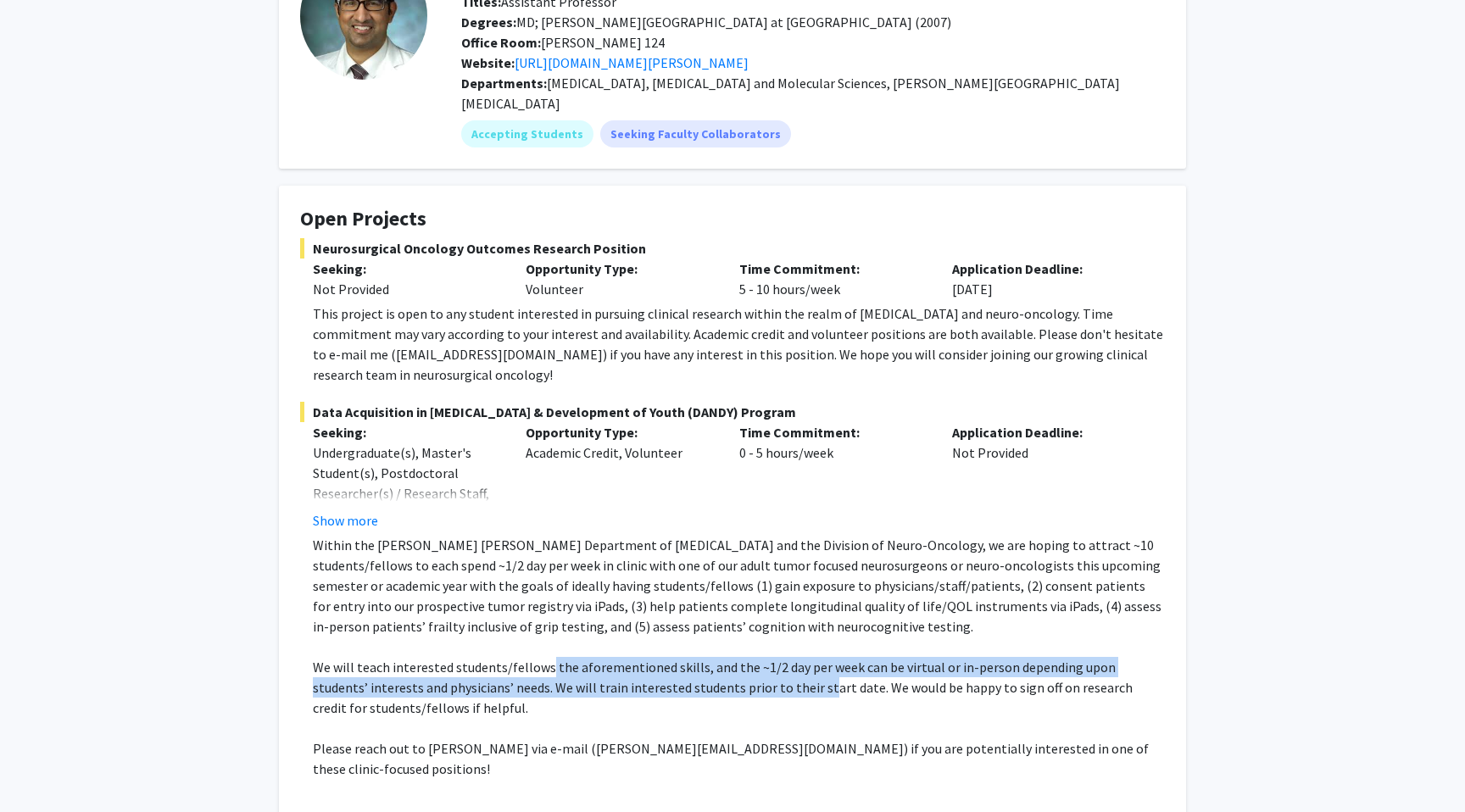
drag, startPoint x: 541, startPoint y: 640, endPoint x: 763, endPoint y: 656, distance: 222.6
click at [763, 657] on p "We will teach interested students/fellows the aforementioned skills, and the ~1…" at bounding box center [738, 686] width 852 height 61
click at [763, 656] on p "We will teach interested students/fellows the aforementioned skills, and the ~1…" at bounding box center [738, 686] width 852 height 61
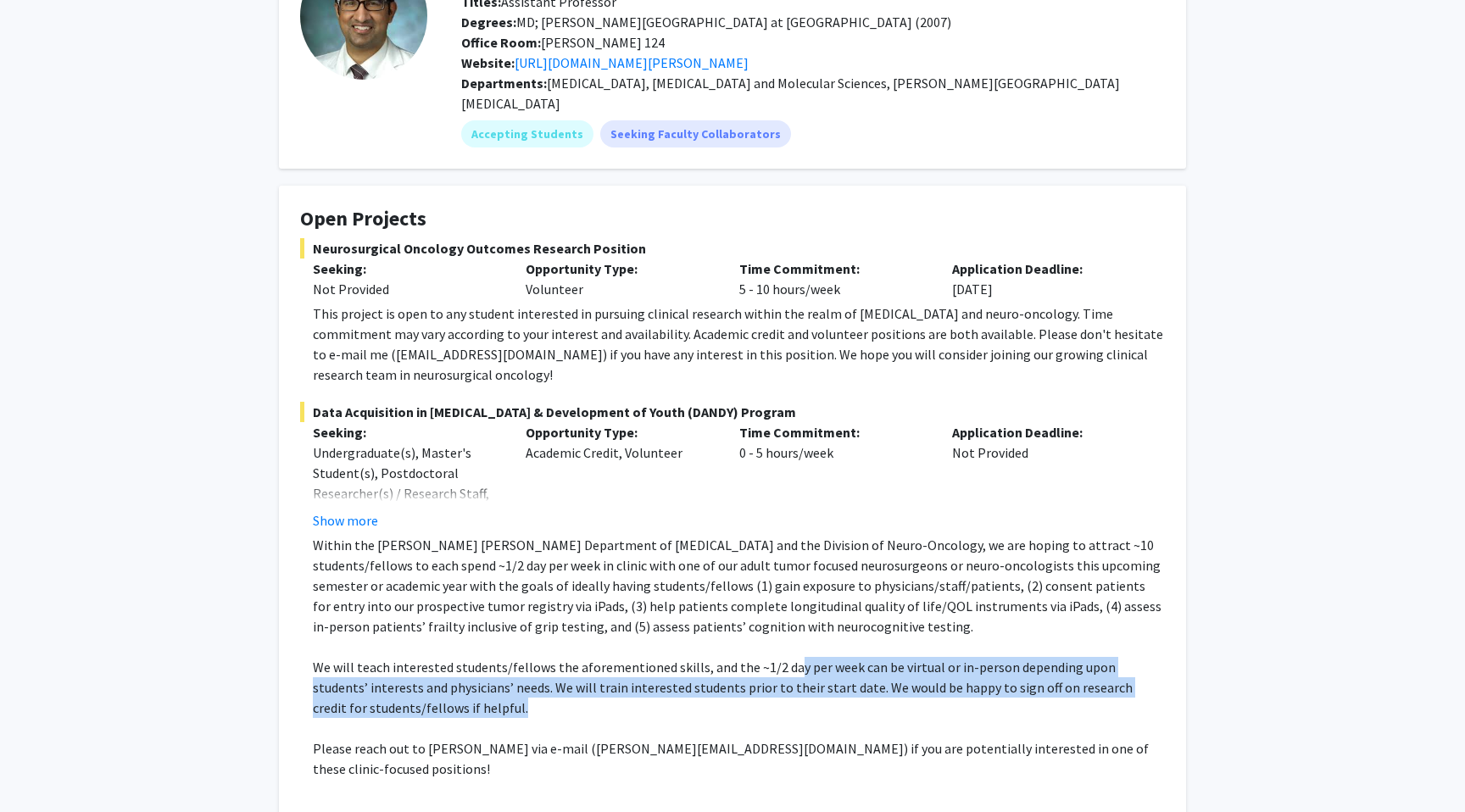
drag, startPoint x: 784, startPoint y: 651, endPoint x: 717, endPoint y: 681, distance: 73.4
click at [717, 681] on p "We will teach interested students/fellows the aforementioned skills, and the ~1…" at bounding box center [738, 686] width 852 height 61
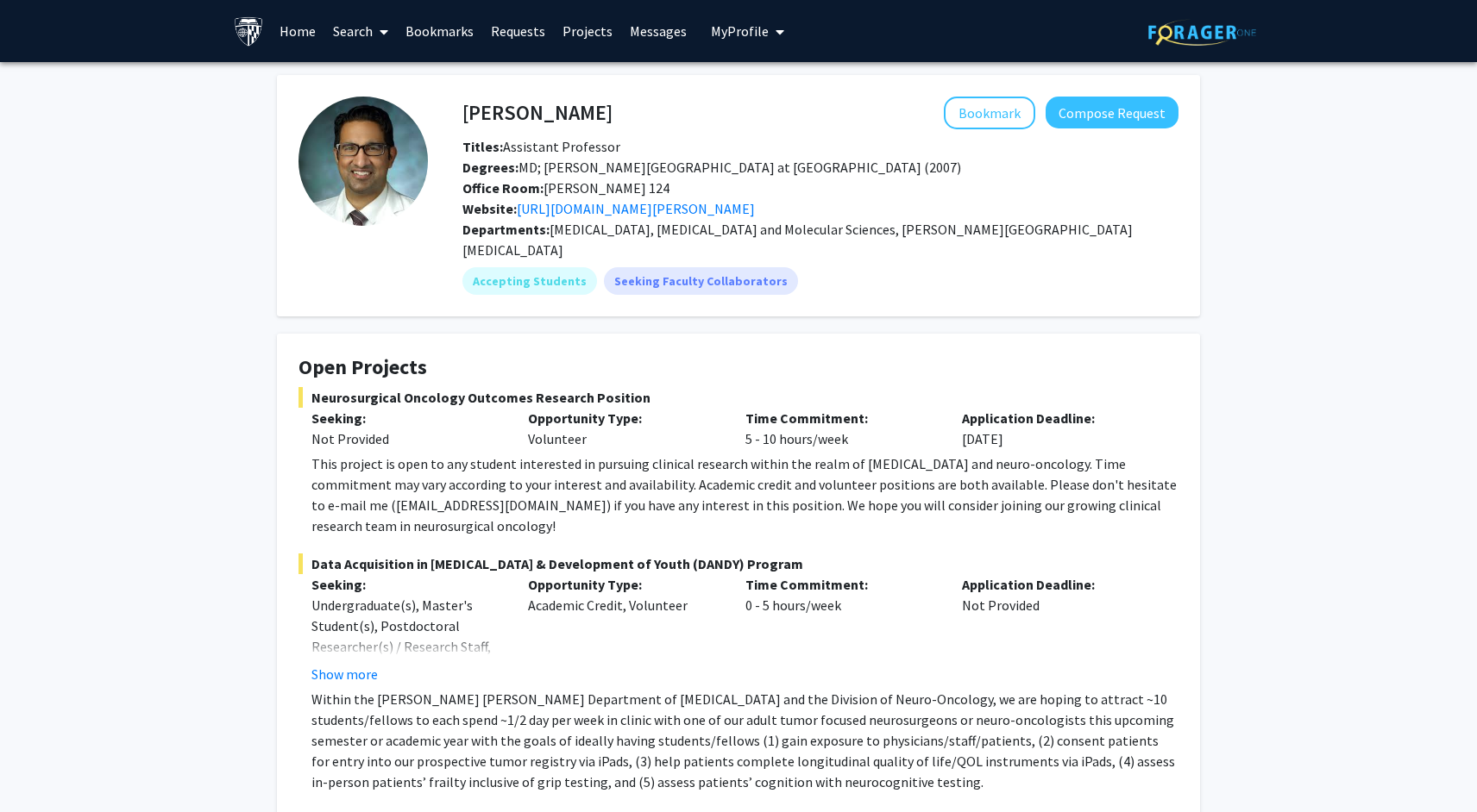
scroll to position [124, 0]
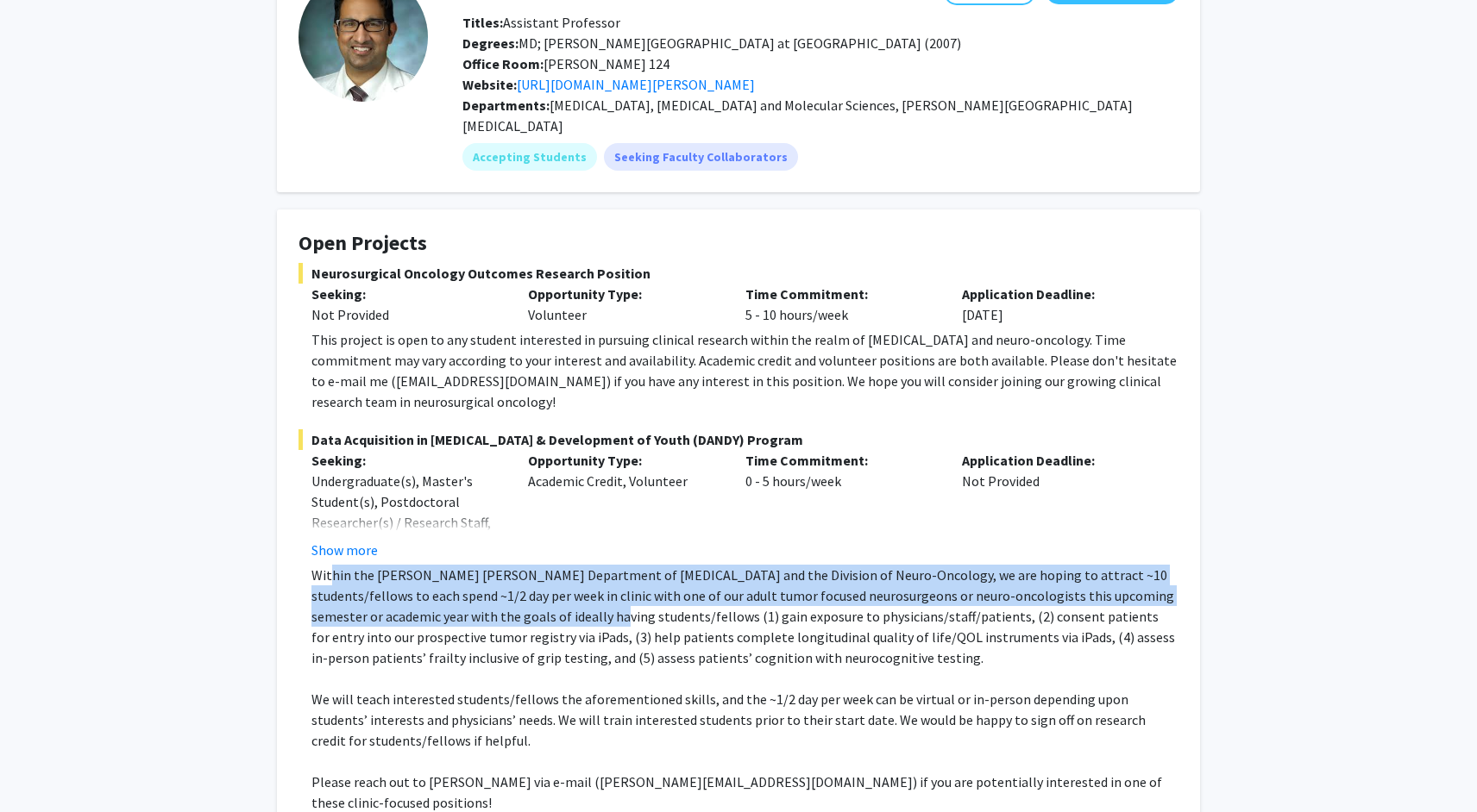
drag, startPoint x: 330, startPoint y: 561, endPoint x: 557, endPoint y: 595, distance: 229.5
click at [557, 595] on p "Within the Johns Hopkins Department of Neurosurgery and the Division of Neuro-O…" at bounding box center [745, 616] width 867 height 103
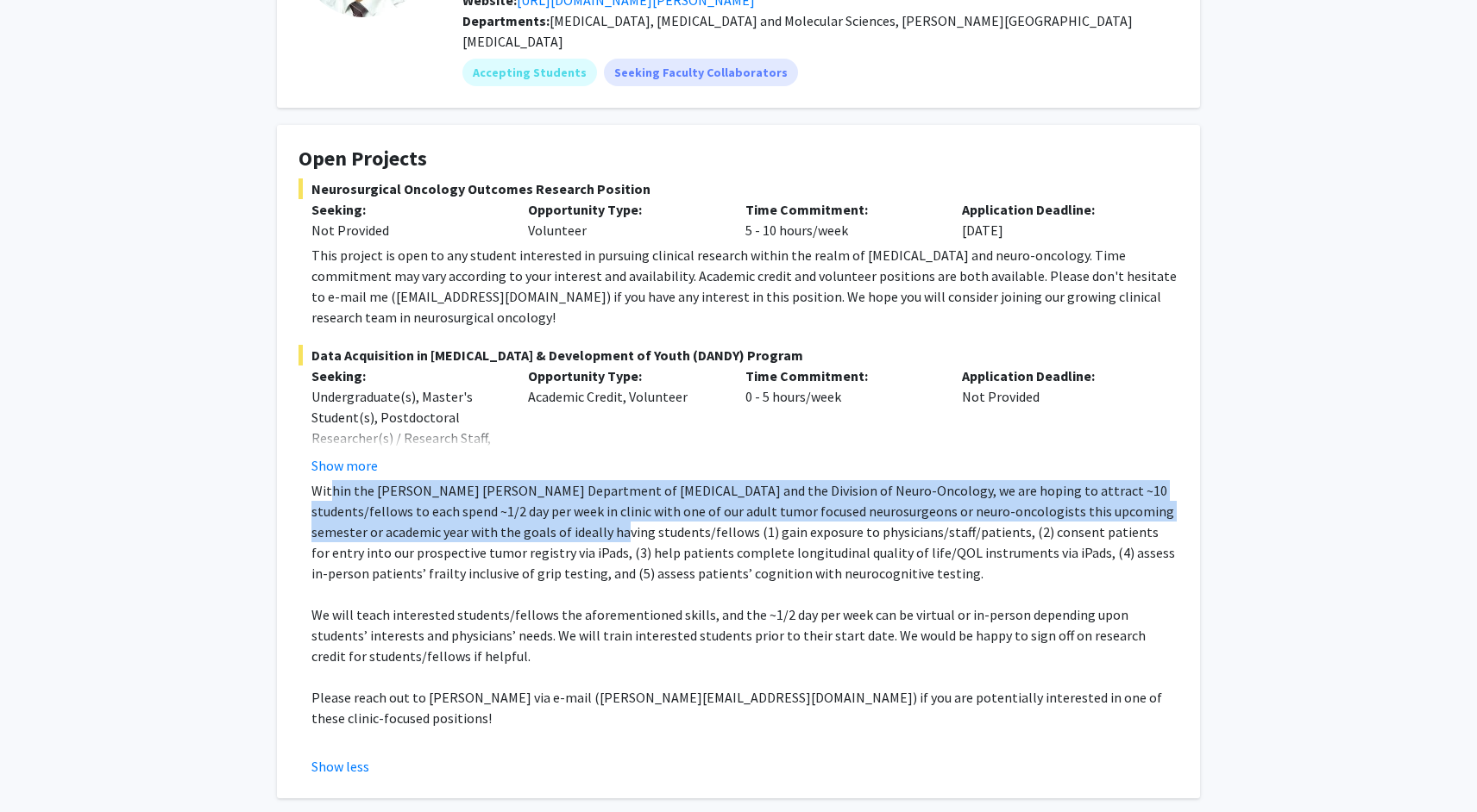
scroll to position [235, 0]
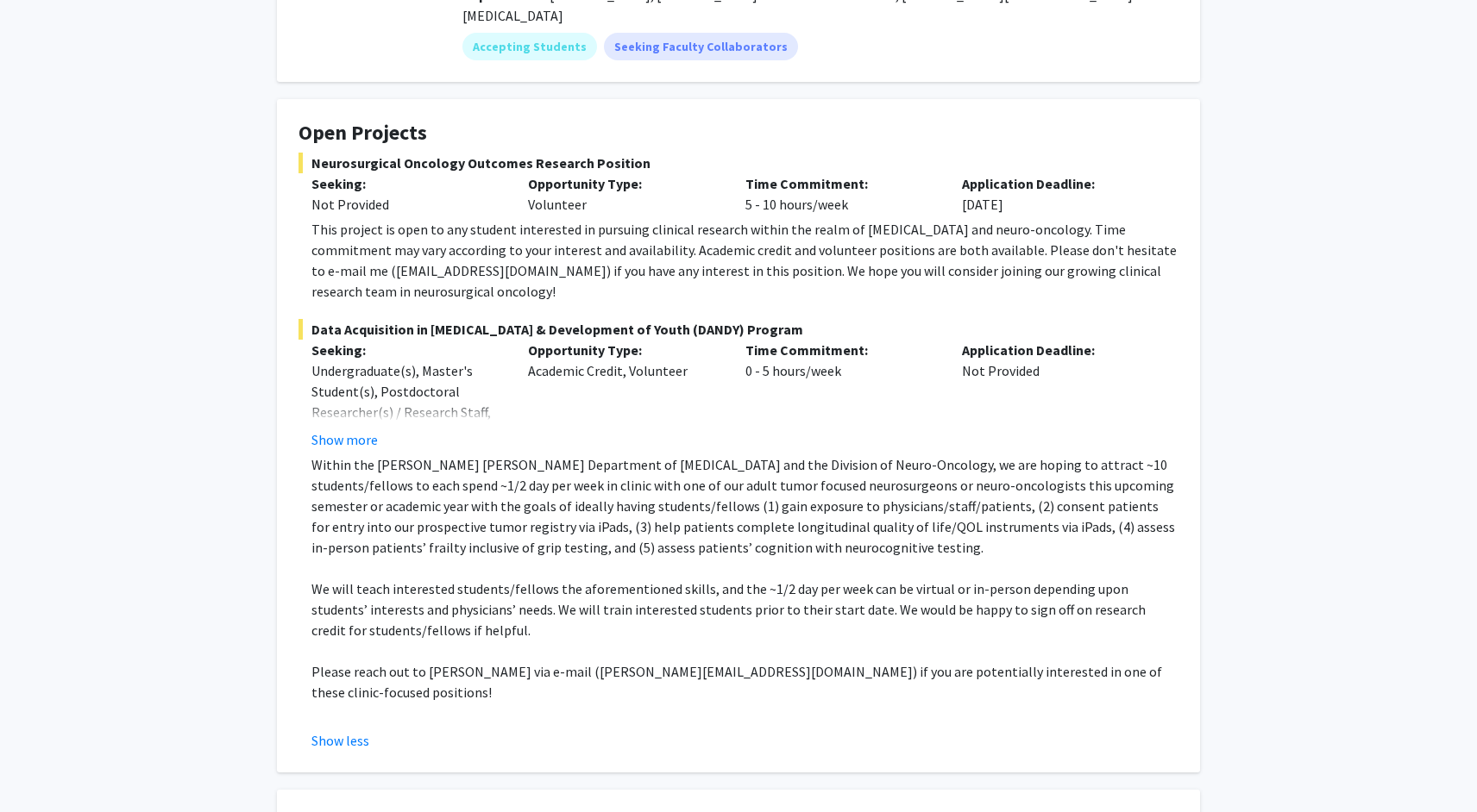
click at [607, 488] on p "Within the Johns Hopkins Department of Neurosurgery and the Division of Neuro-O…" at bounding box center [745, 506] width 867 height 103
drag, startPoint x: 634, startPoint y: 475, endPoint x: 602, endPoint y: 494, distance: 37.2
click at [602, 494] on p "Within the Johns Hopkins Department of Neurosurgery and the Division of Neuro-O…" at bounding box center [745, 506] width 867 height 103
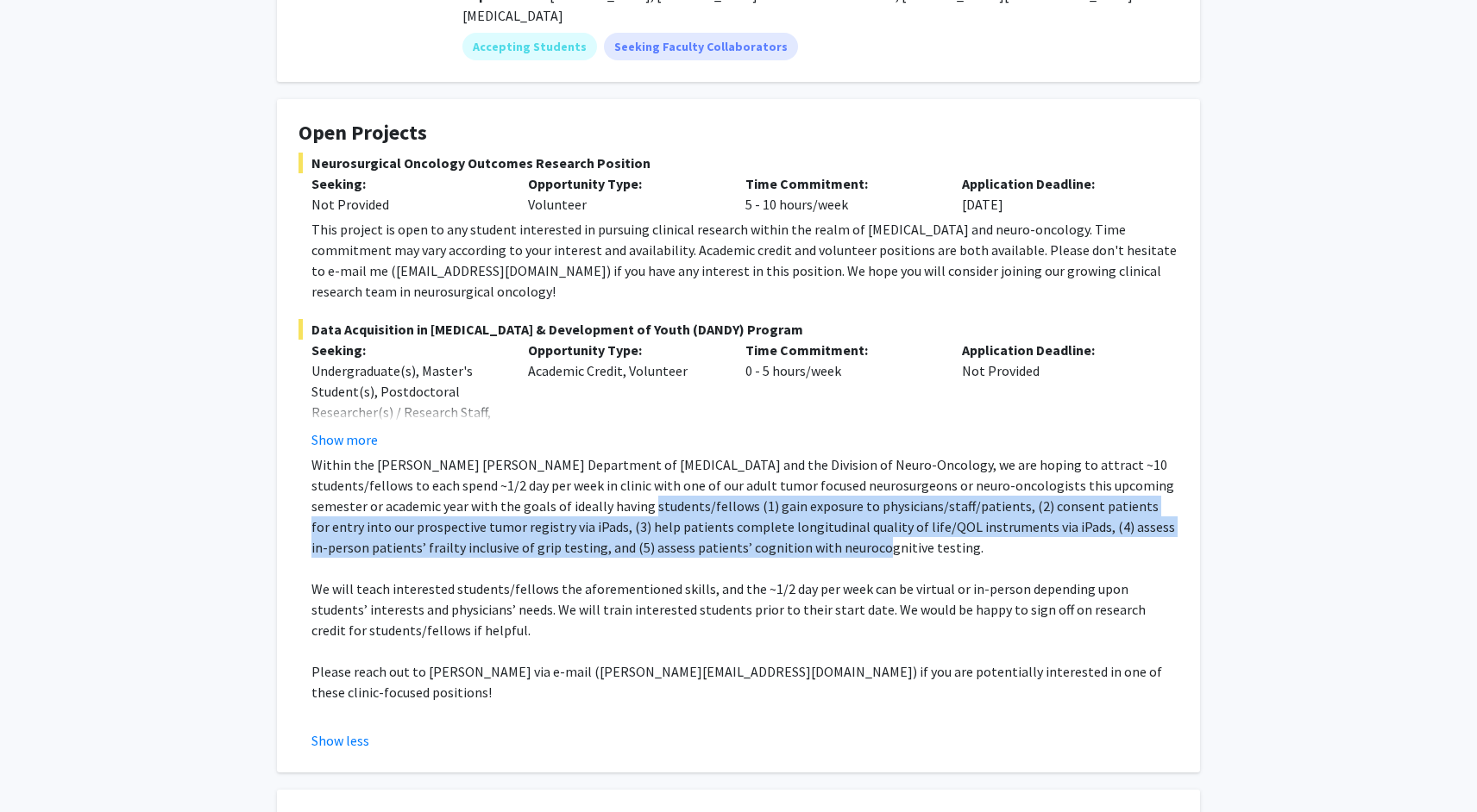
drag, startPoint x: 587, startPoint y: 489, endPoint x: 761, endPoint y: 518, distance: 176.4
click at [761, 519] on p "Within the Johns Hopkins Department of Neurosurgery and the Division of Neuro-O…" at bounding box center [745, 506] width 867 height 103
click at [874, 508] on p "Within the Johns Hopkins Department of Neurosurgery and the Division of Neuro-O…" at bounding box center [745, 506] width 867 height 103
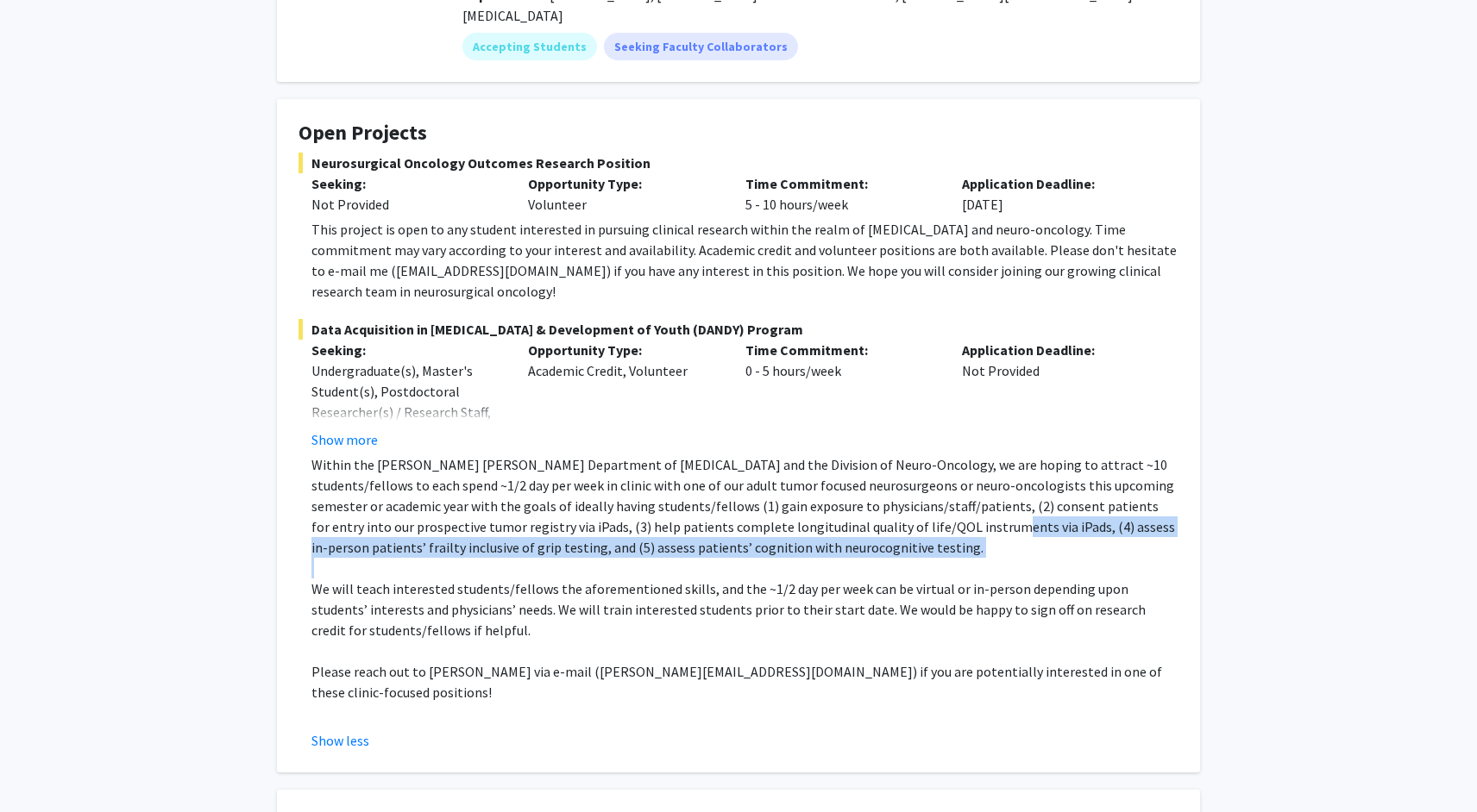
drag, startPoint x: 878, startPoint y: 509, endPoint x: 719, endPoint y: 540, distance: 162.0
click at [719, 540] on div "Within the Johns Hopkins Department of Neurosurgery and the Division of Neuro-O…" at bounding box center [745, 589] width 867 height 269
click at [718, 558] on p at bounding box center [745, 569] width 867 height 21
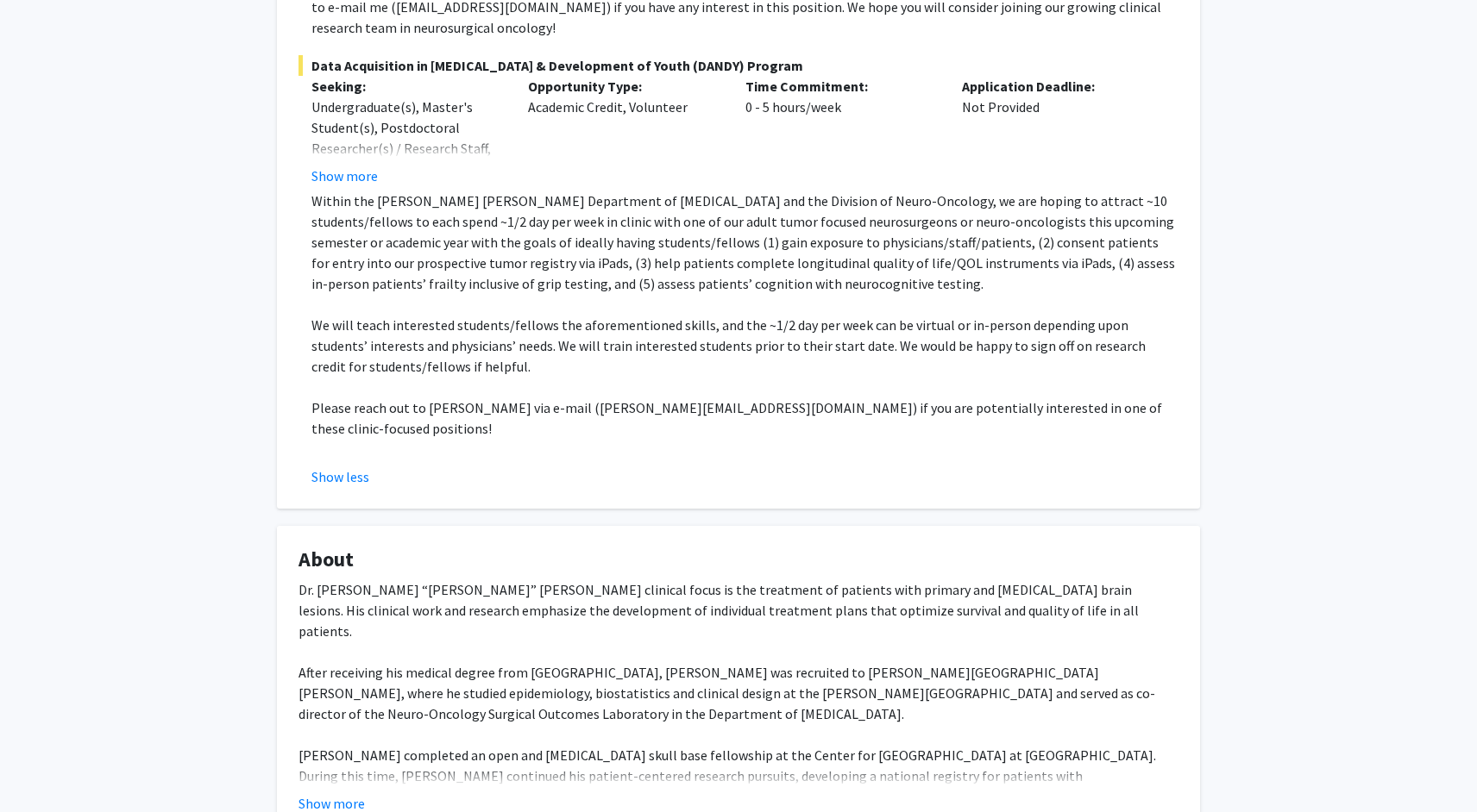
scroll to position [548, 0]
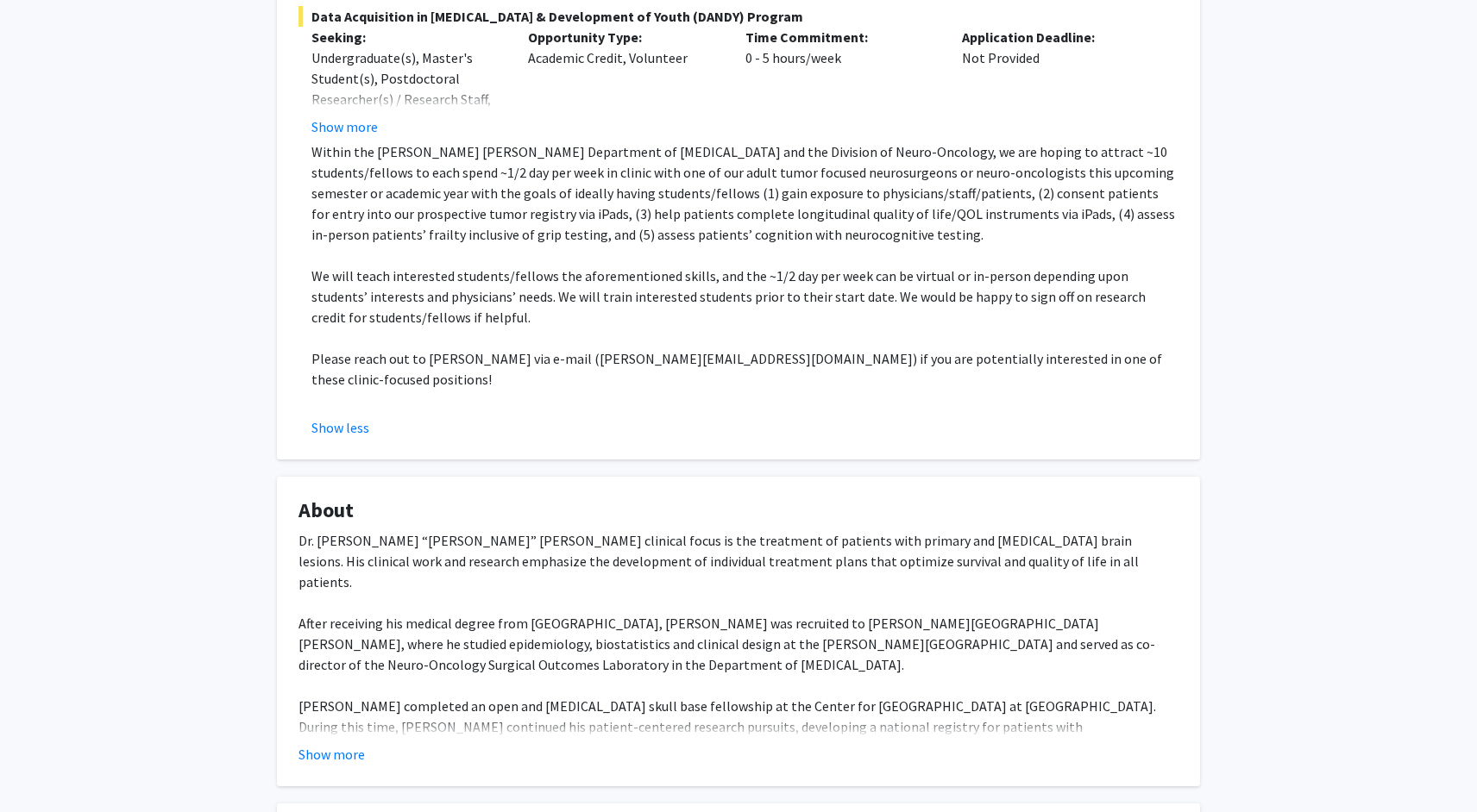
click at [324, 699] on fg-read-more "Dr. Debraj “Raj” Mukherjee’s clinical focus is the treatment of patients with p…" at bounding box center [739, 648] width 880 height 235
click at [330, 744] on button "Show more" at bounding box center [332, 755] width 67 height 21
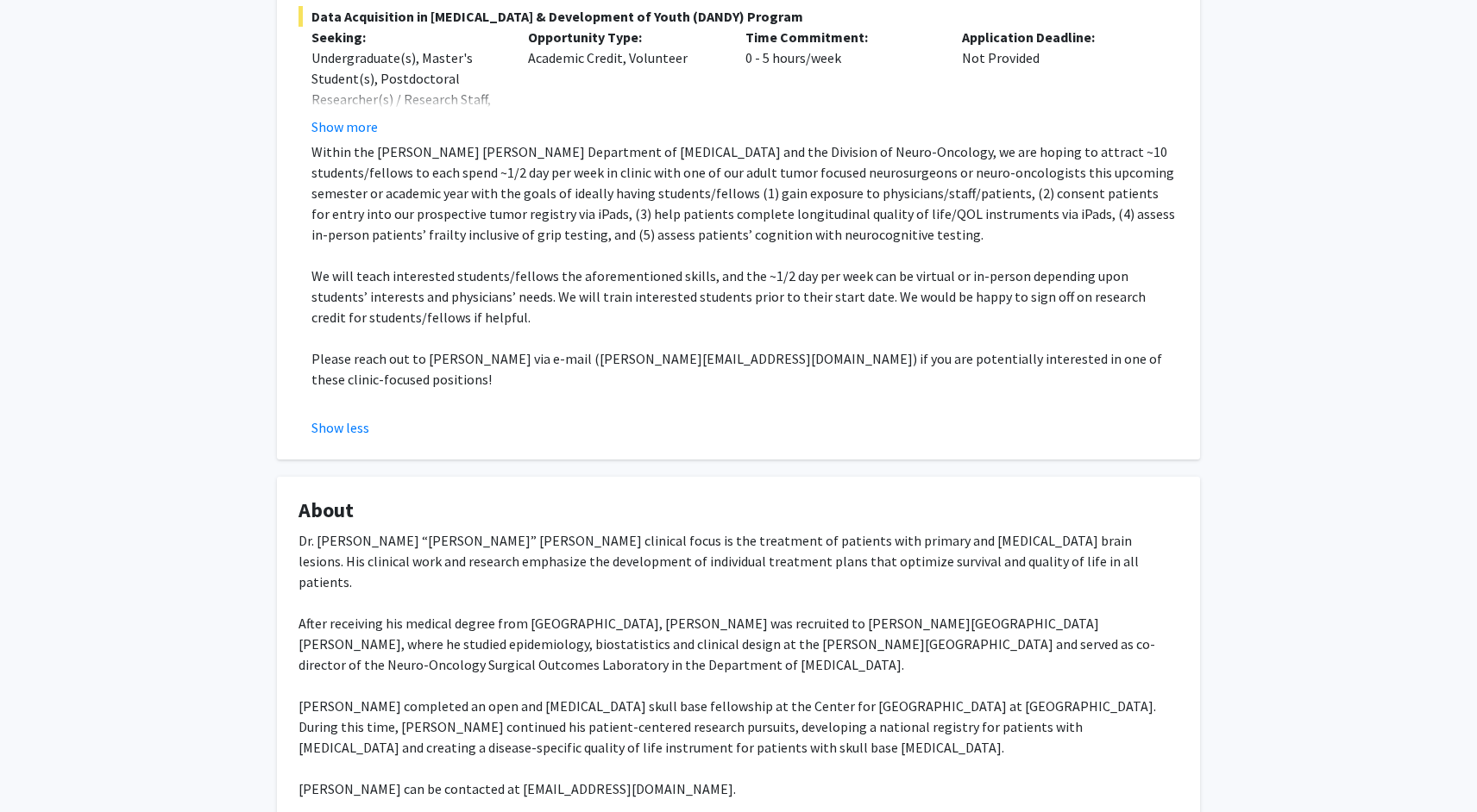
drag, startPoint x: 934, startPoint y: 498, endPoint x: 828, endPoint y: 684, distance: 214.1
click at [828, 684] on div "Dr. Debraj “Raj” Mukherjee’s clinical focus is the treatment of patients with p…" at bounding box center [739, 665] width 880 height 269
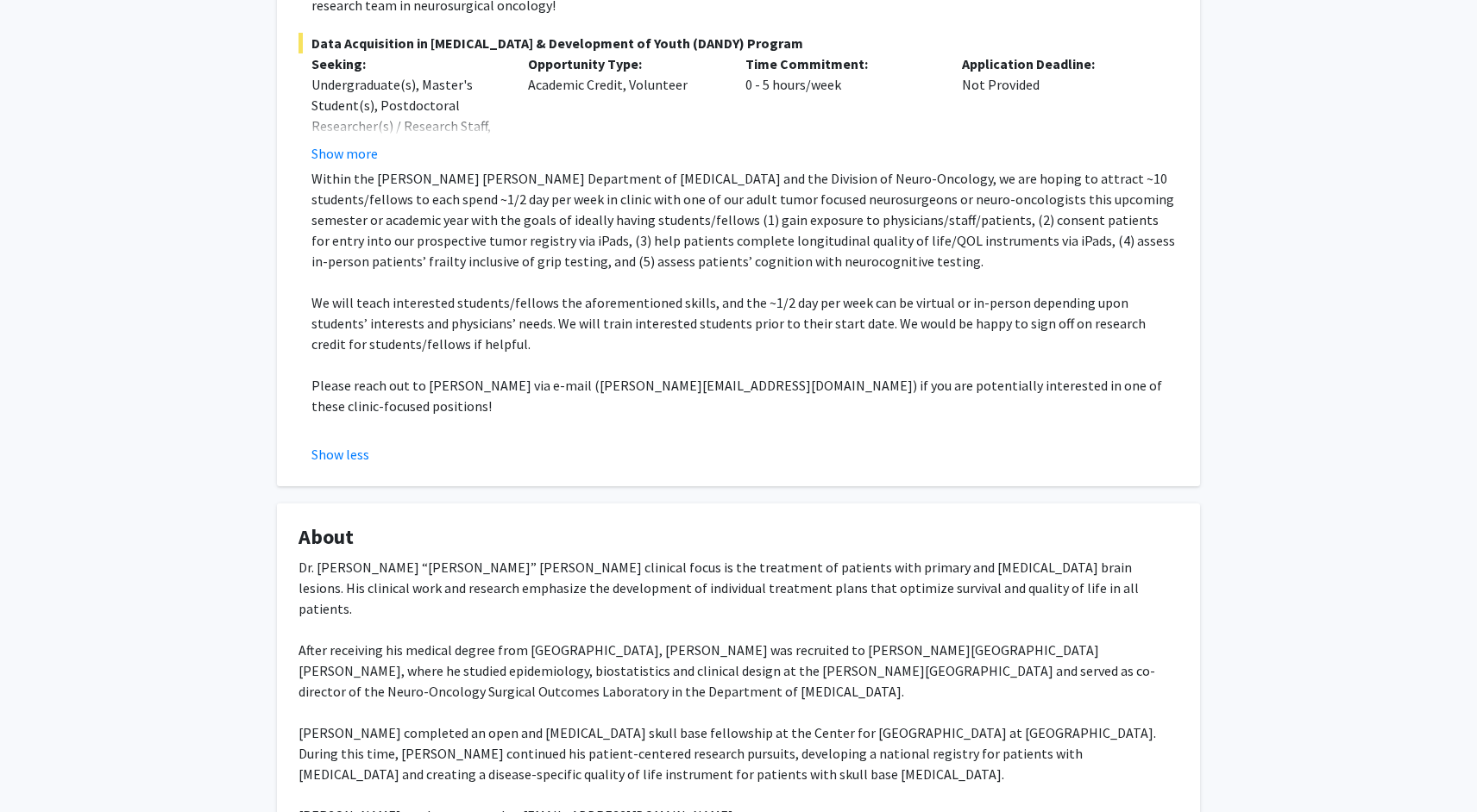
click at [833, 677] on div "Dr. Debraj “Raj” Mukherjee’s clinical focus is the treatment of patients with p…" at bounding box center [739, 692] width 880 height 269
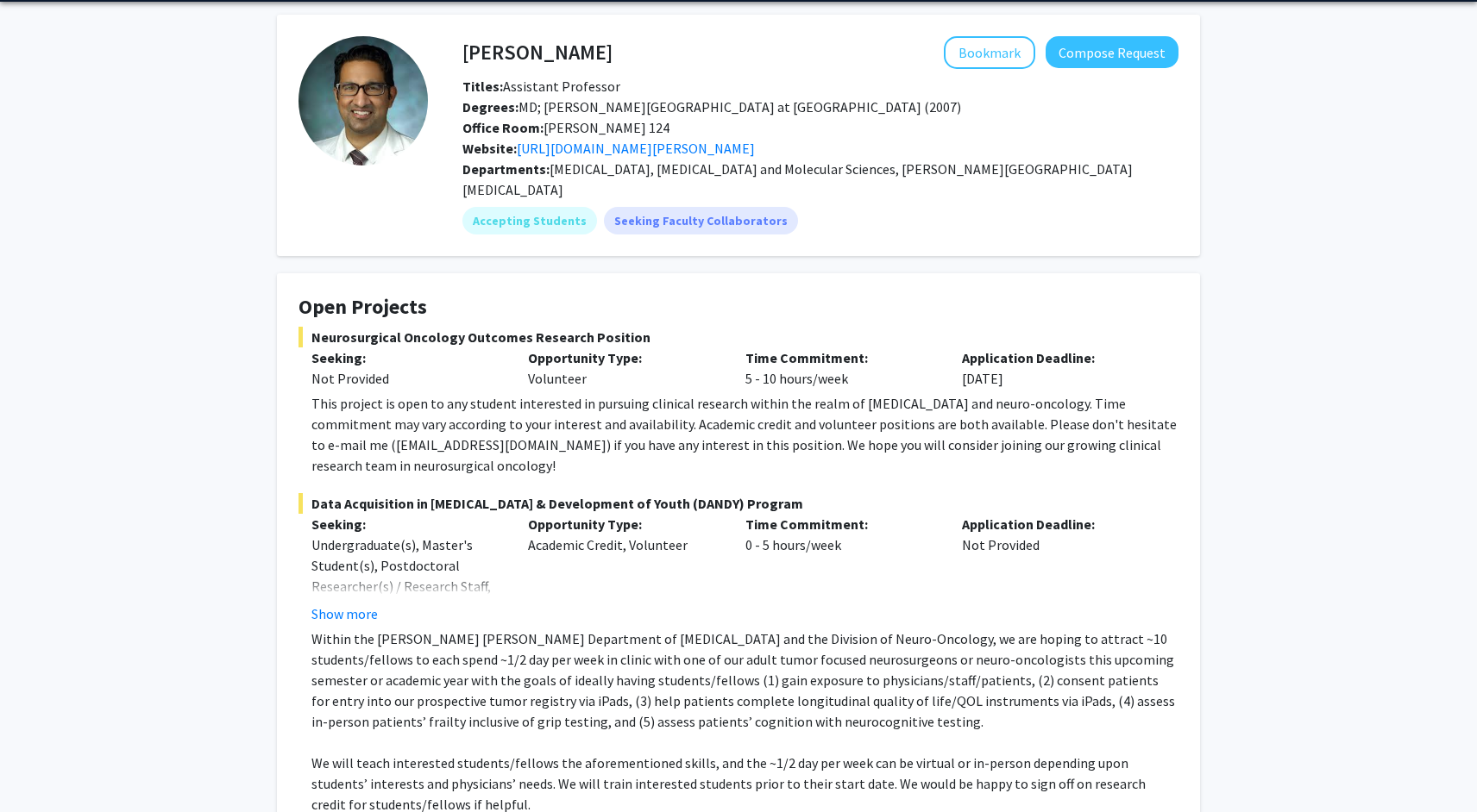
scroll to position [28, 0]
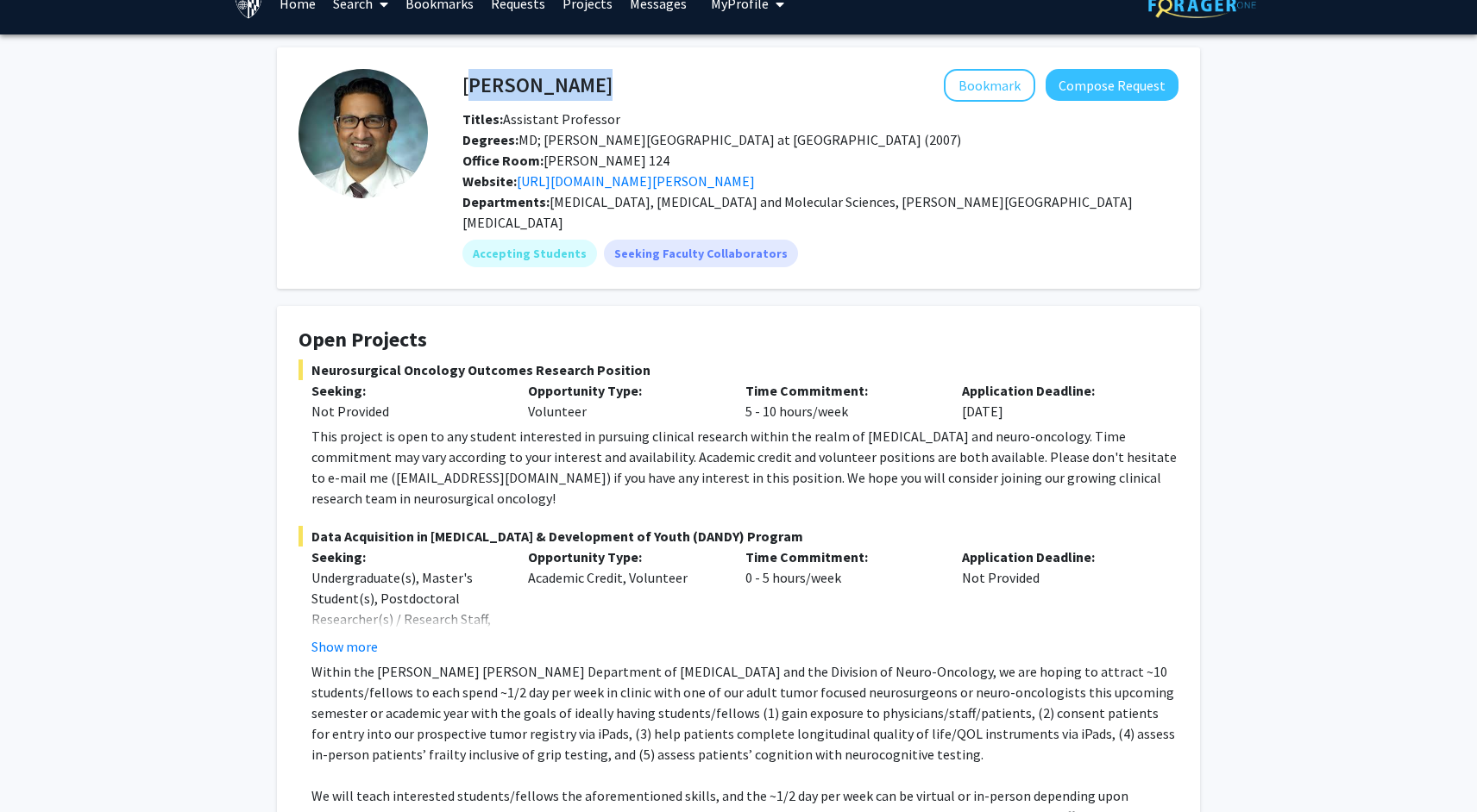
drag, startPoint x: 605, startPoint y: 78, endPoint x: 467, endPoint y: 80, distance: 138.0
click at [467, 80] on div "Raj Mukherjee Bookmark Compose Request" at bounding box center [820, 85] width 742 height 32
copy h4 "Raj Mukherjee"
click at [461, 237] on div "Accepting Students Seeking Faculty Collaborators" at bounding box center [820, 254] width 723 height 34
click at [467, 239] on mat-chip "Accepting Students" at bounding box center [529, 253] width 135 height 28
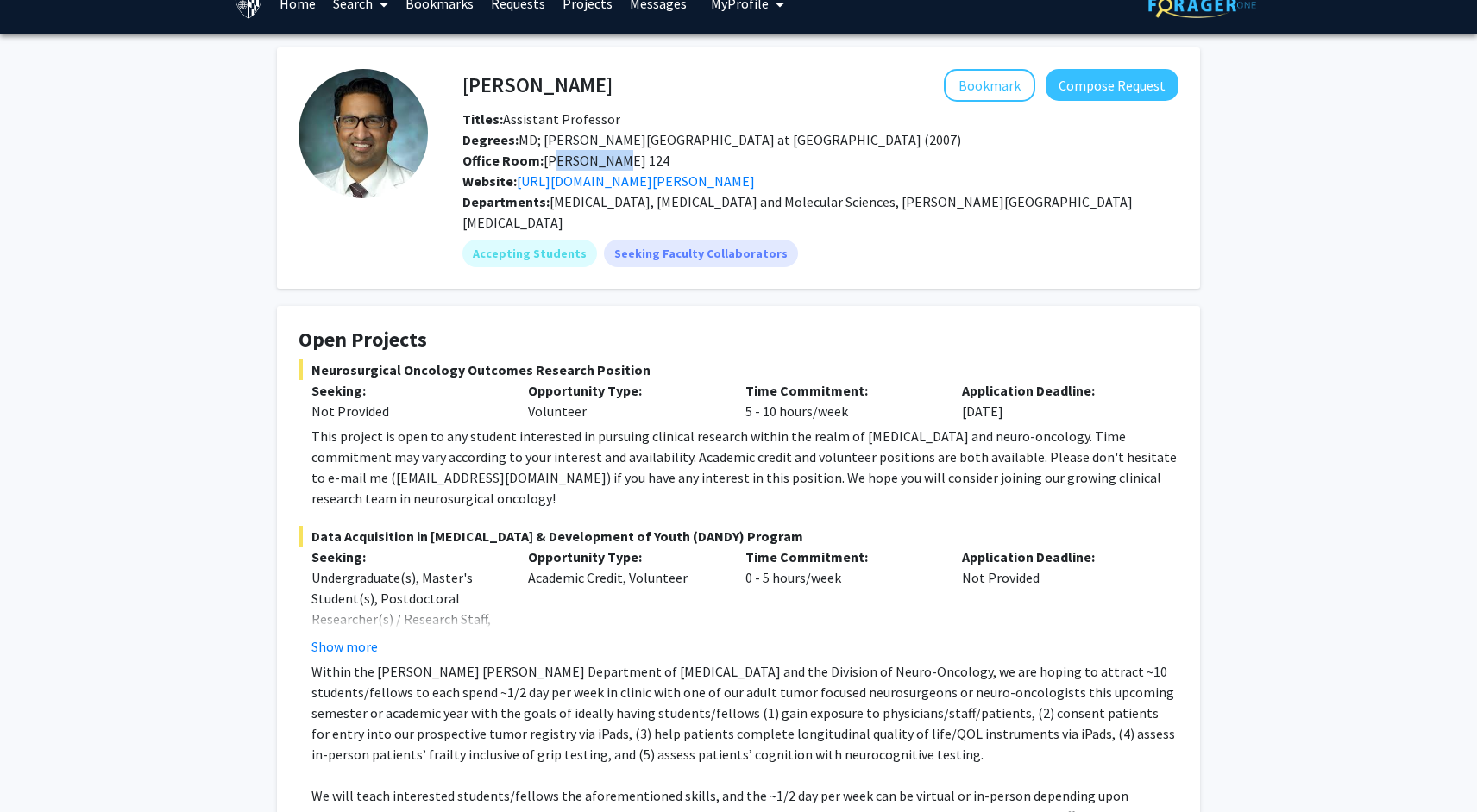
drag, startPoint x: 619, startPoint y: 155, endPoint x: 556, endPoint y: 156, distance: 63.0
click at [555, 156] on div "Office Room: Phipps 124" at bounding box center [820, 160] width 742 height 21
click at [556, 156] on span "Office Room: Phipps 124" at bounding box center [565, 160] width 207 height 17
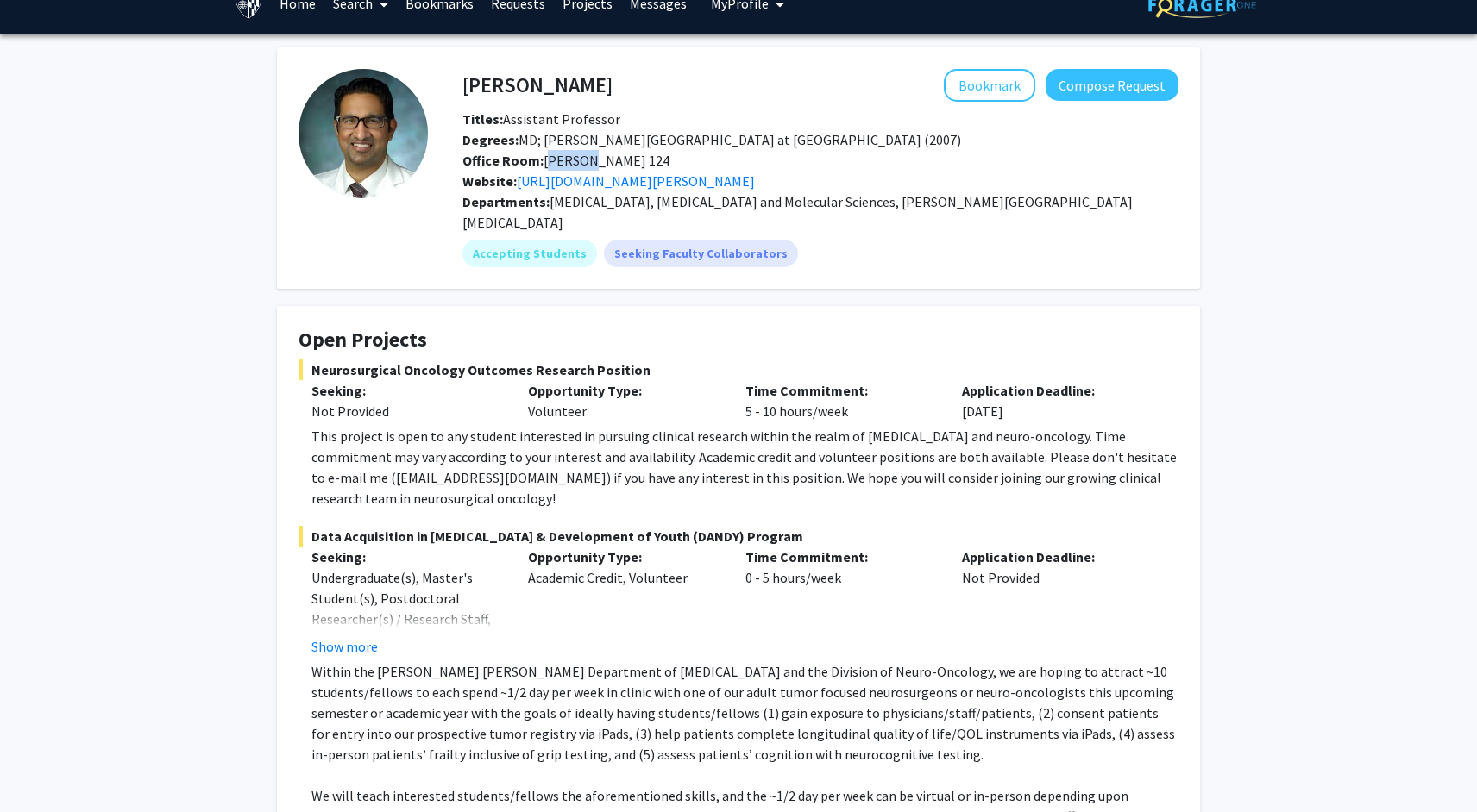
copy span "Phipps"
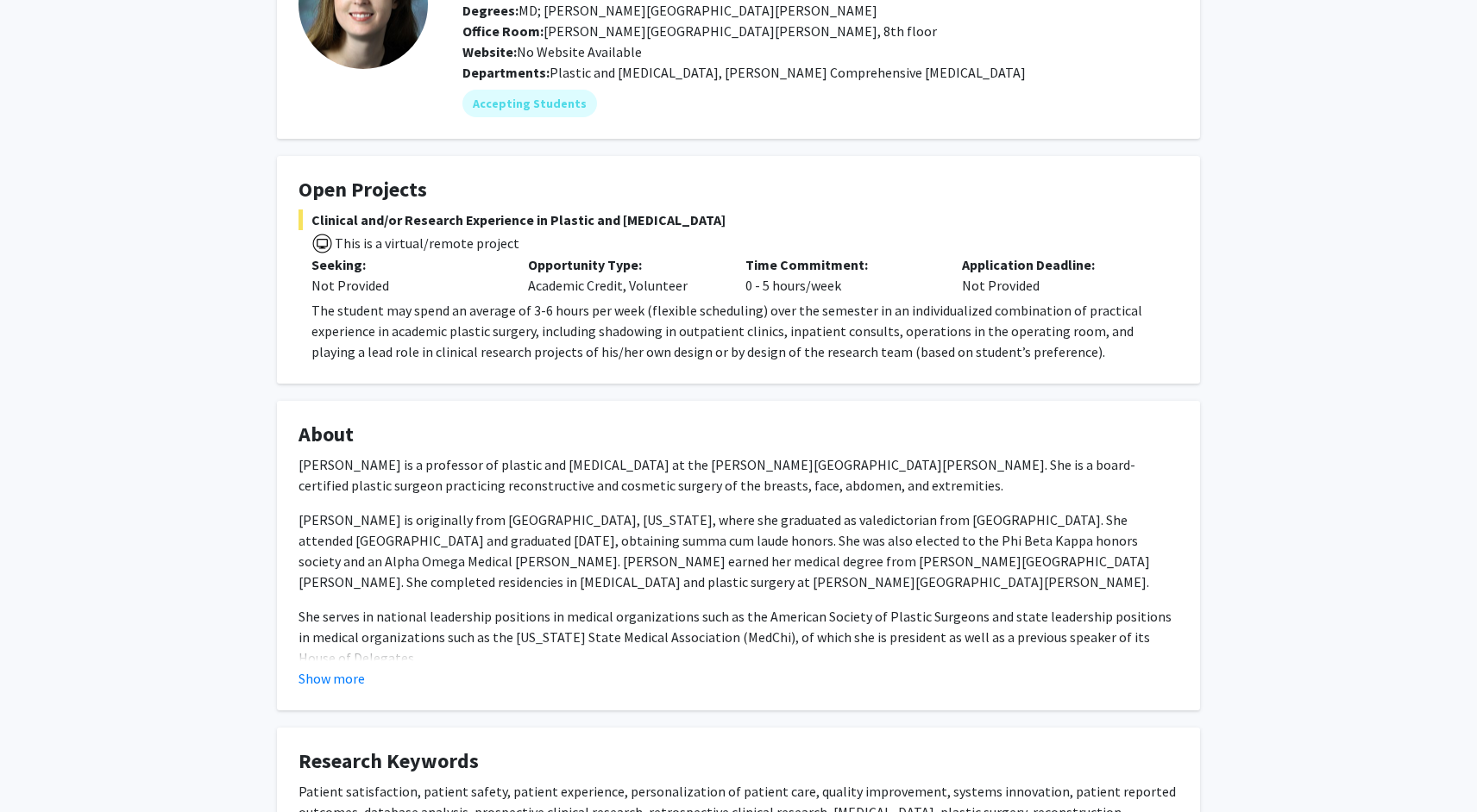
scroll to position [160, 0]
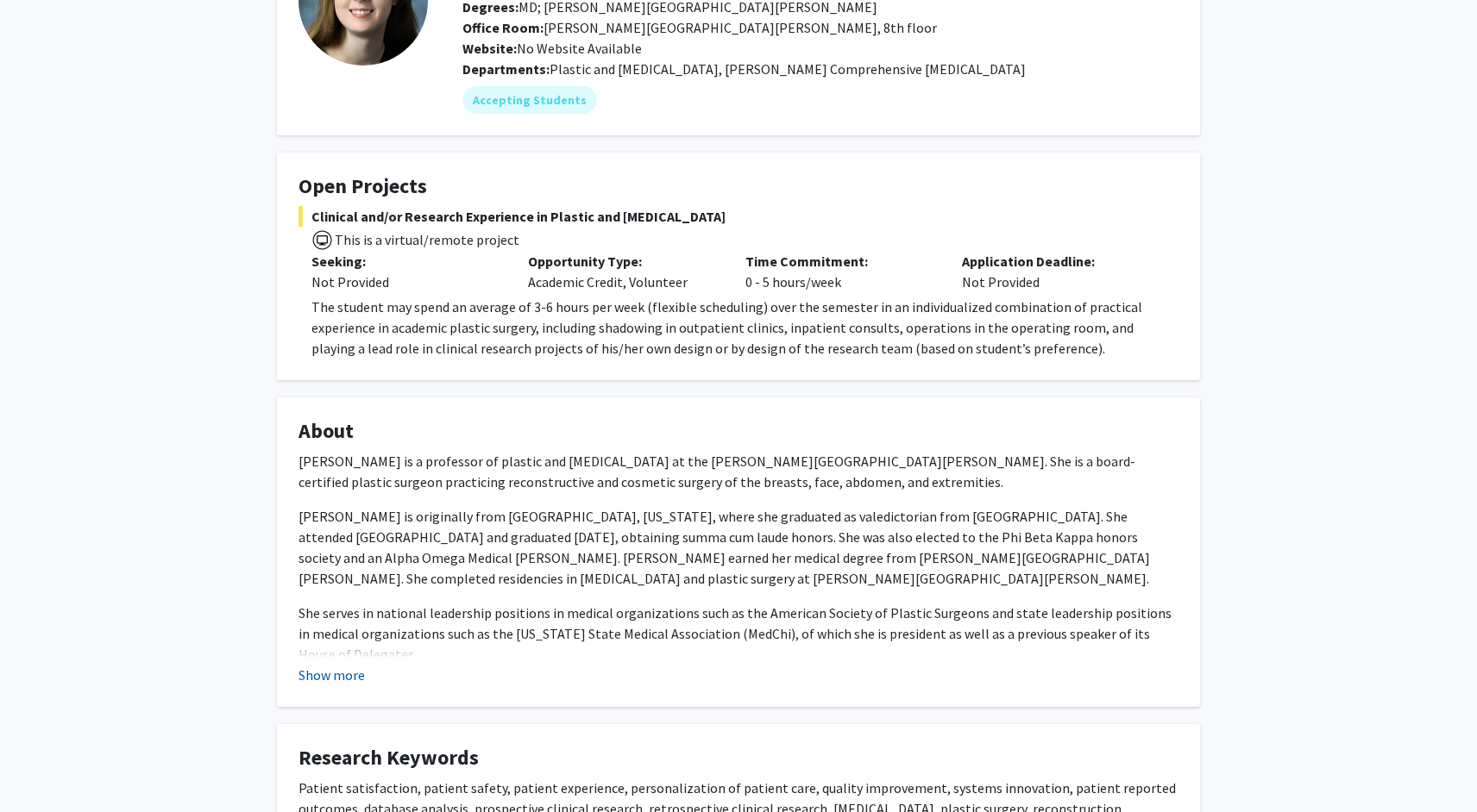
click at [353, 676] on button "Show more" at bounding box center [332, 676] width 67 height 21
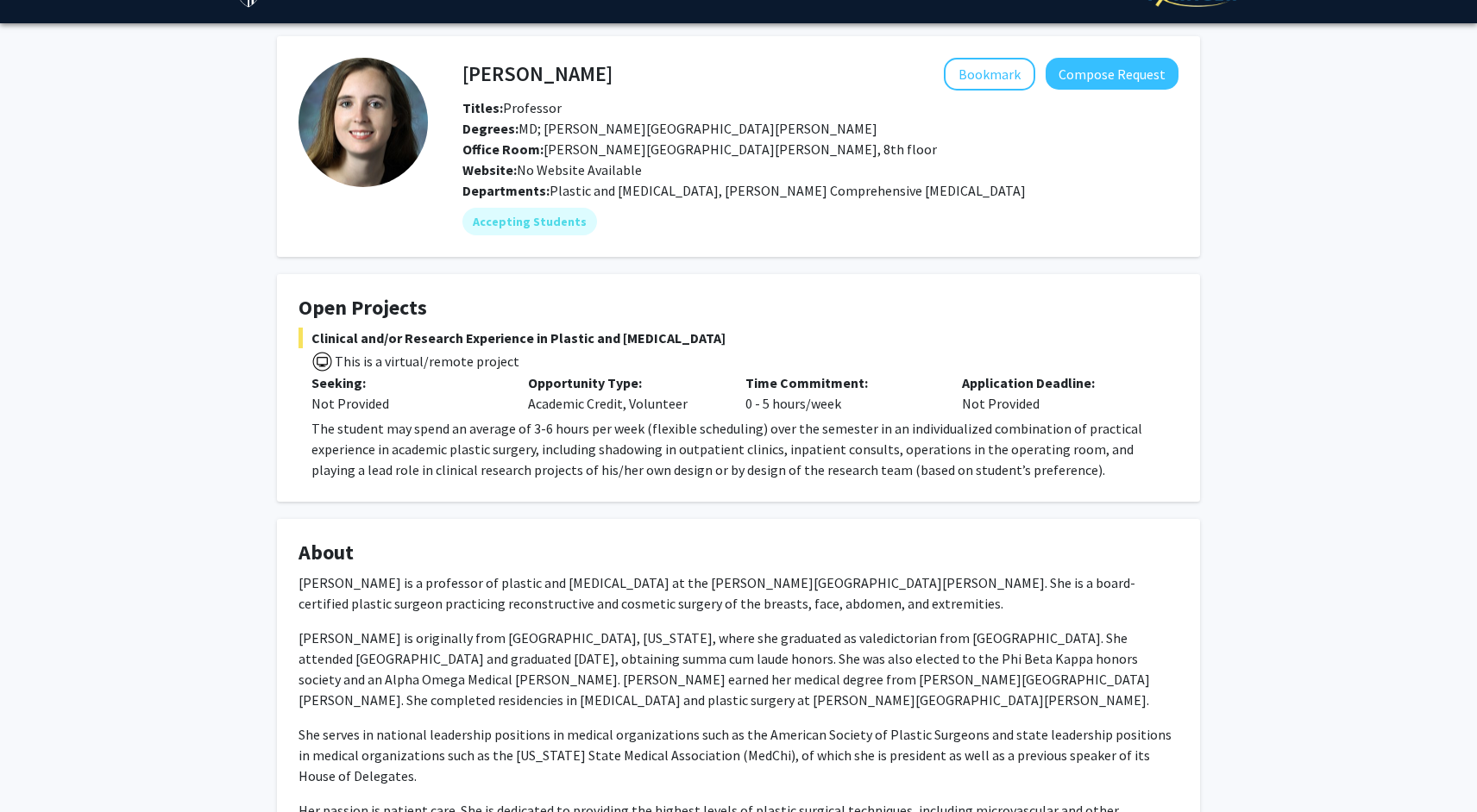
scroll to position [0, 0]
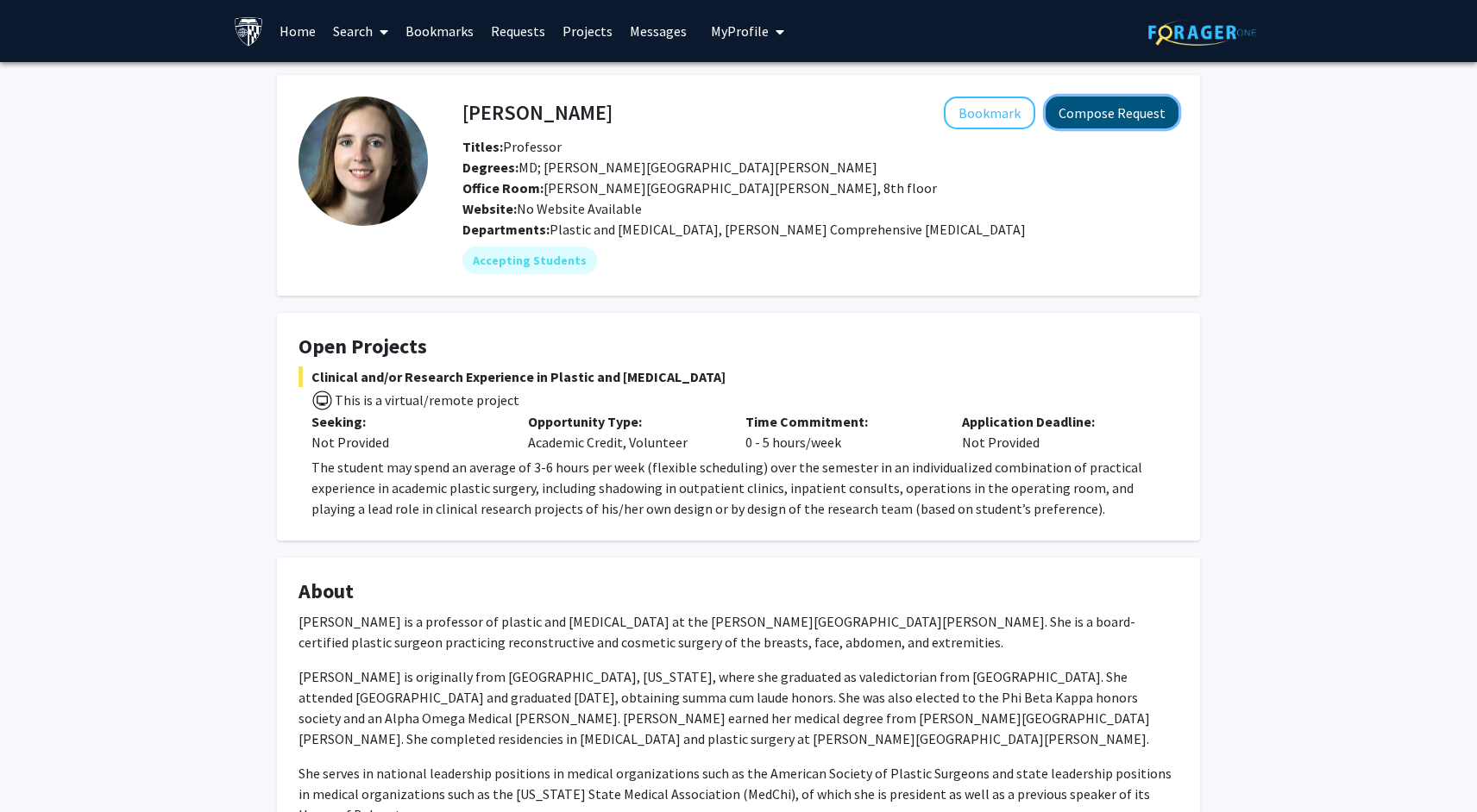
click at [1138, 112] on button "Compose Request" at bounding box center [1111, 112] width 133 height 31
